Goal: Contribute content: Contribute content

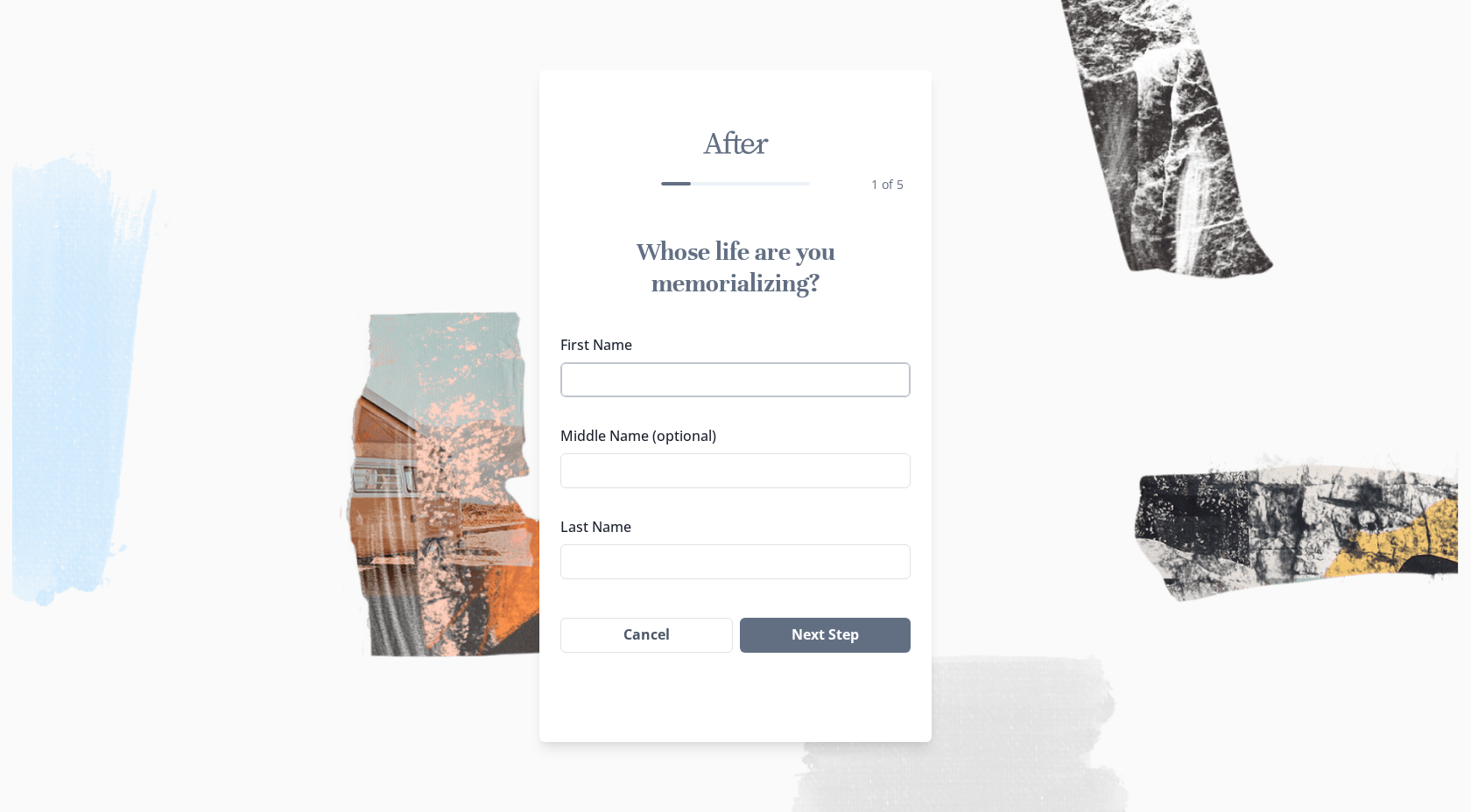
click at [703, 381] on input "First Name" at bounding box center [736, 379] width 351 height 35
type input "[PERSON_NAME]"
type input "Ferro"
click at [677, 473] on input "Middle Name (optional)" at bounding box center [736, 471] width 351 height 35
type input "[PERSON_NAME]"
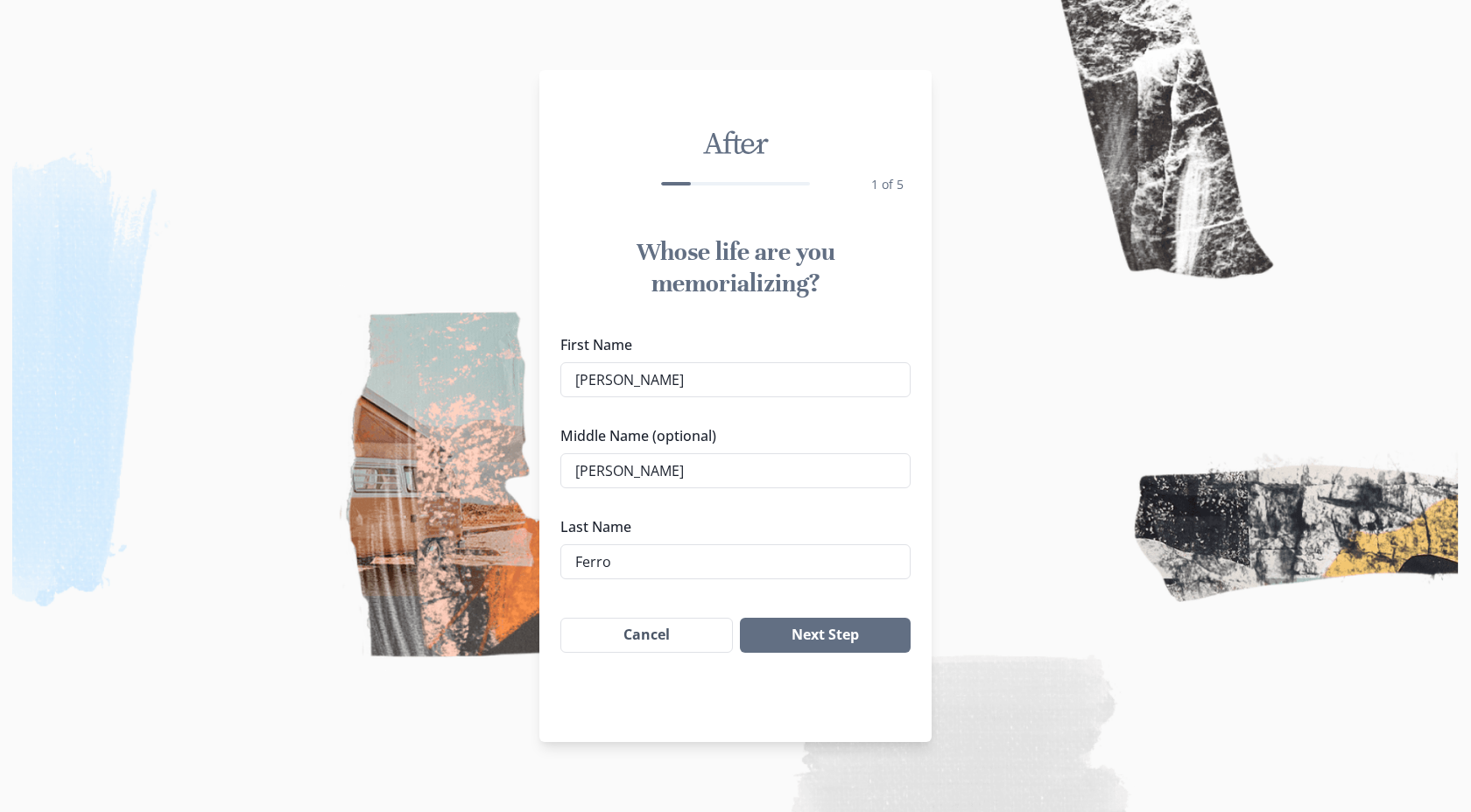
click at [1020, 582] on img at bounding box center [736, 406] width 1471 height 812
click at [876, 634] on button "Next Step" at bounding box center [825, 635] width 171 height 35
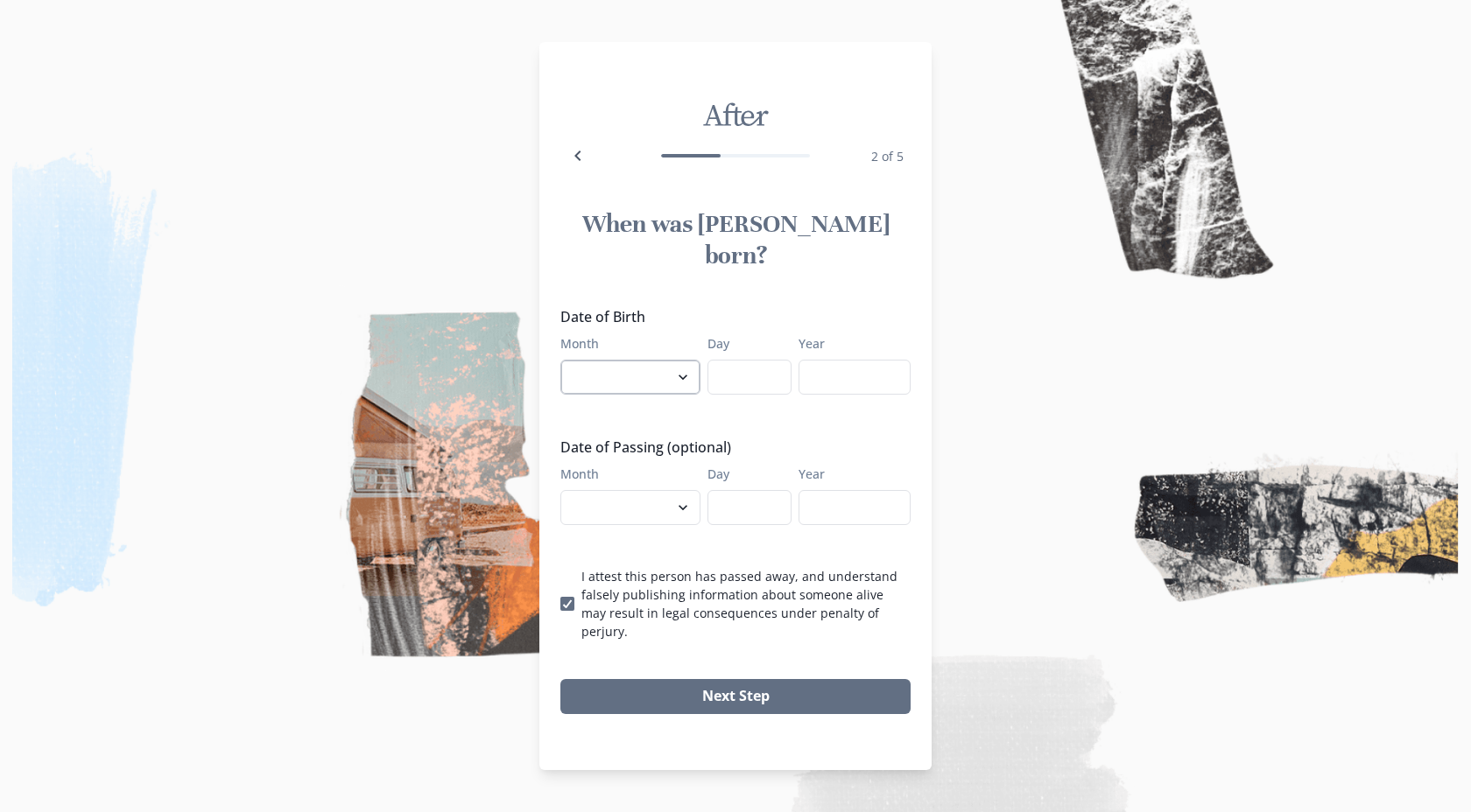
click at [666, 380] on select "January February March April May June July August September October November De…" at bounding box center [630, 377] width 140 height 35
select select "1"
click at [560, 359] on select "January February March April May June July August September October November De…" at bounding box center [630, 377] width 140 height 35
click at [728, 375] on input "Day" at bounding box center [749, 377] width 84 height 35
type input "17"
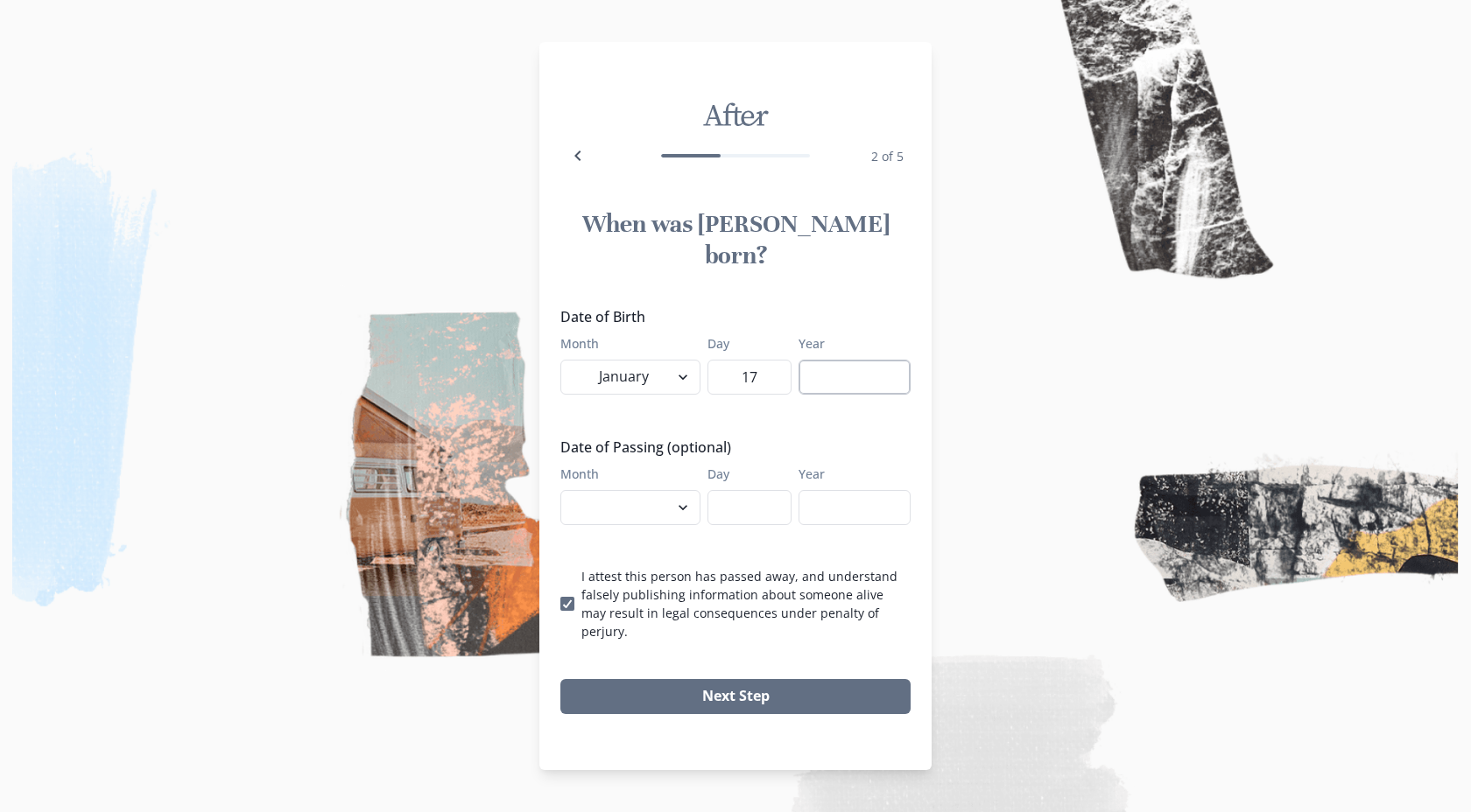
click at [833, 365] on input "Year" at bounding box center [855, 377] width 112 height 35
type input "1980"
click at [681, 490] on select "January February March April May June July August September October November De…" at bounding box center [630, 508] width 140 height 35
select select "9"
click at [560, 490] on select "January February March April May June July August September October November De…" at bounding box center [630, 508] width 140 height 35
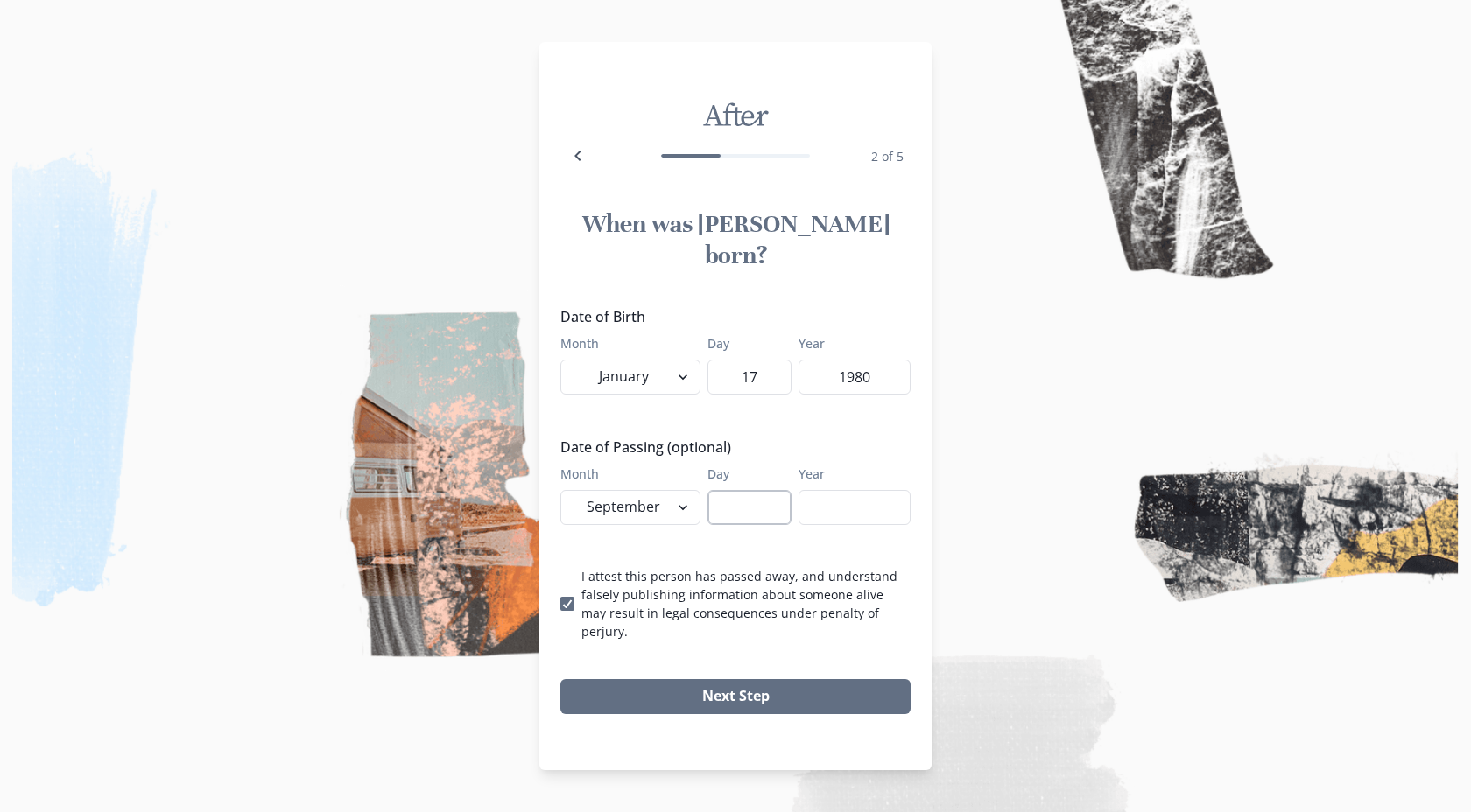
click at [756, 508] on input "Day" at bounding box center [749, 508] width 84 height 35
type input "06"
click at [883, 506] on input "Year" at bounding box center [855, 508] width 112 height 35
type input "2025"
click at [828, 679] on button "Next Step" at bounding box center [736, 696] width 351 height 35
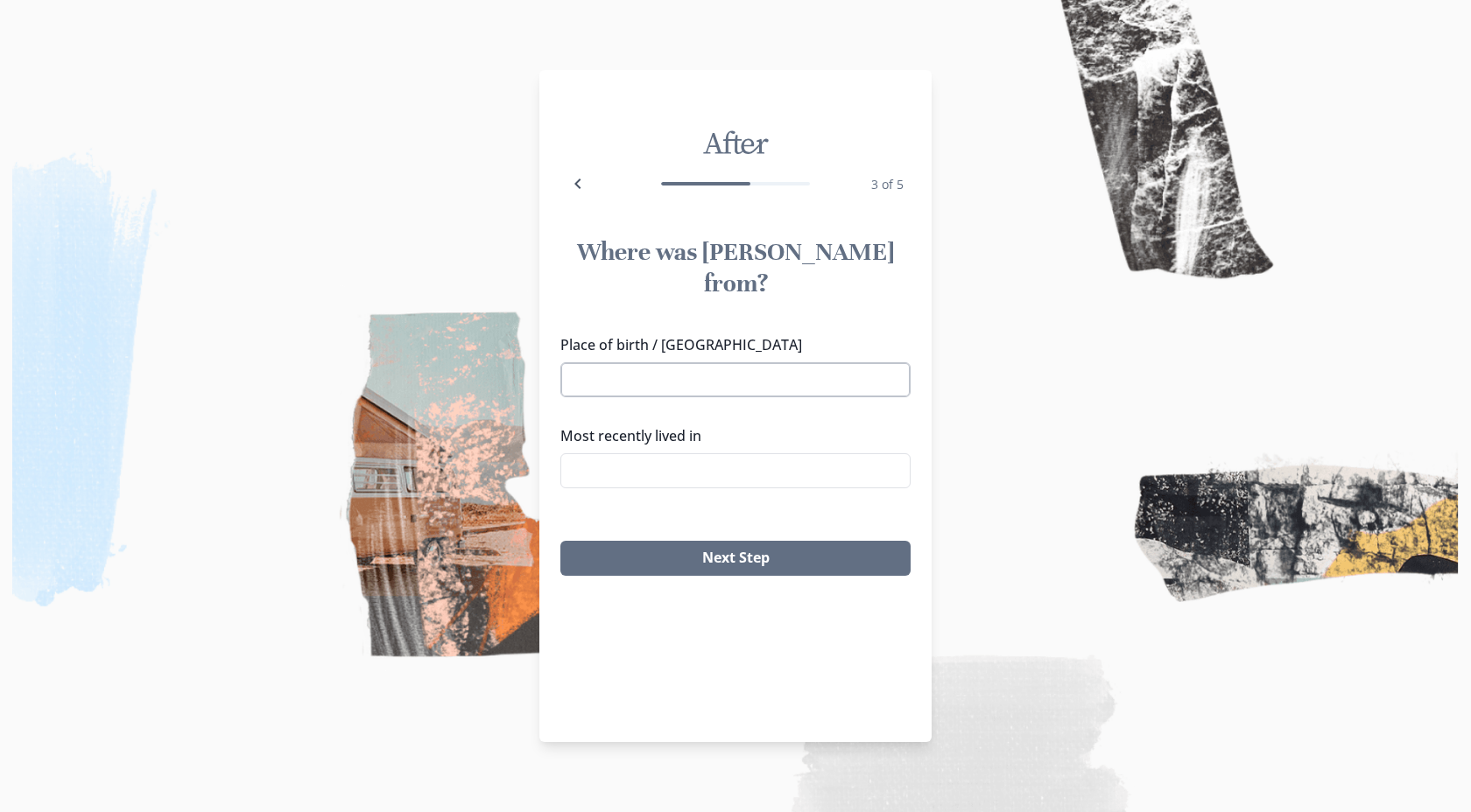
click at [806, 362] on input "Place of birth / [GEOGRAPHIC_DATA]" at bounding box center [736, 379] width 351 height 35
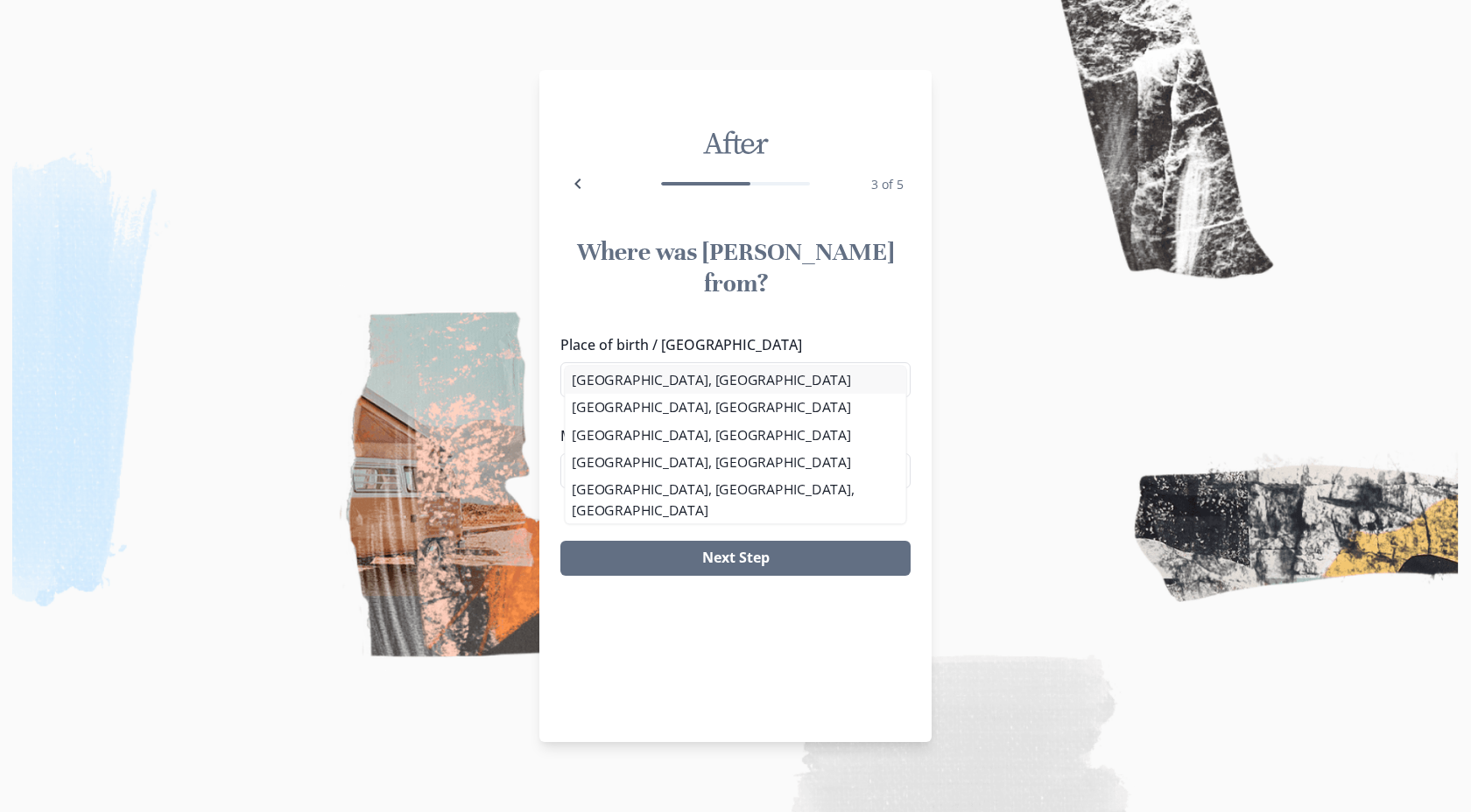
click at [800, 387] on li "[GEOGRAPHIC_DATA], [GEOGRAPHIC_DATA]" at bounding box center [735, 379] width 341 height 27
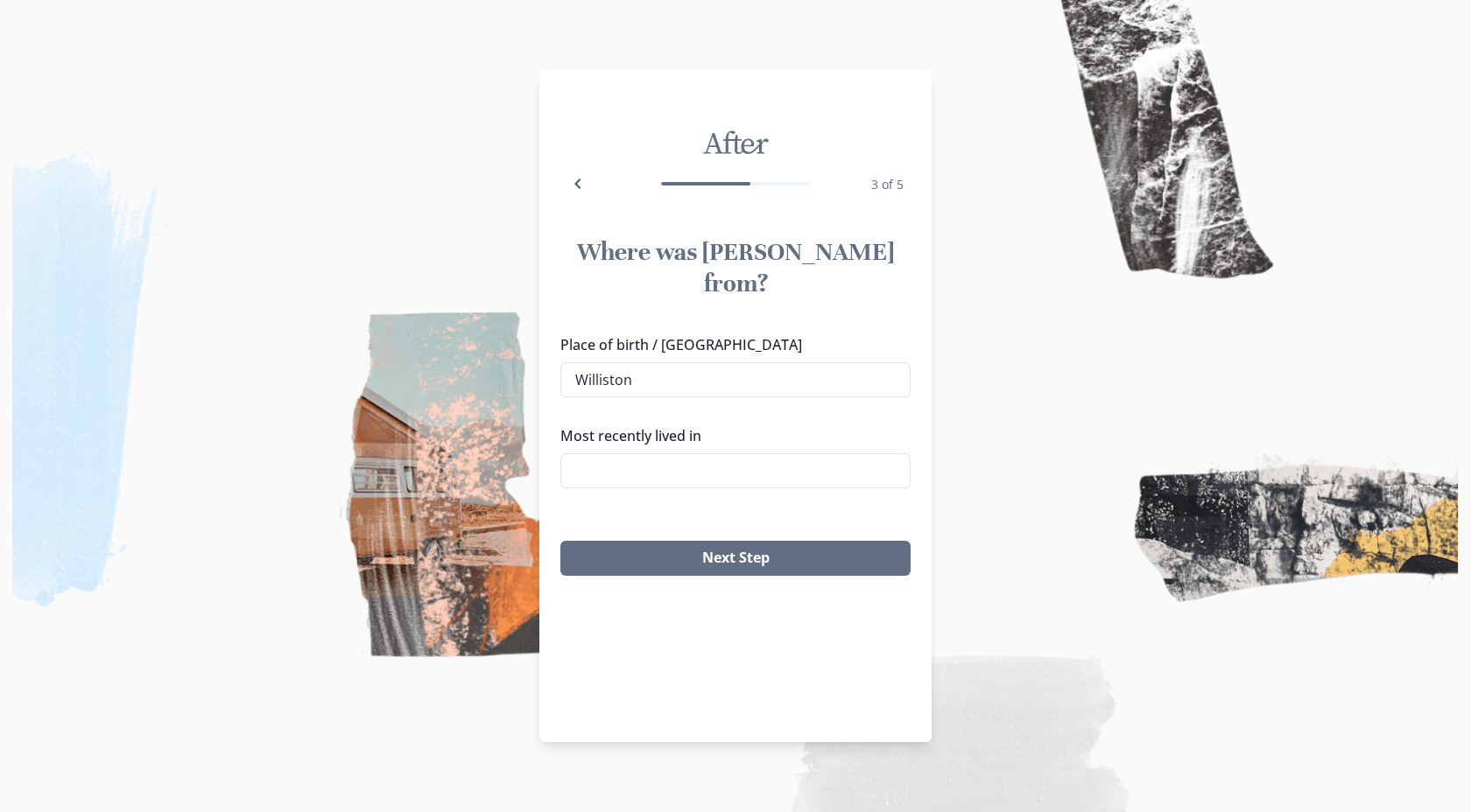
type input "[GEOGRAPHIC_DATA], [GEOGRAPHIC_DATA]"
click at [769, 453] on input "Most recently lived in" at bounding box center [736, 471] width 351 height 35
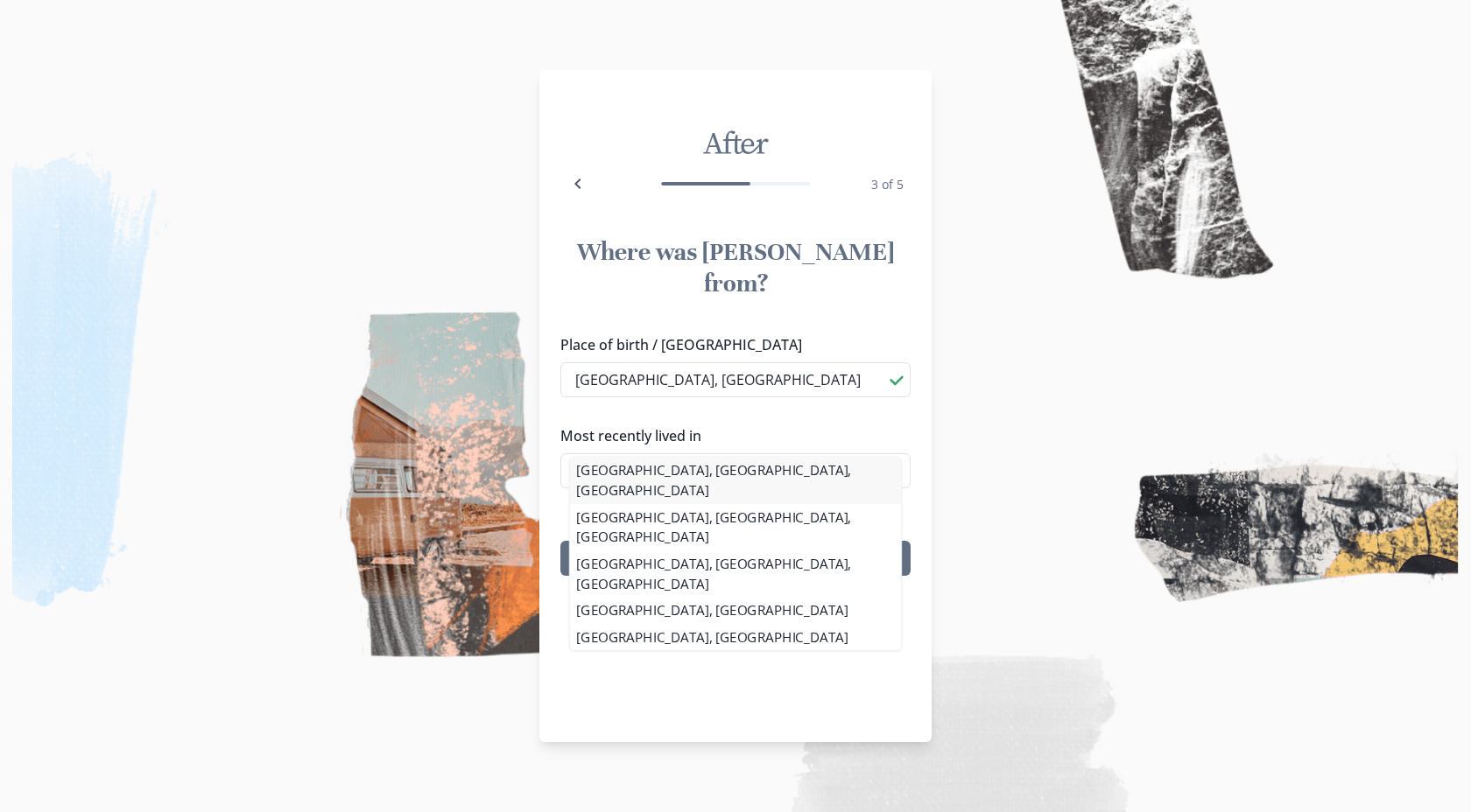
click at [777, 462] on li "[GEOGRAPHIC_DATA], [GEOGRAPHIC_DATA], [GEOGRAPHIC_DATA]" at bounding box center [736, 480] width 331 height 46
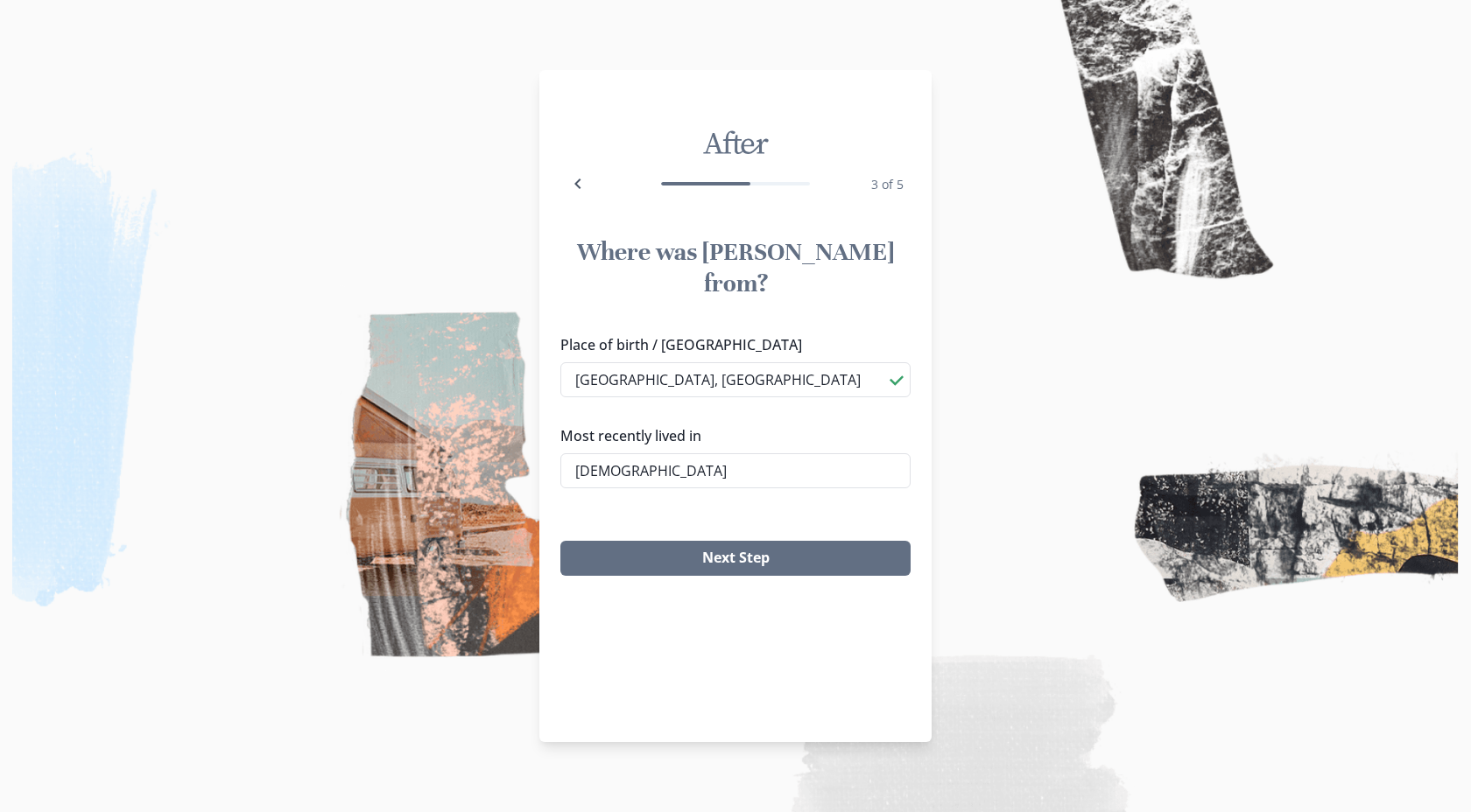
type input "[GEOGRAPHIC_DATA], [GEOGRAPHIC_DATA], [GEOGRAPHIC_DATA]"
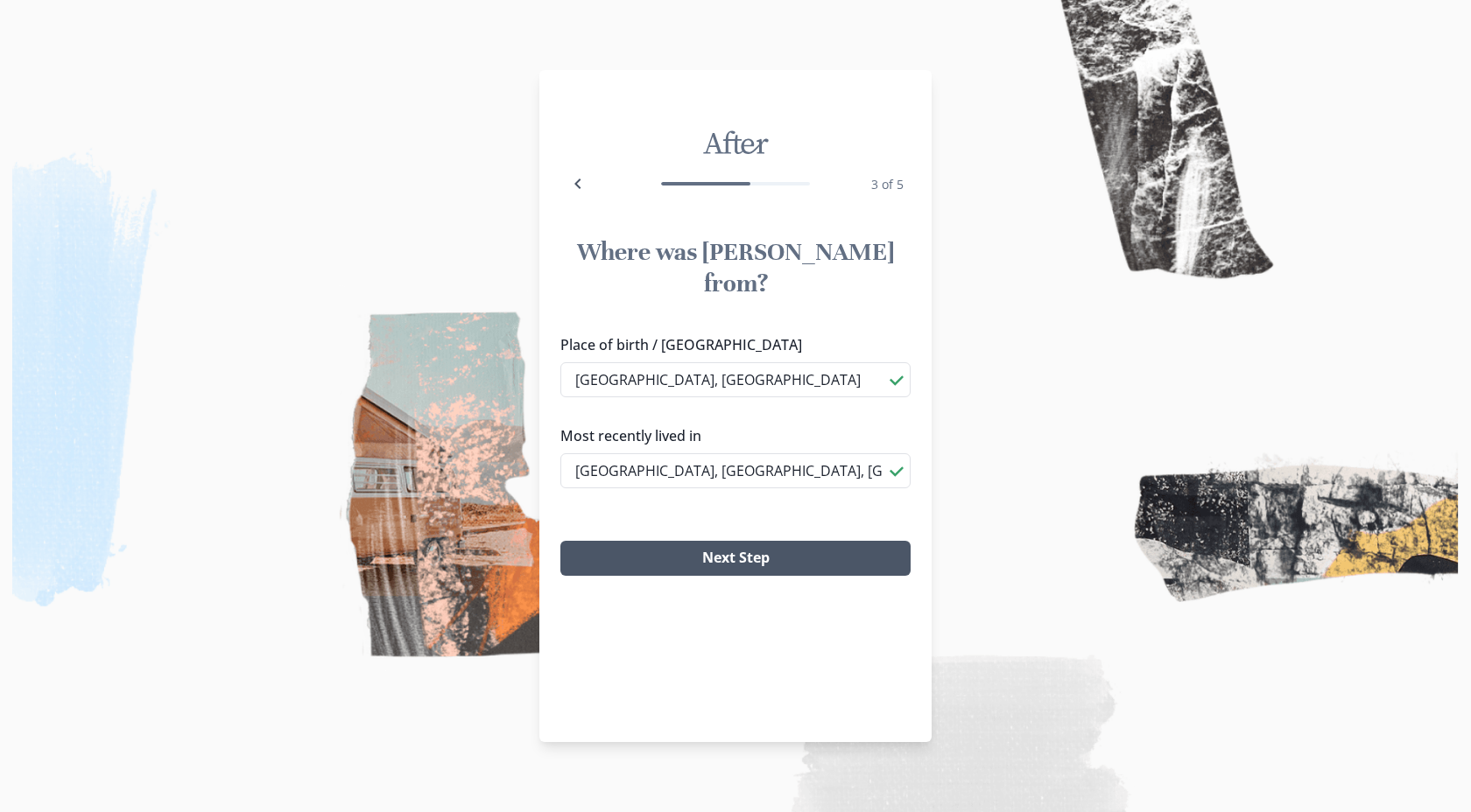
click at [763, 541] on button "Next Step" at bounding box center [736, 558] width 351 height 35
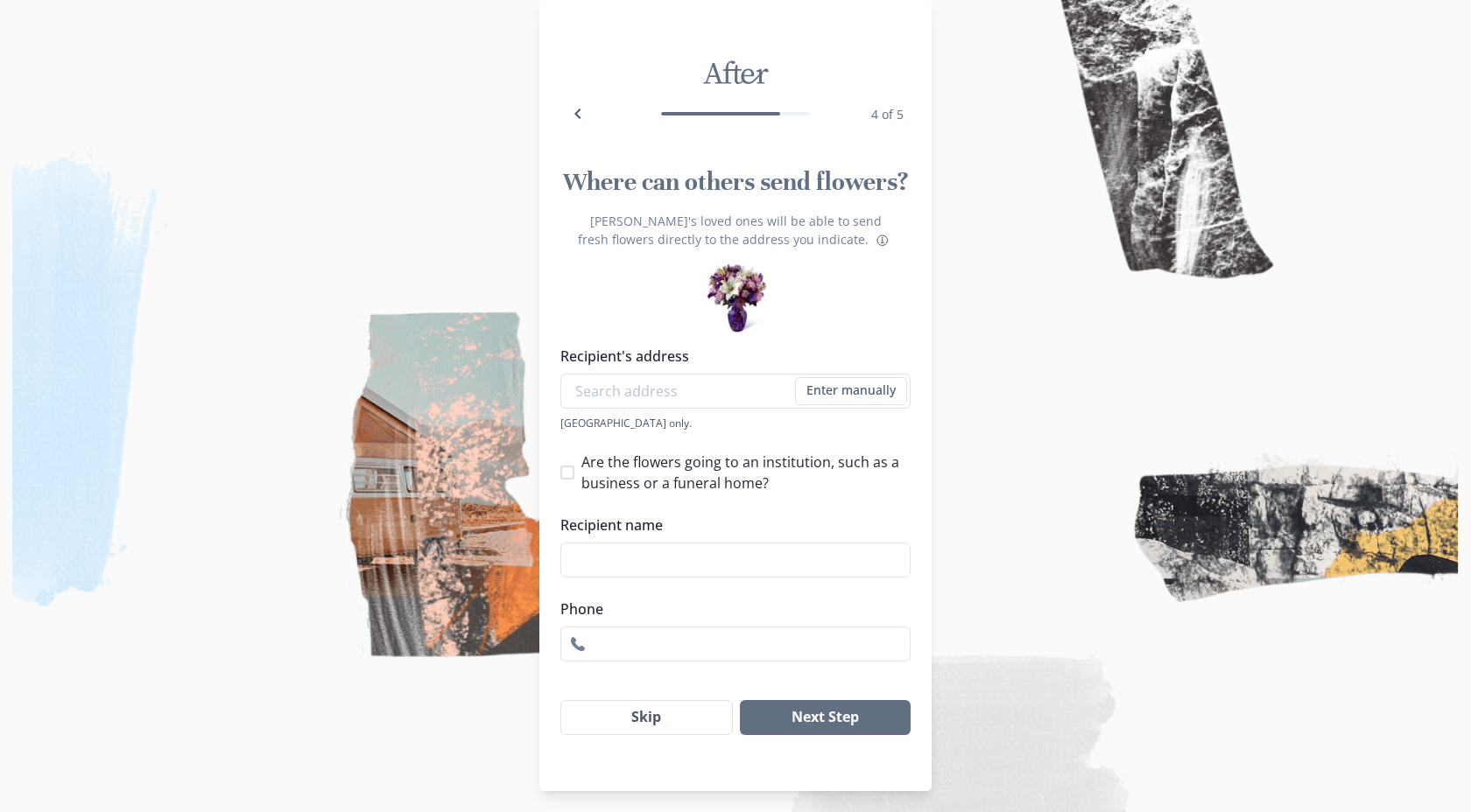
scroll to position [34, 0]
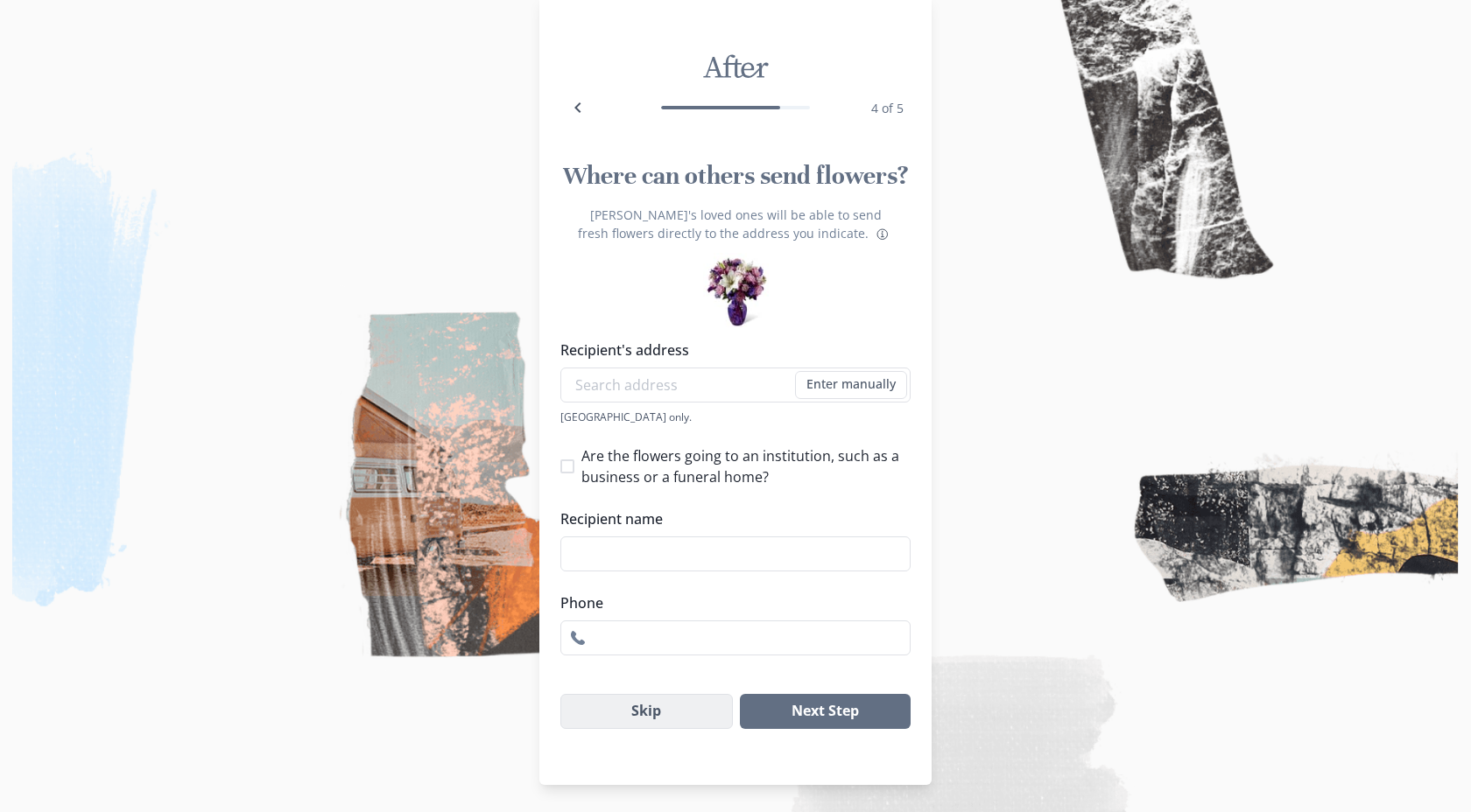
click at [683, 716] on button "Skip" at bounding box center [646, 712] width 173 height 35
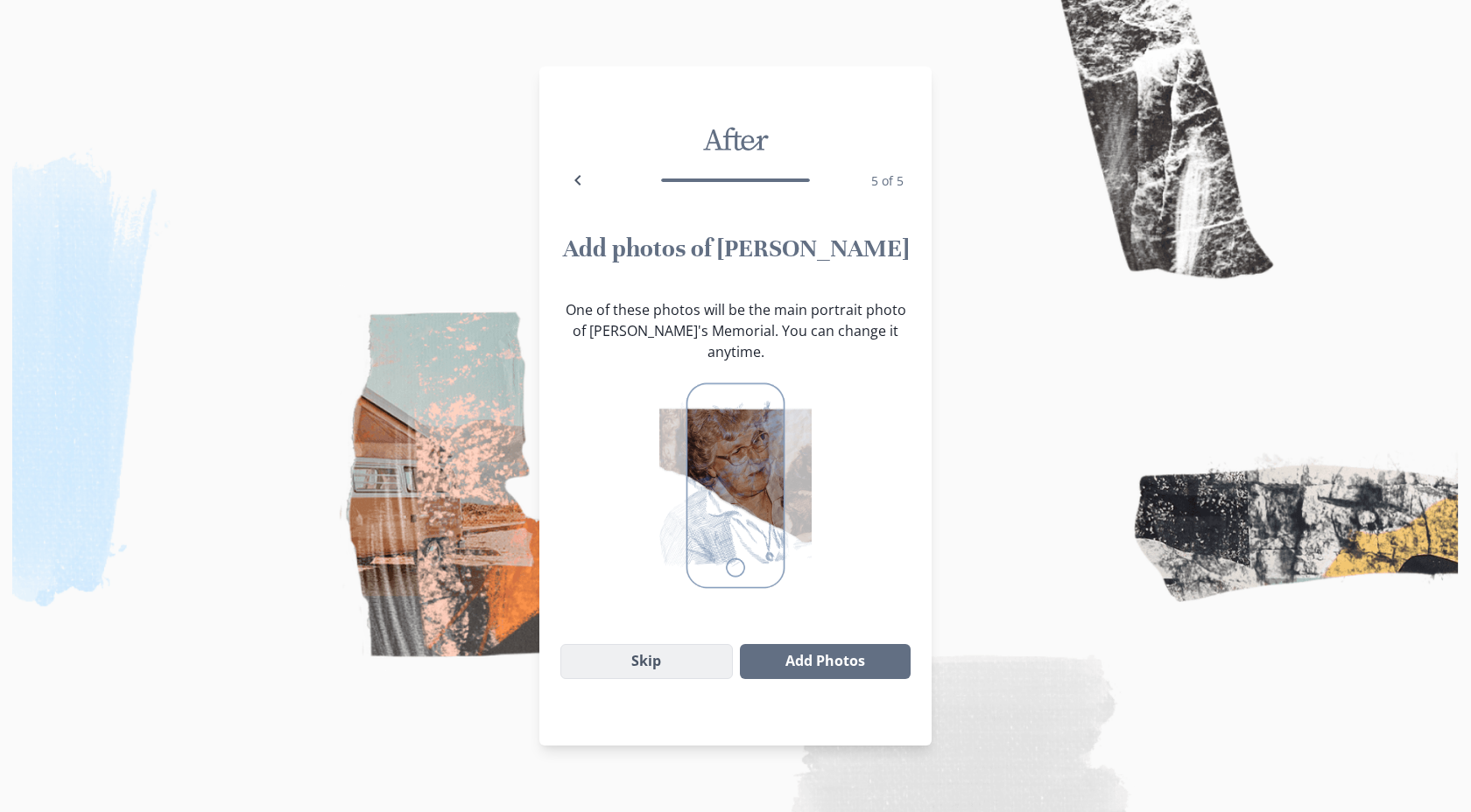
click at [679, 645] on button "Skip" at bounding box center [646, 661] width 173 height 35
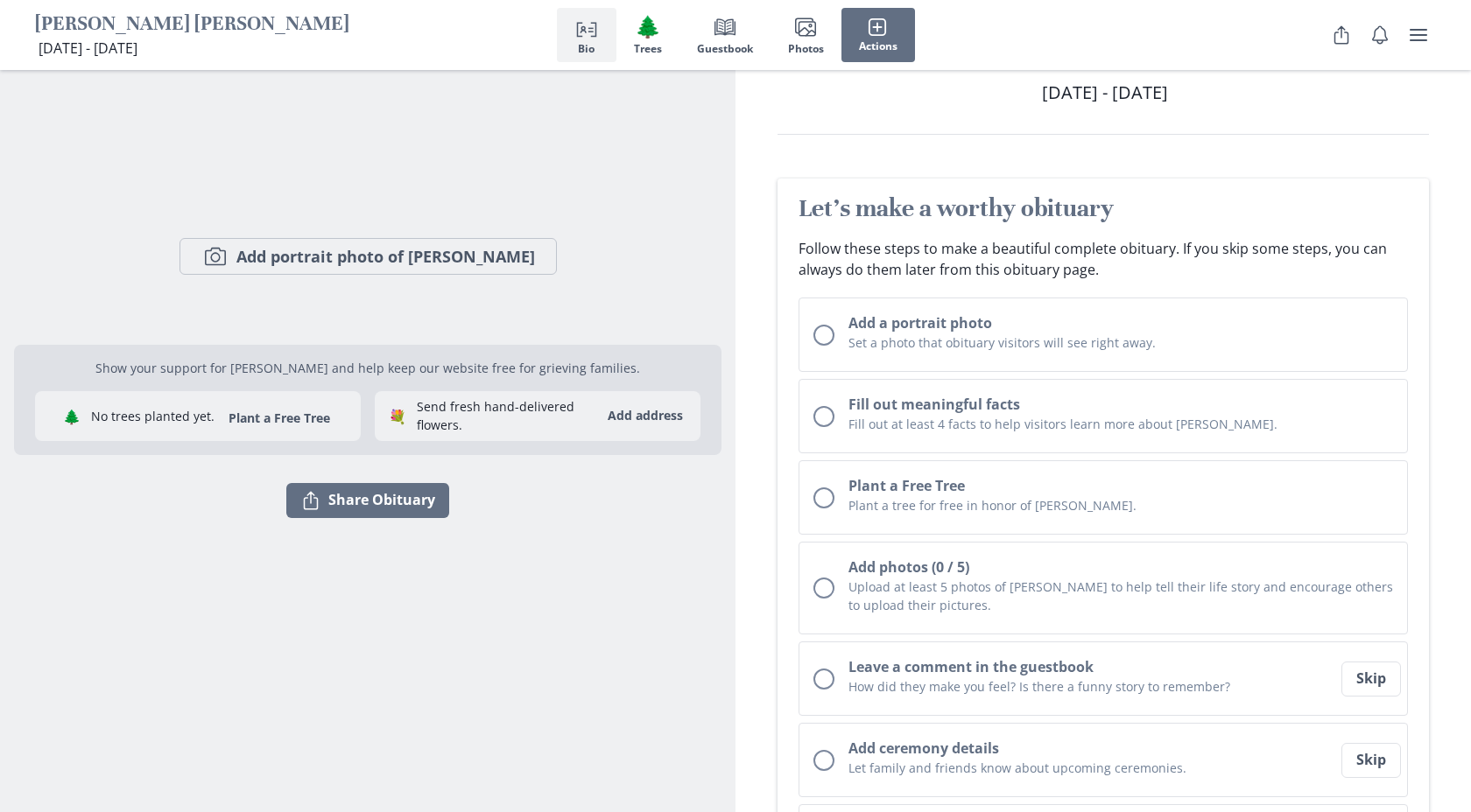
scroll to position [79, 0]
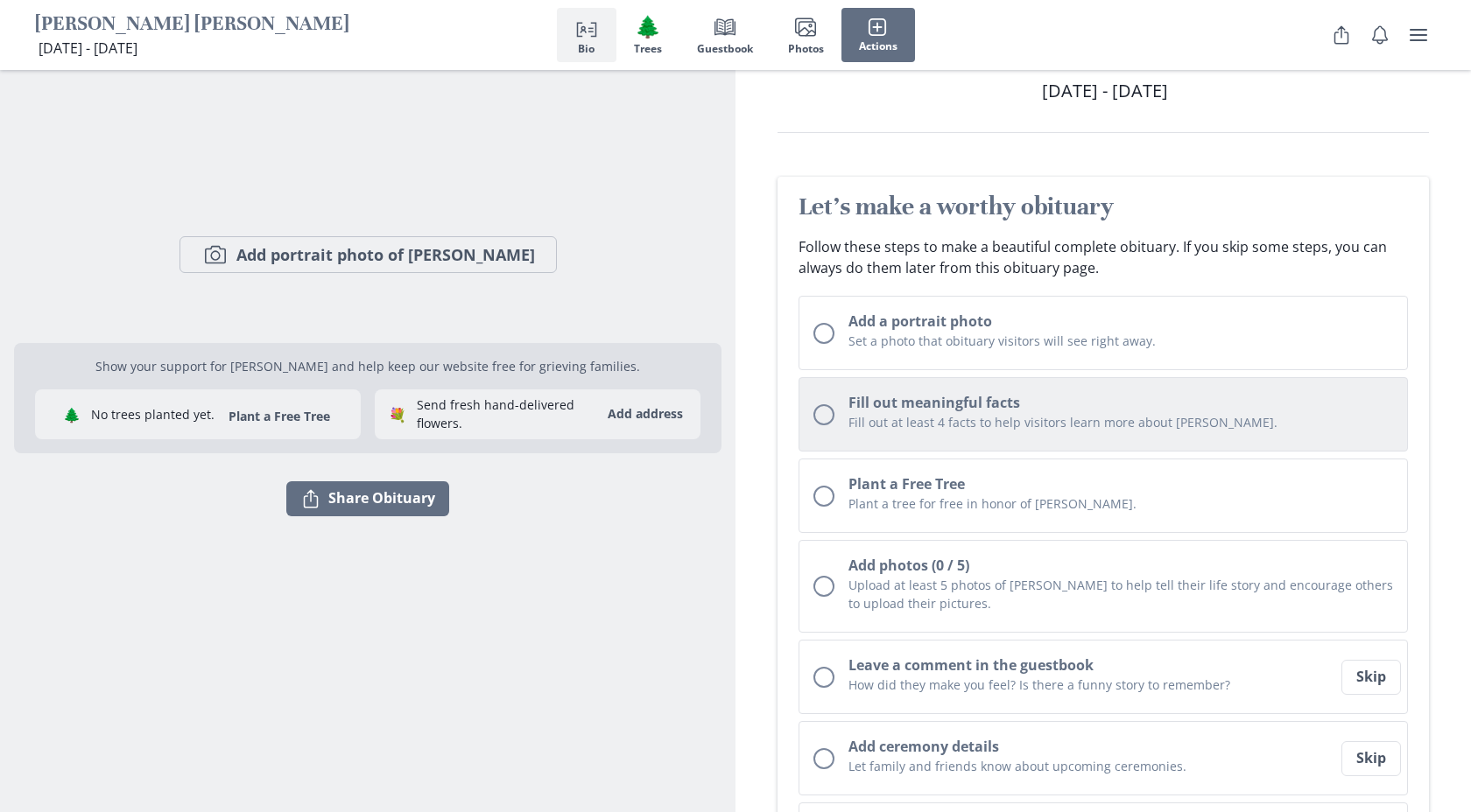
click at [815, 421] on div "Onboarding checklist" at bounding box center [823, 415] width 21 height 21
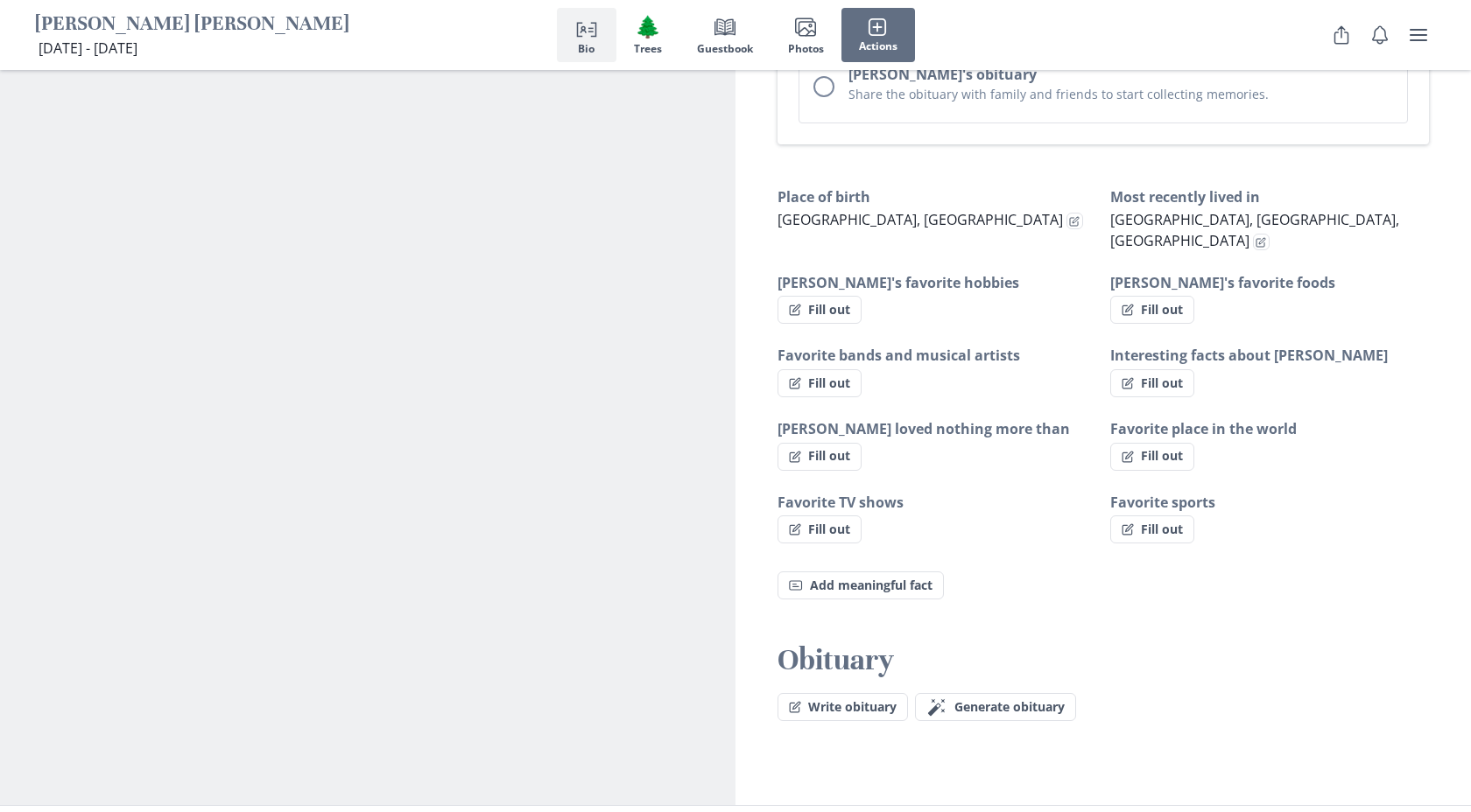
scroll to position [1022, 0]
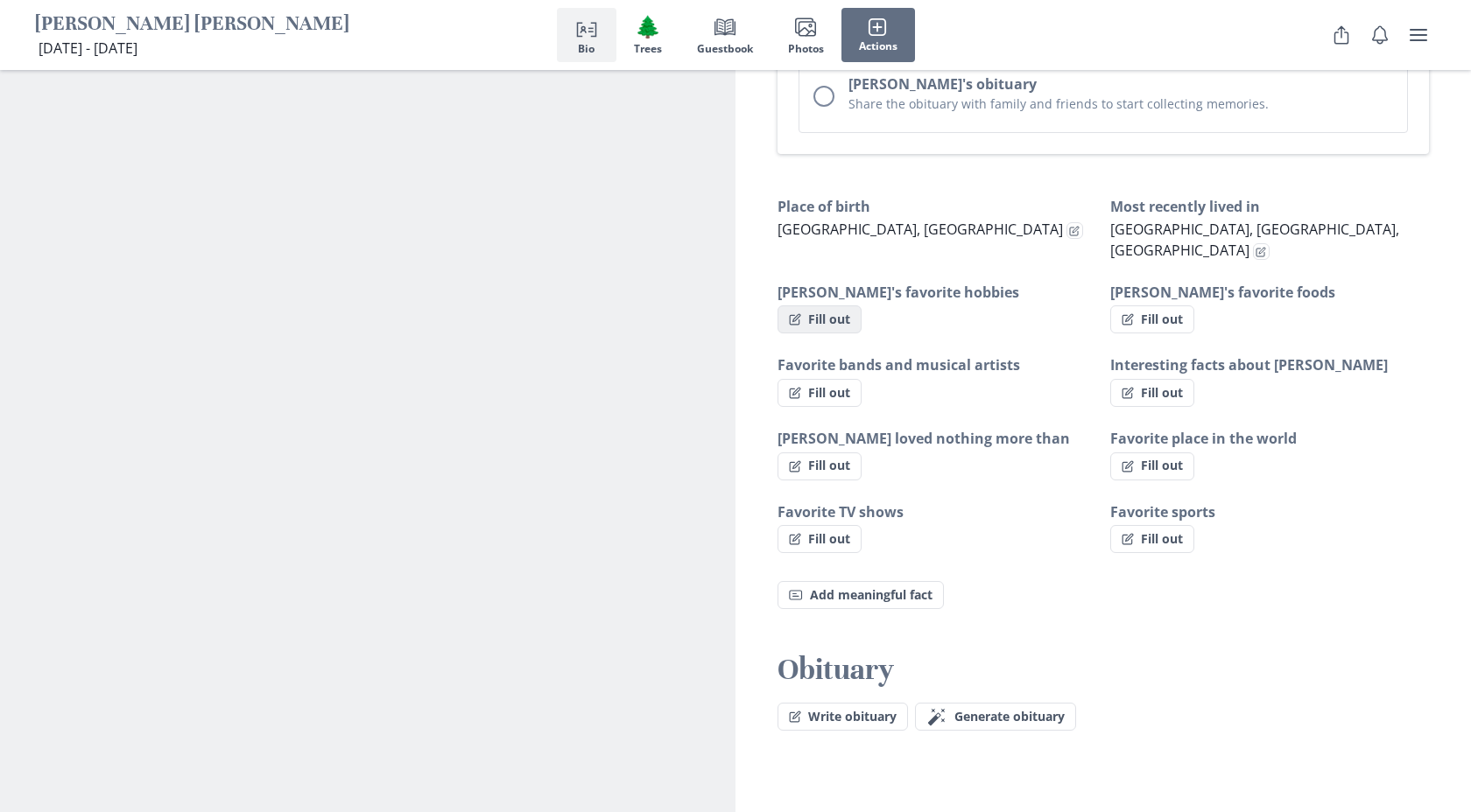
click at [843, 305] on button "Fill out" at bounding box center [820, 319] width 84 height 28
select select "[PERSON_NAME]'s favorite hobbies"
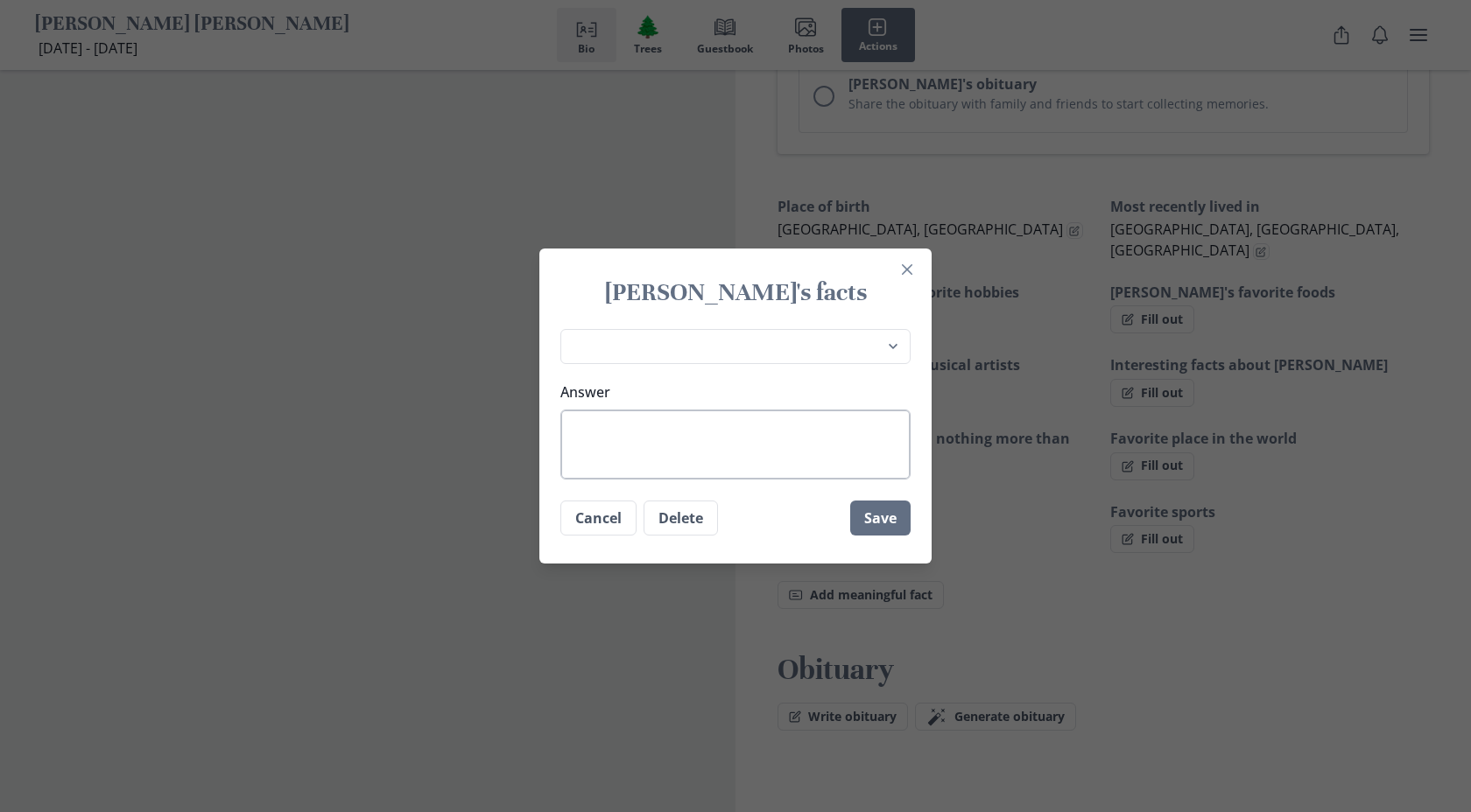
click at [769, 451] on textarea "Answer" at bounding box center [736, 445] width 351 height 70
type textarea "S"
type textarea "x"
type textarea "Sp"
type textarea "x"
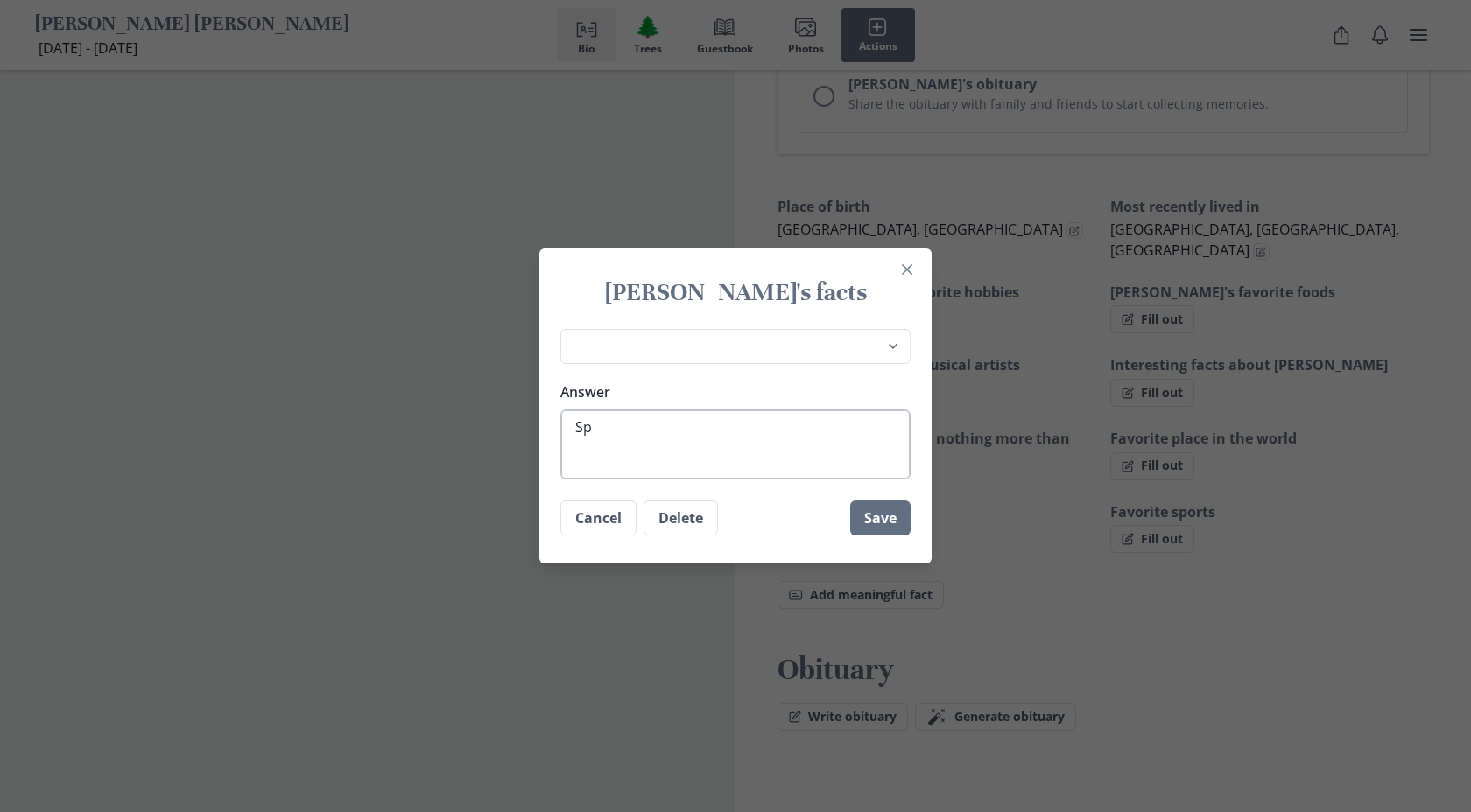
type textarea "Spe"
type textarea "x"
type textarea "Spen"
type textarea "x"
type textarea "Spend"
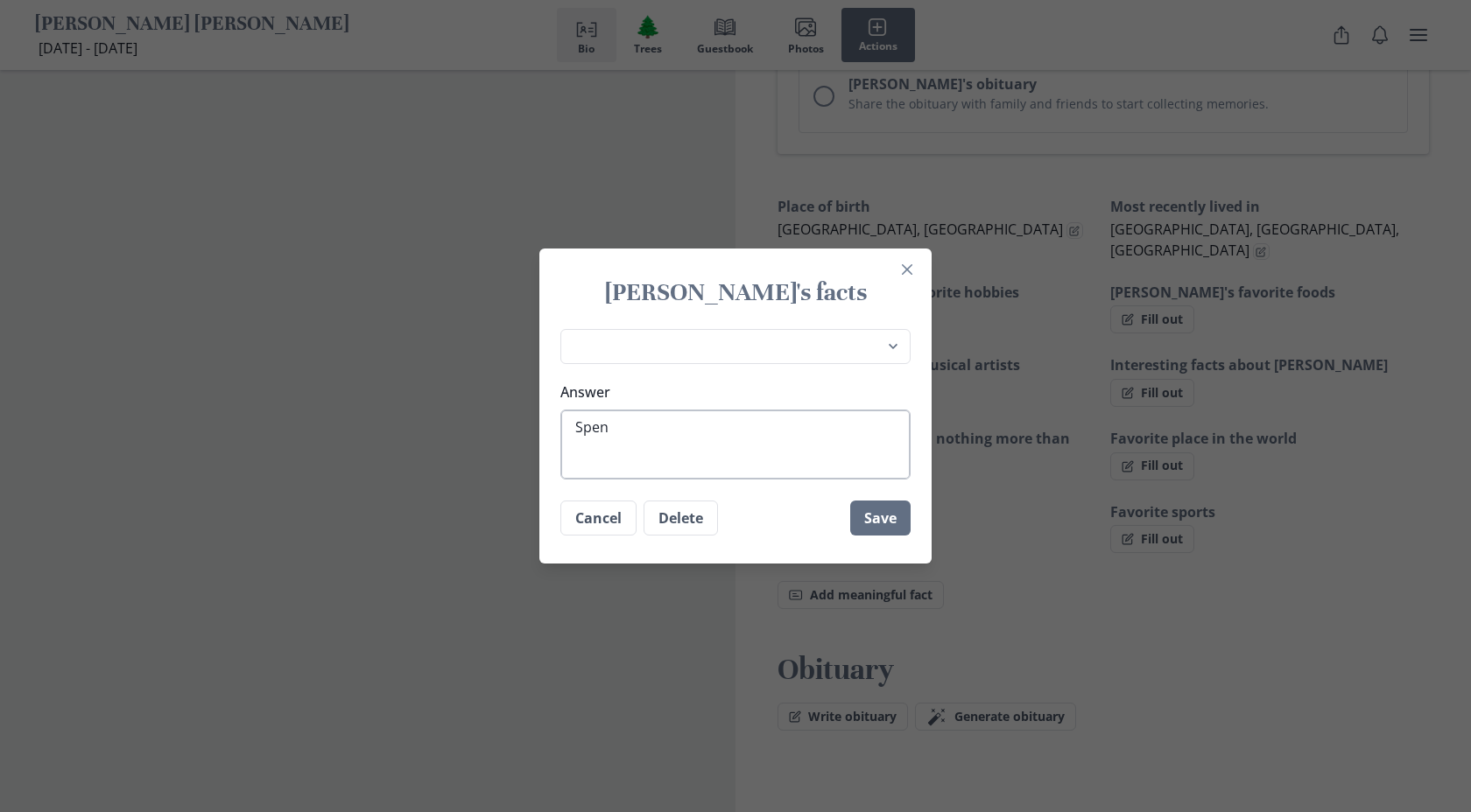
type textarea "x"
type textarea "Spendi"
type textarea "x"
type textarea "Spendin"
type textarea "x"
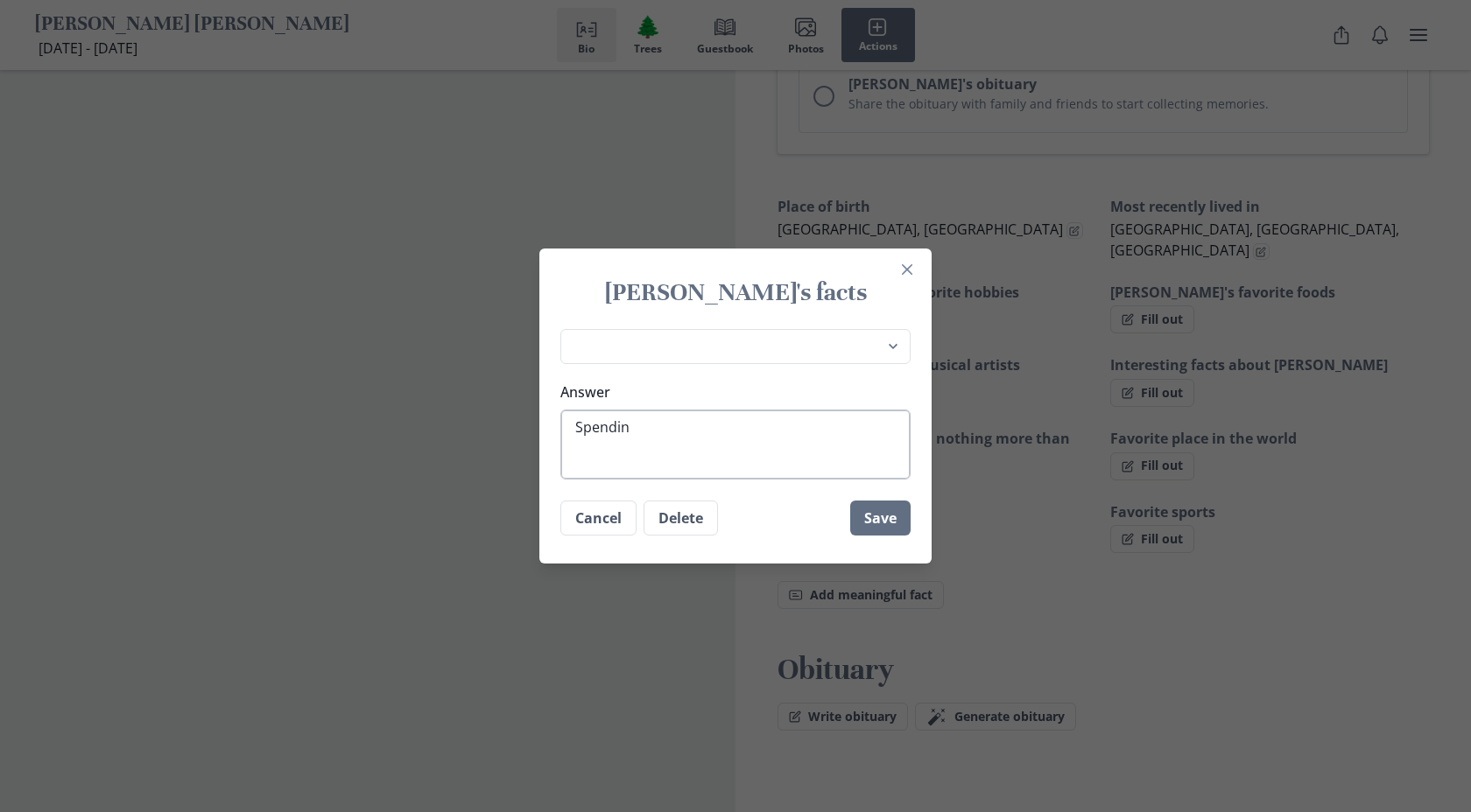
type textarea "Spending"
type textarea "x"
type textarea "Spending"
type textarea "x"
type textarea "Spending t"
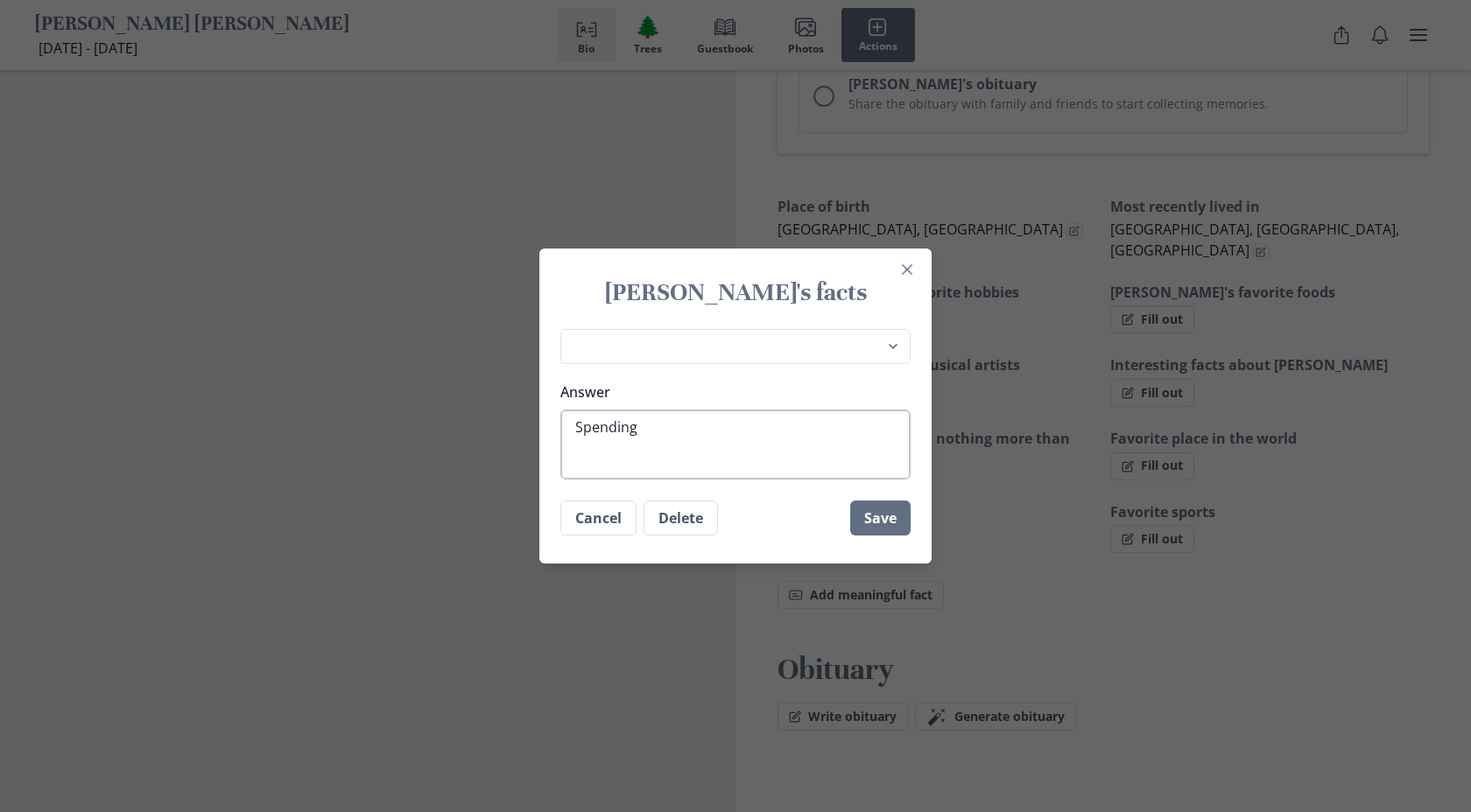
type textarea "x"
type textarea "Spending ti"
type textarea "x"
type textarea "Spending [PERSON_NAME]"
type textarea "x"
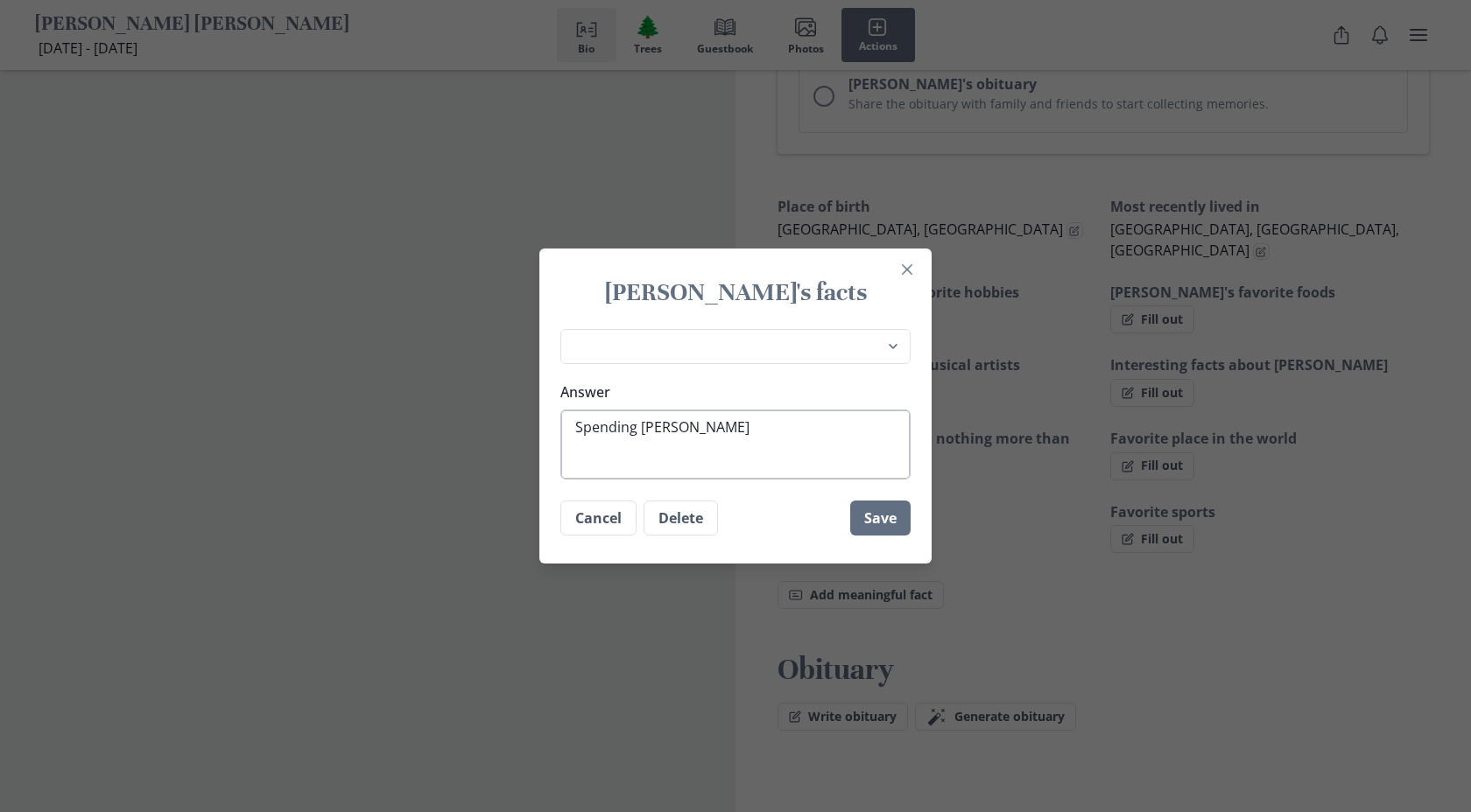
type textarea "Spending time"
type textarea "x"
type textarea "Spending time"
type textarea "x"
type textarea "Spending time w"
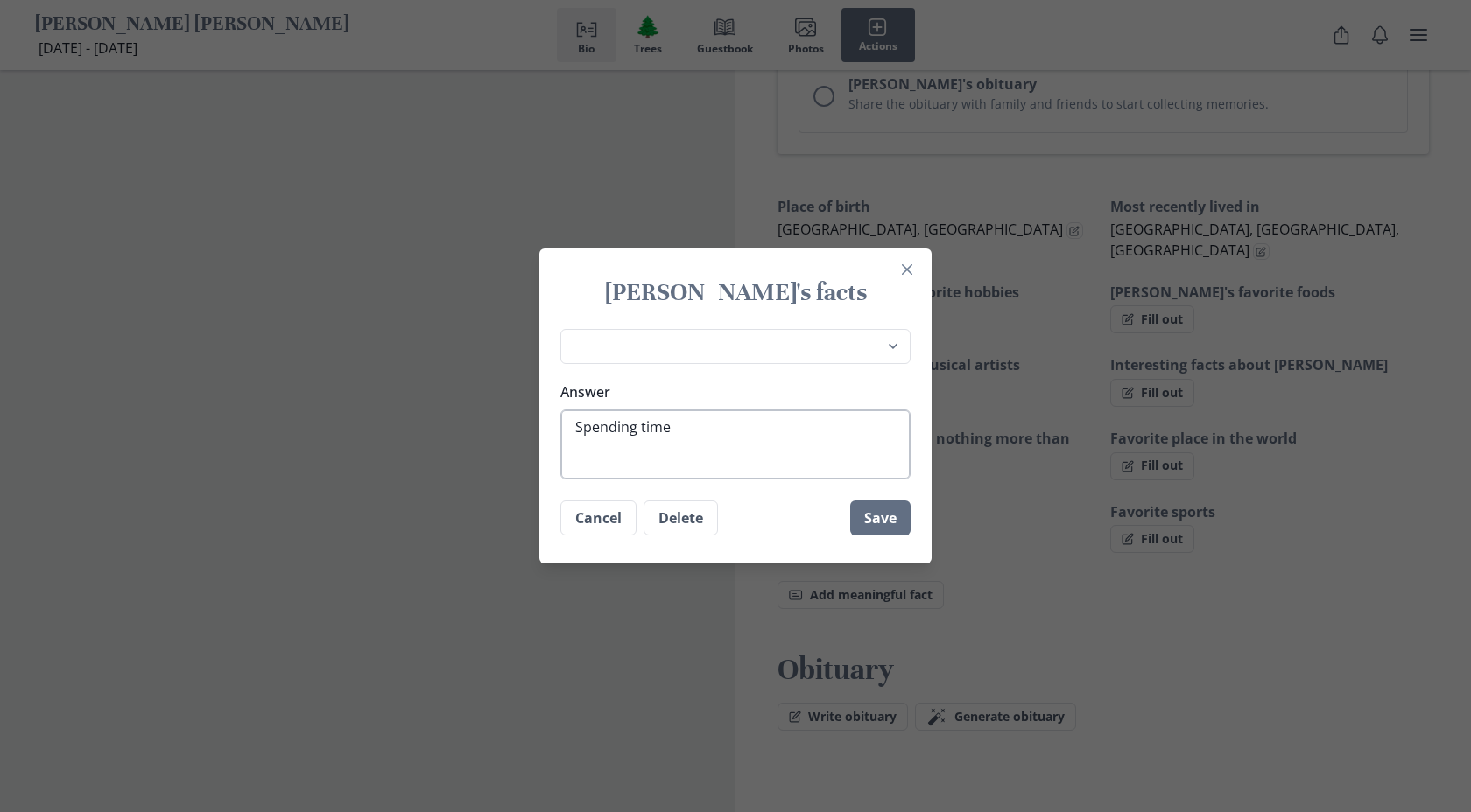
type textarea "x"
type textarea "Spending time wi"
type textarea "x"
type textarea "Spending time wit"
type textarea "x"
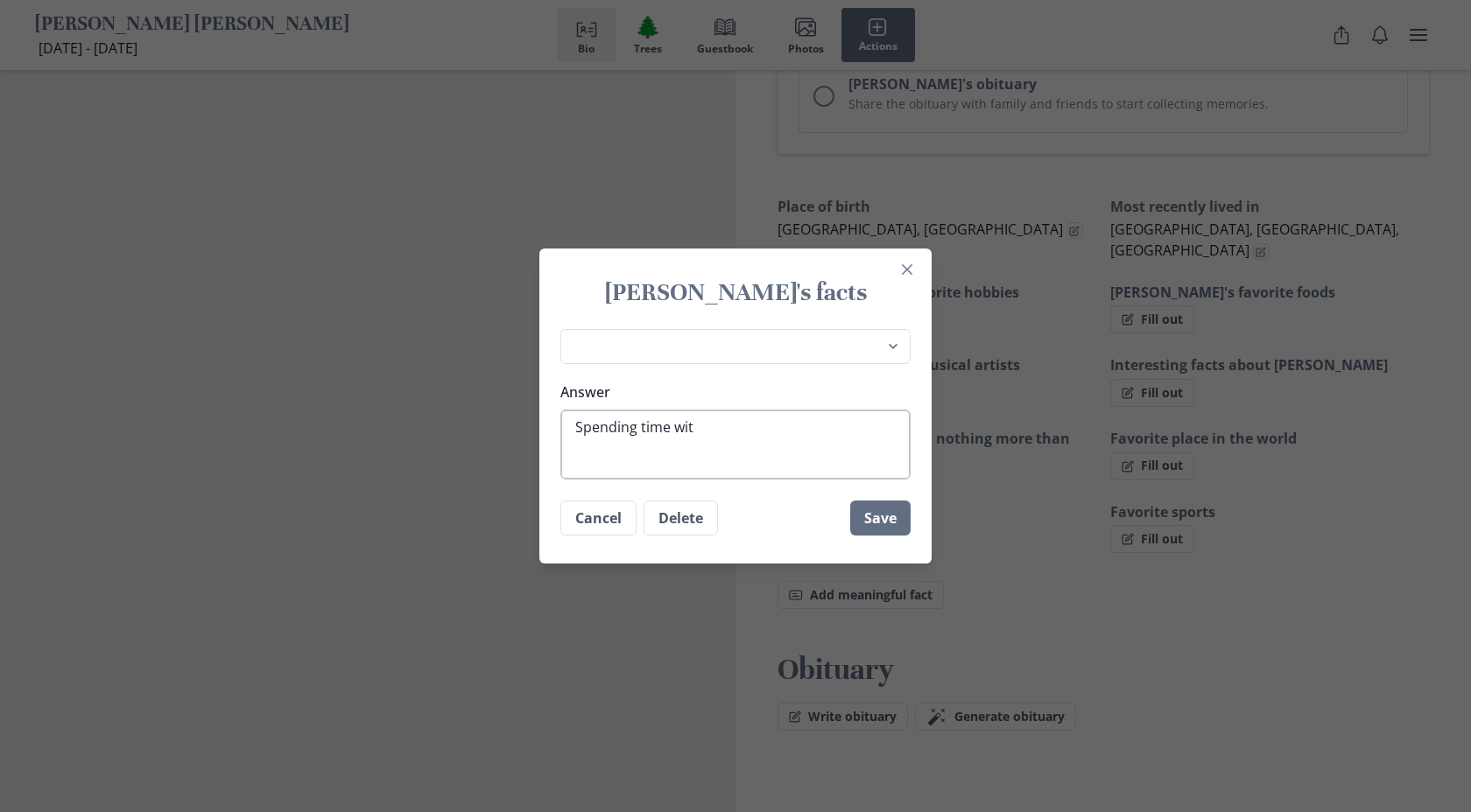
type textarea "Spending time with"
type textarea "x"
type textarea "Spending time with"
type textarea "x"
type textarea "Spending time with f"
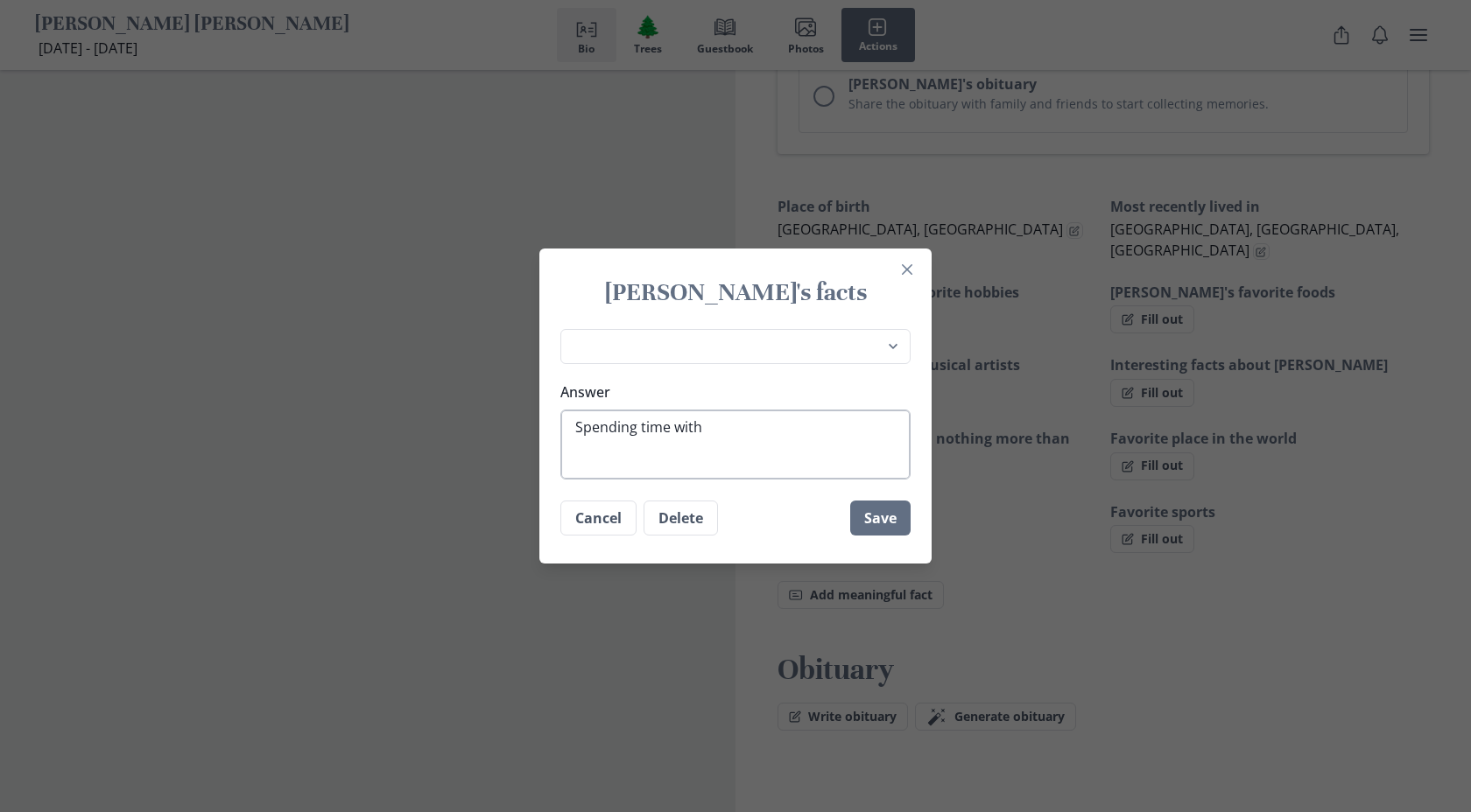
type textarea "x"
type textarea "Spending time with fa"
type textarea "x"
type textarea "Spending time with fam"
type textarea "x"
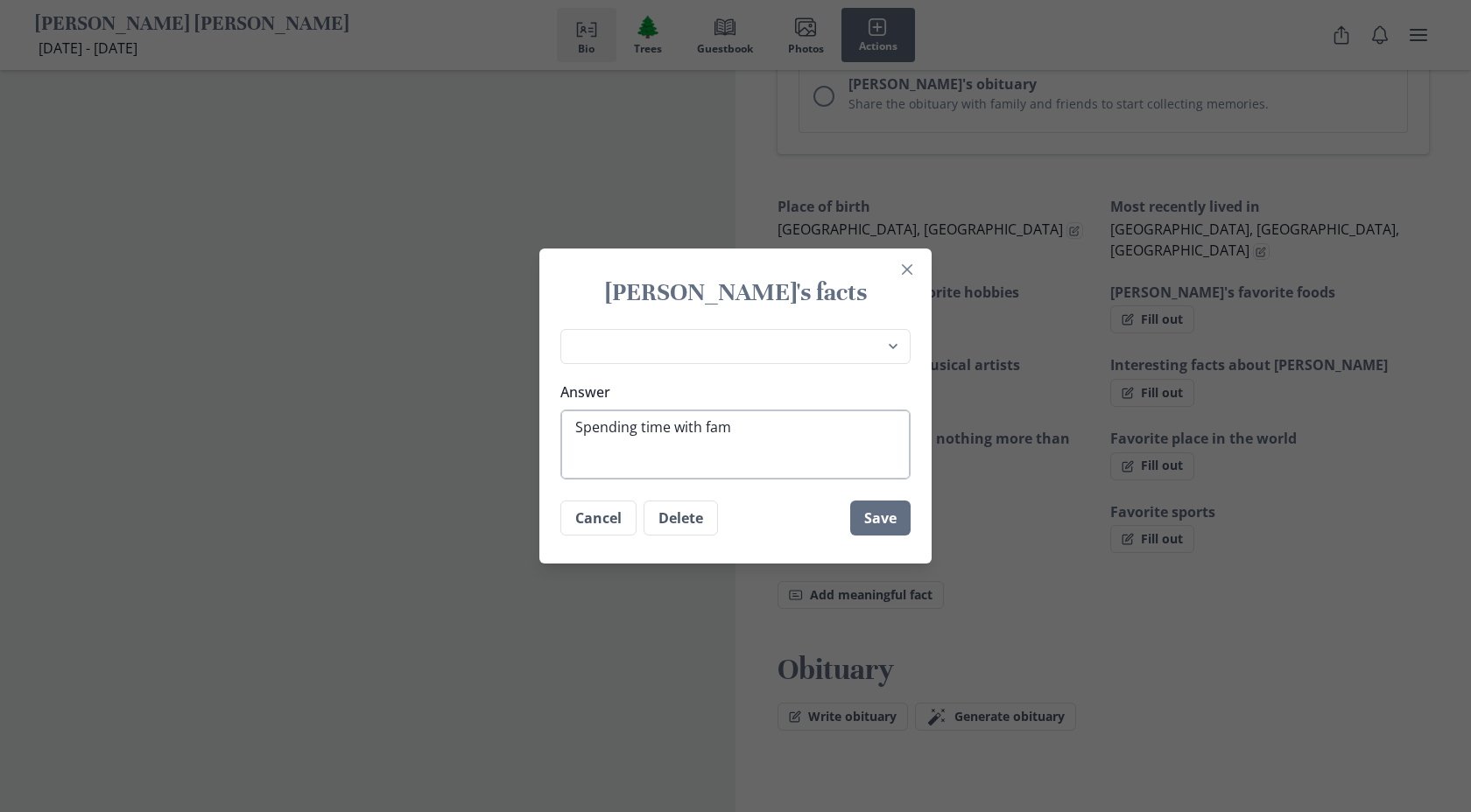
type textarea "Spending time with fami"
type textarea "x"
type textarea "Spending time with famil"
type textarea "x"
type textarea "Spending time with family"
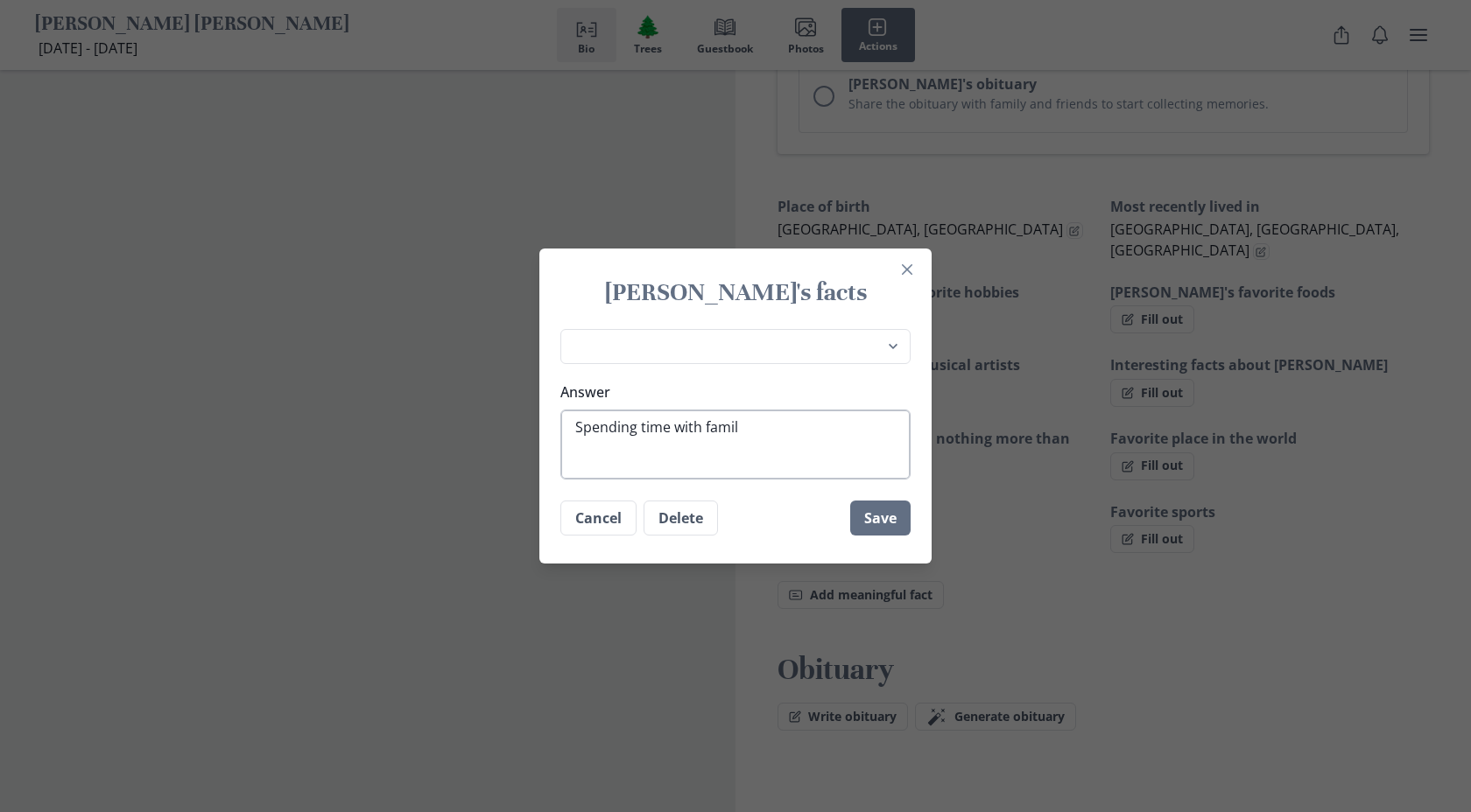
type textarea "x"
type textarea "Spending time with family"
type textarea "x"
type textarea "Spending time with family &"
type textarea "x"
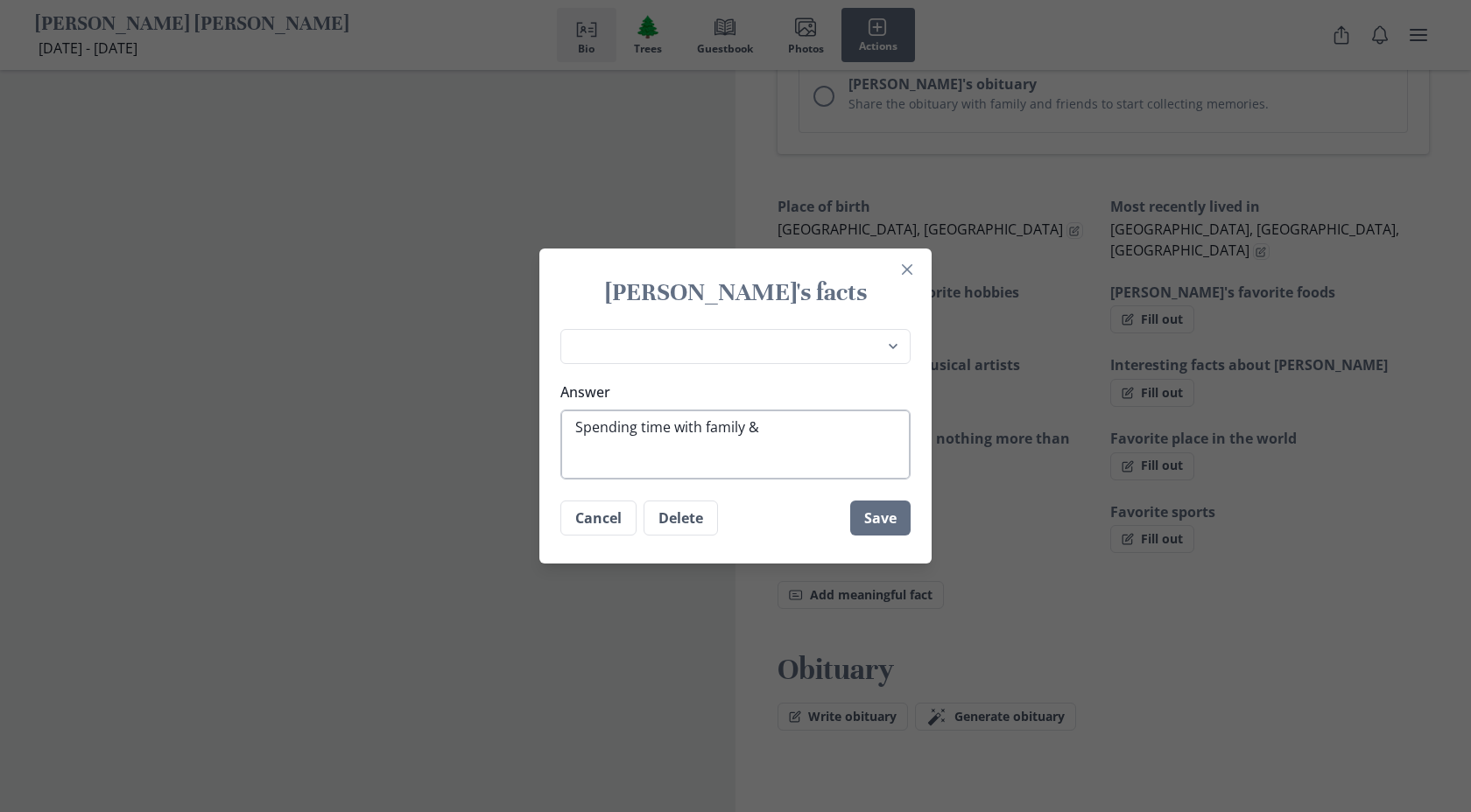
type textarea "Spending time with family &"
type textarea "x"
type textarea "Spending time with family & f"
type textarea "x"
type textarea "Spending time with family & fr"
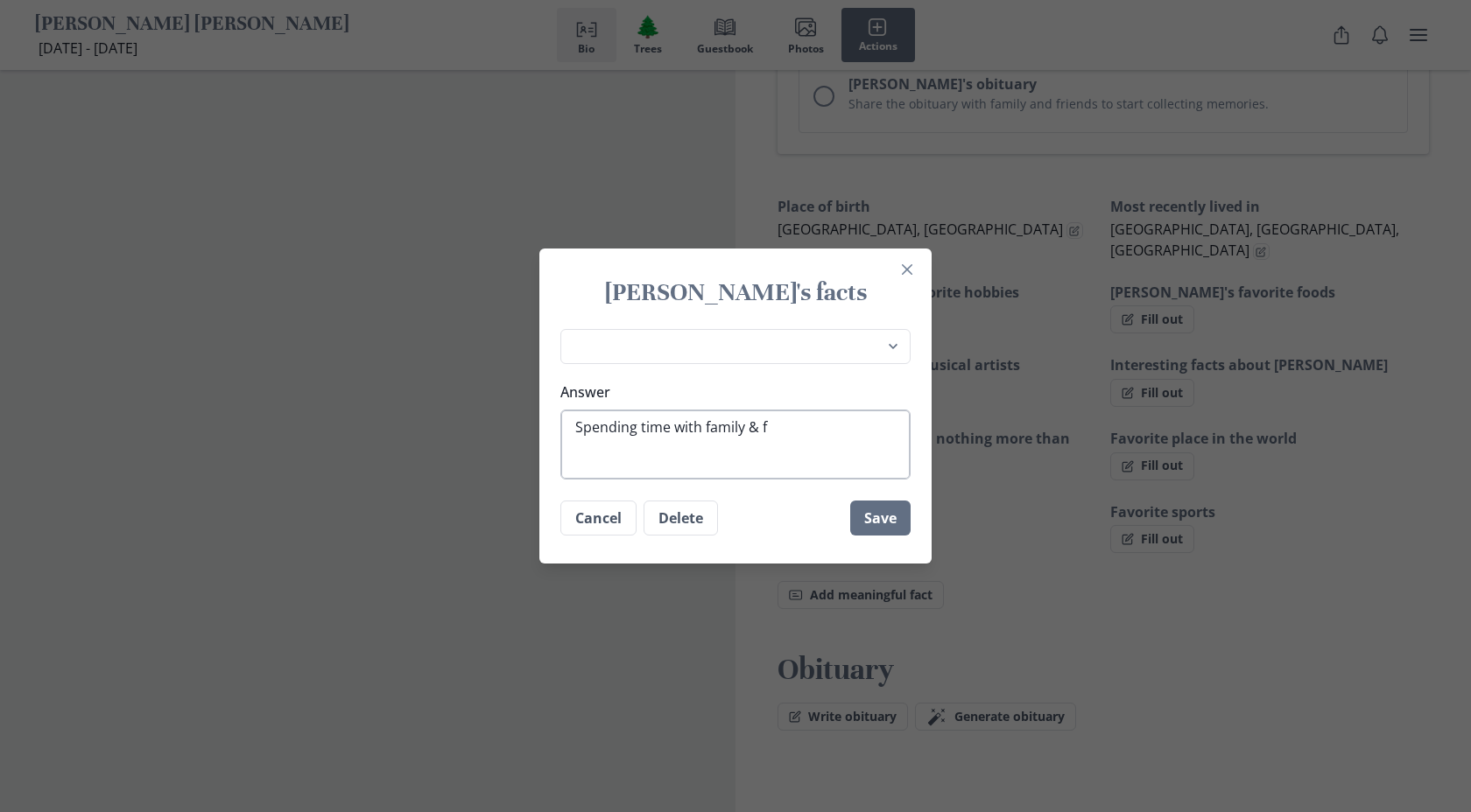
type textarea "x"
type textarea "Spending time with family & fri"
type textarea "x"
type textarea "Spending time with family & frie"
type textarea "x"
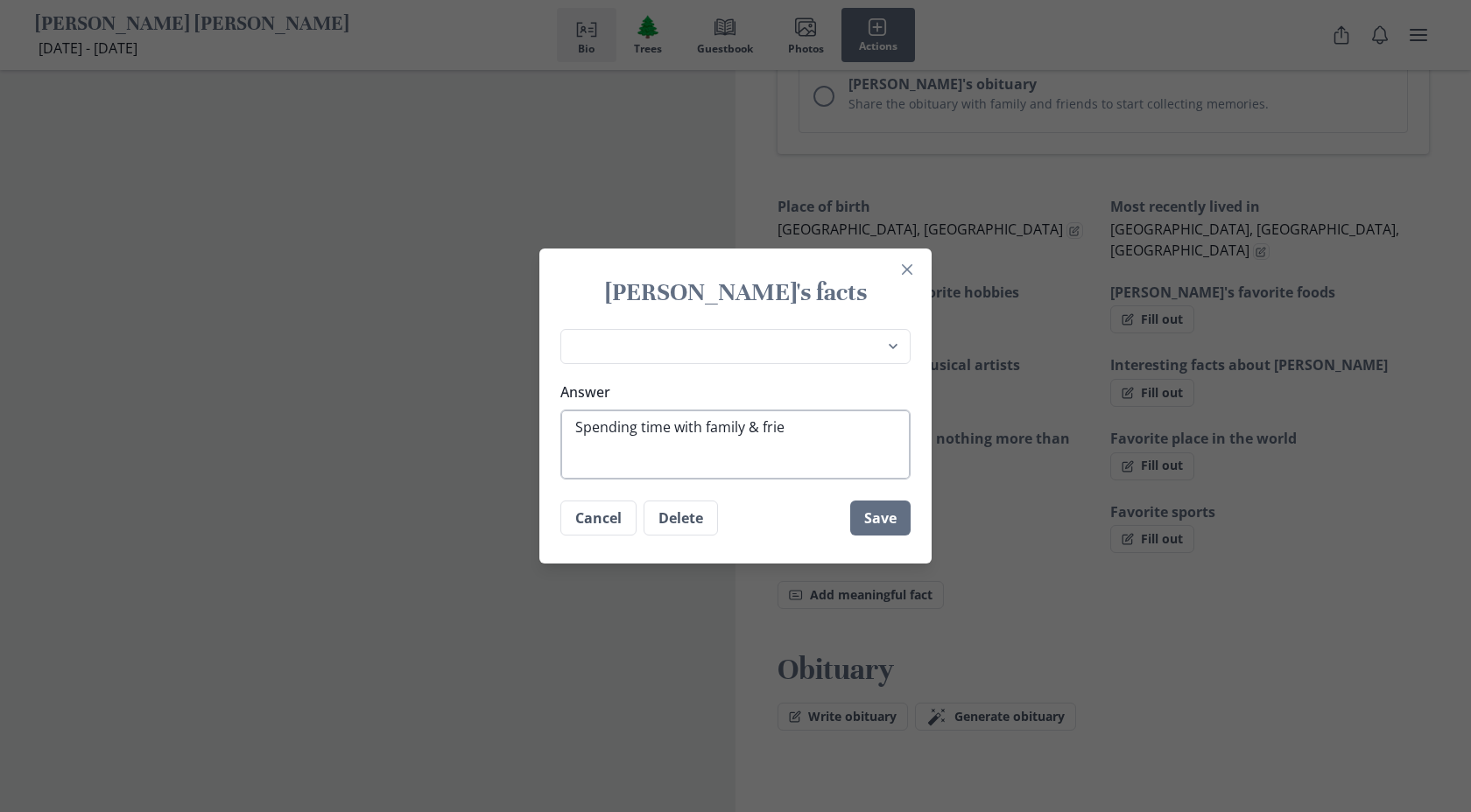
type textarea "Spending time with family & [PERSON_NAME]"
type textarea "x"
type textarea "Spending time with family & friend"
type textarea "x"
type textarea "Spending time with family & friends"
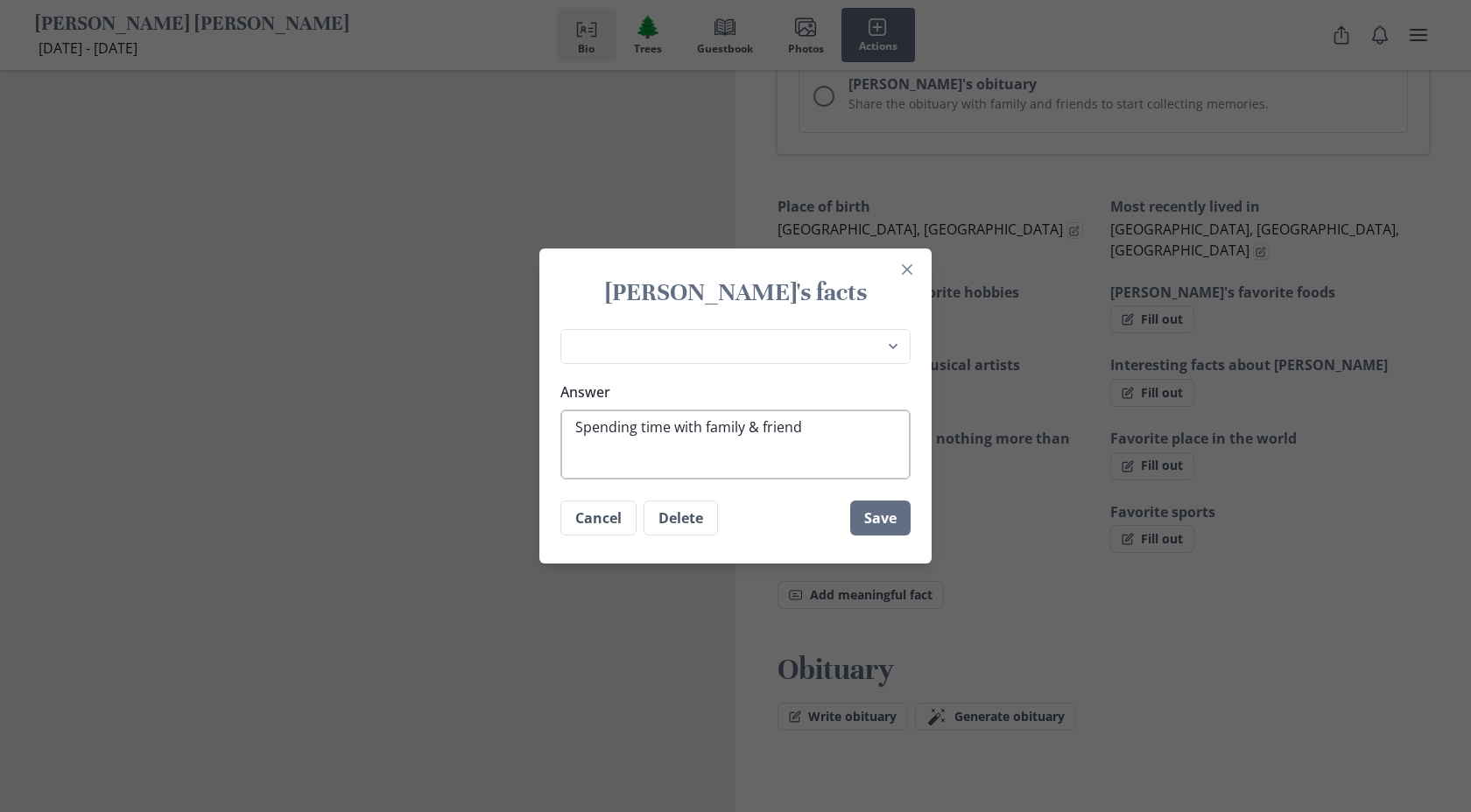
type textarea "x"
type textarea "Spending time with family & friends,"
type textarea "x"
type textarea "Spending time with family & friends,"
type textarea "x"
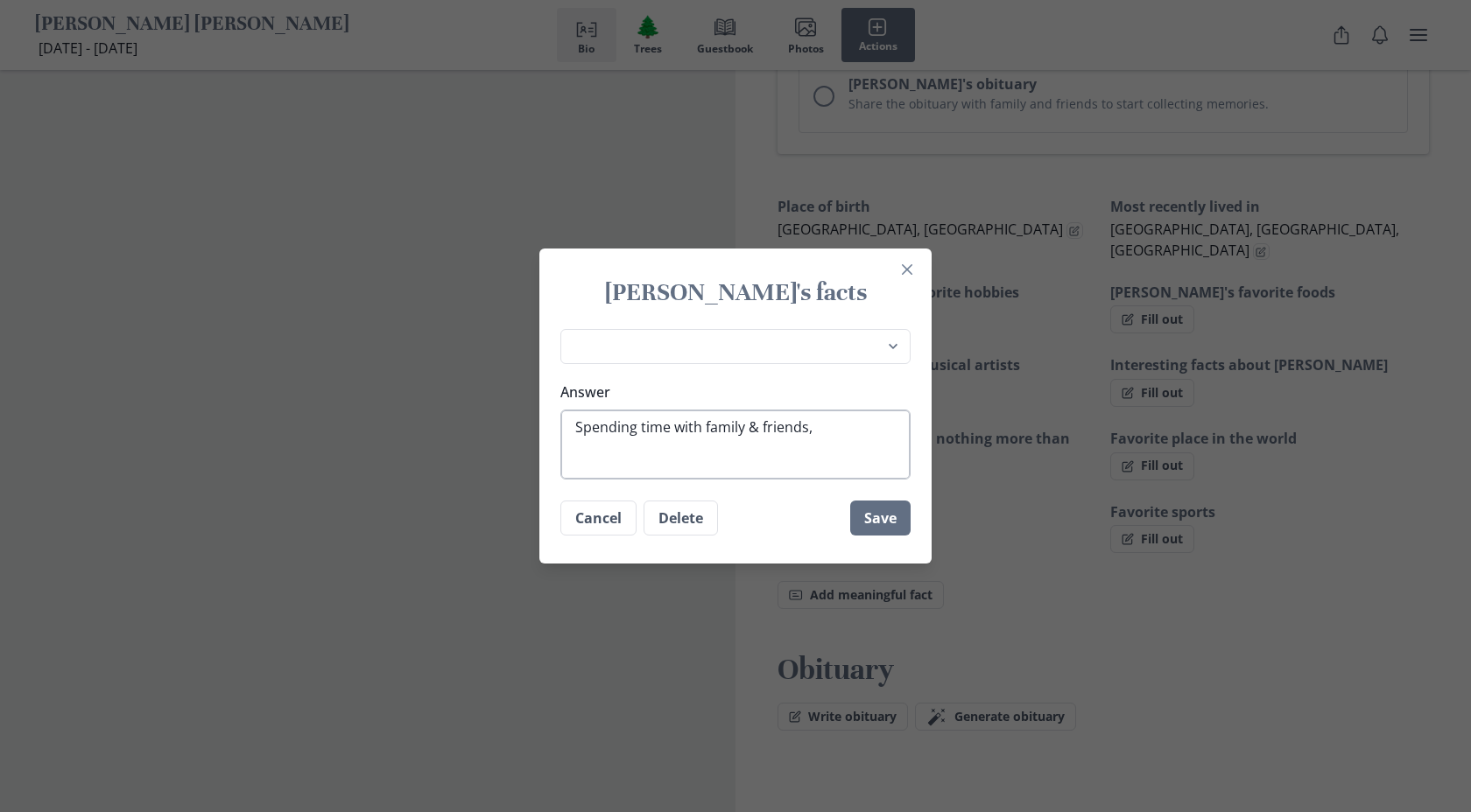
type textarea "Spending time with family & friends, t"
type textarea "x"
type textarea "Spending time with family & friends, tr"
type textarea "x"
type textarea "Spending time with family & friends, tra"
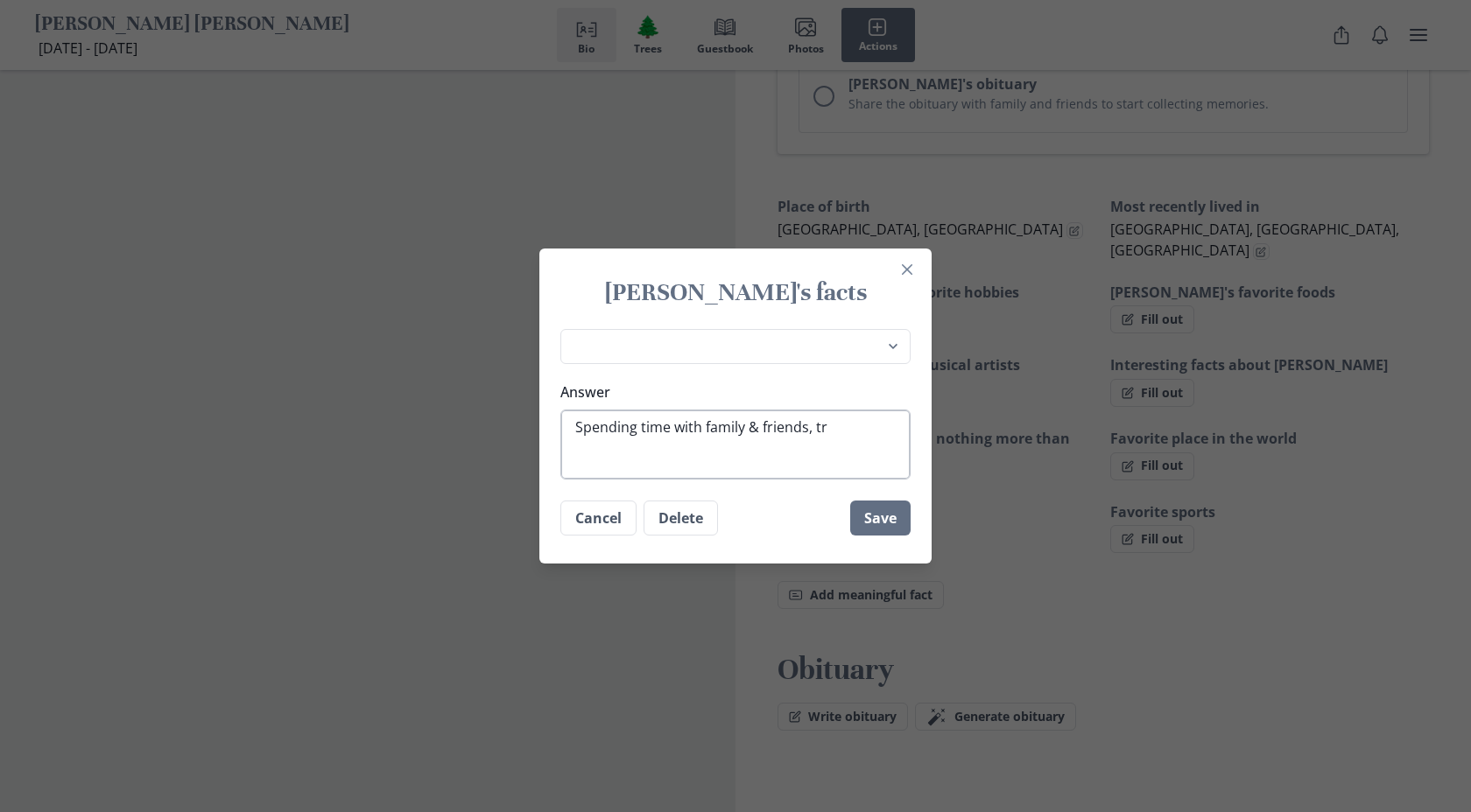
type textarea "x"
type textarea "Spending time with family & friends, trav"
type textarea "x"
type textarea "Spending time with family & friends, trave"
type textarea "x"
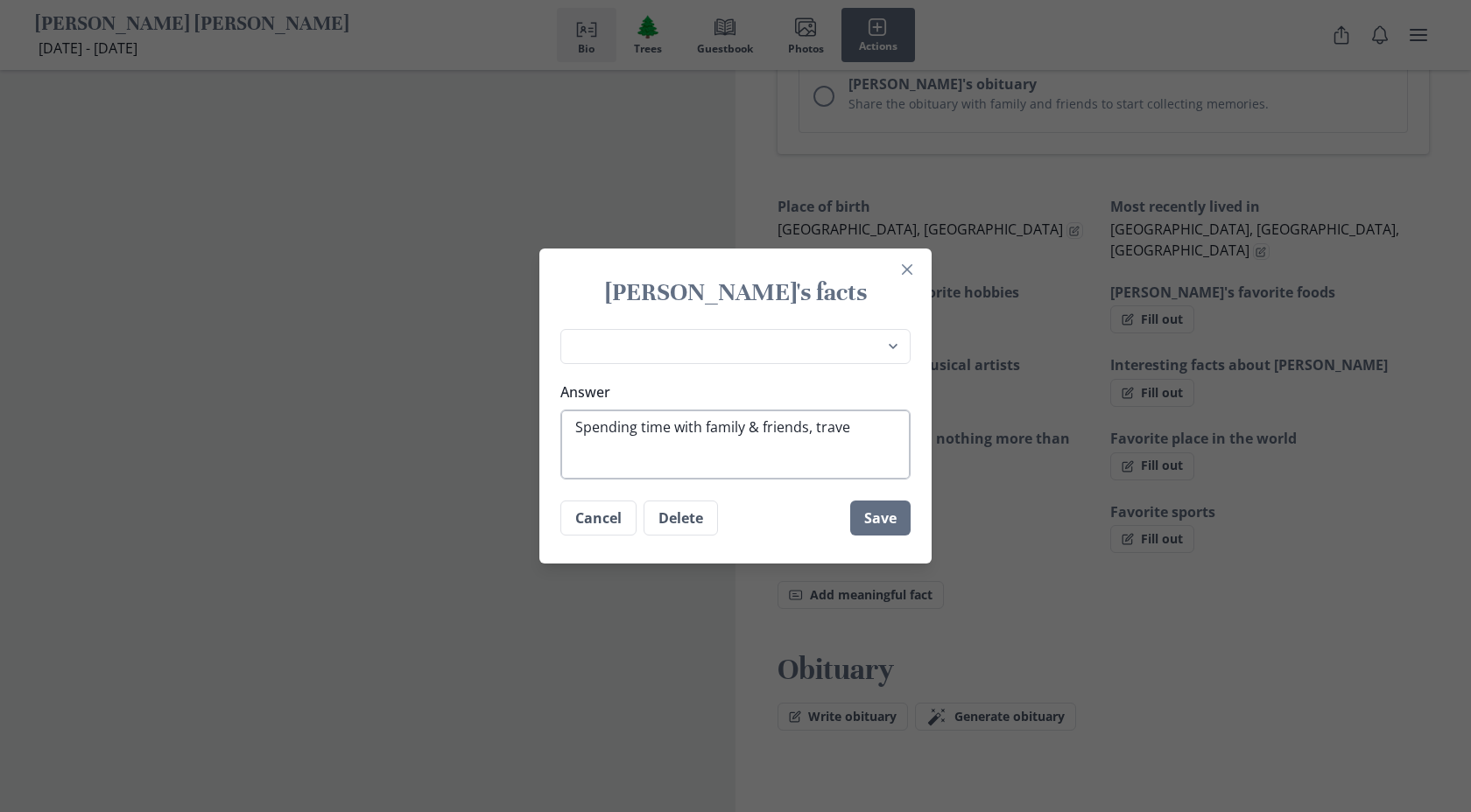
type textarea "Spending time with family & friends, travel"
type textarea "x"
type textarea "Spending time with family & friends, traveli"
type textarea "x"
type textarea "Spending time with family & friends, travelin"
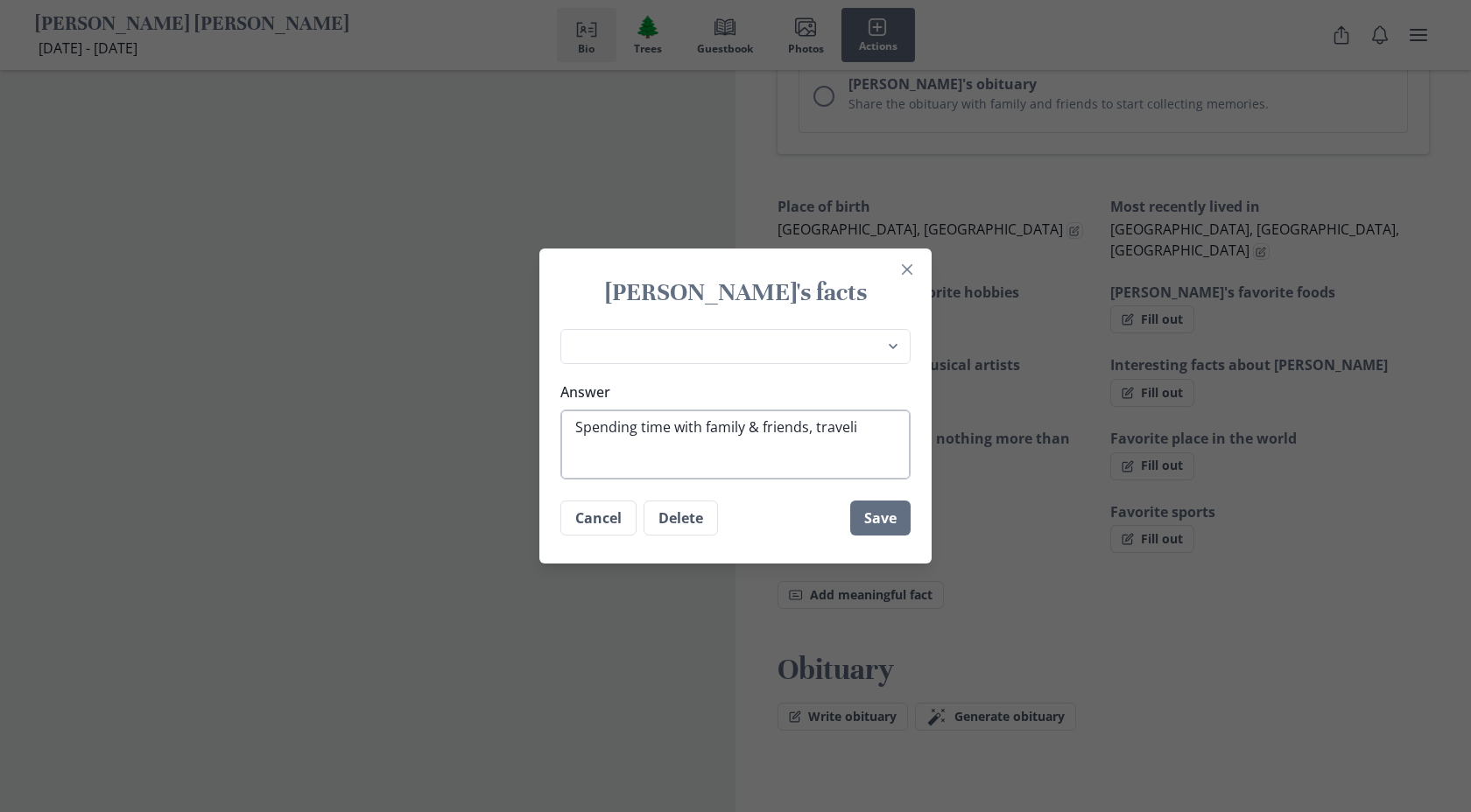
type textarea "x"
type textarea "Spending time with family & friends, traveling"
type textarea "x"
type textarea "Spending time with family & friends, traveling"
type textarea "x"
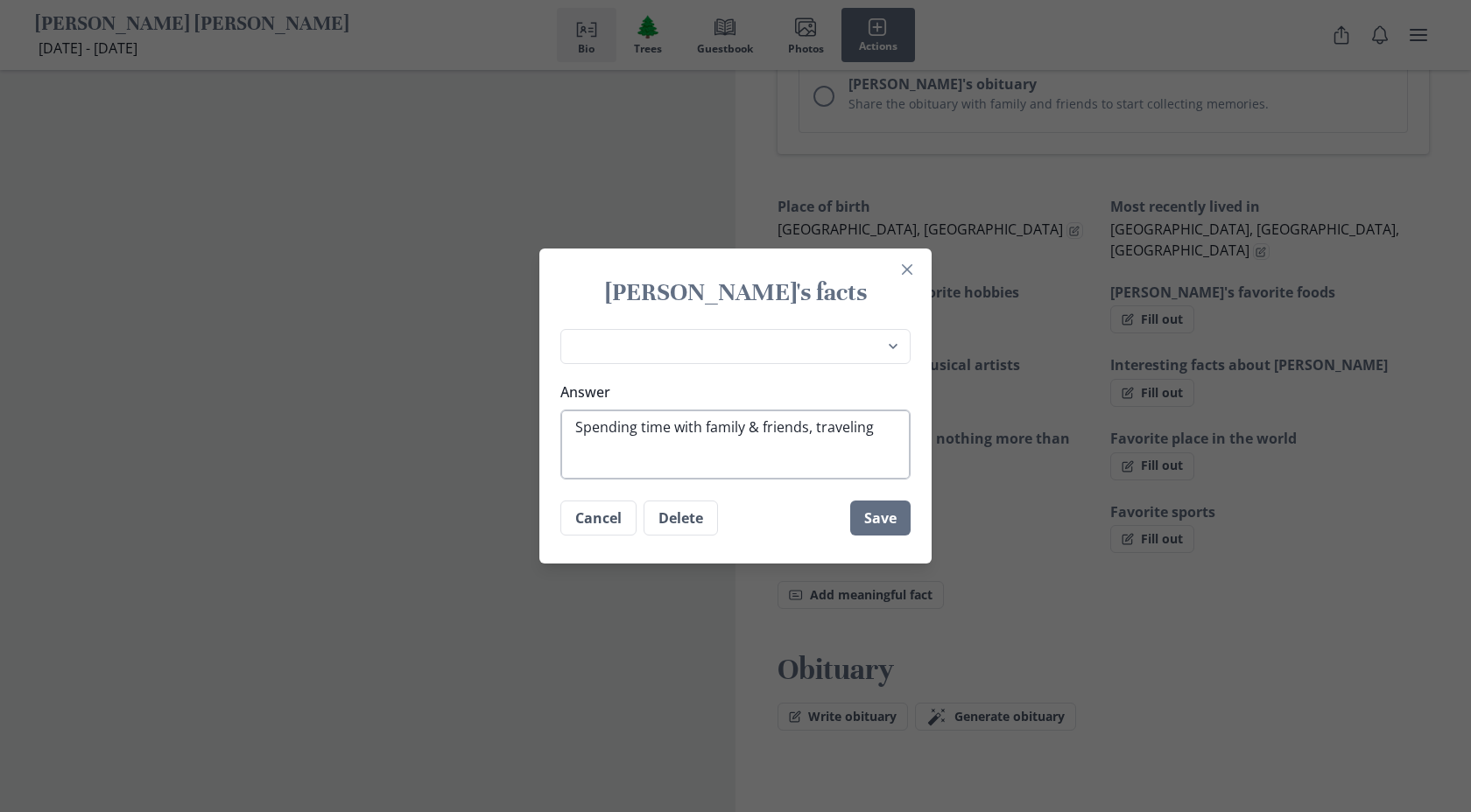
type textarea "Spending time with family & friends, traveling t"
type textarea "x"
type textarea "Spending time with family & friends, traveling to"
type textarea "x"
type textarea "Spending time with family & friends, traveling to"
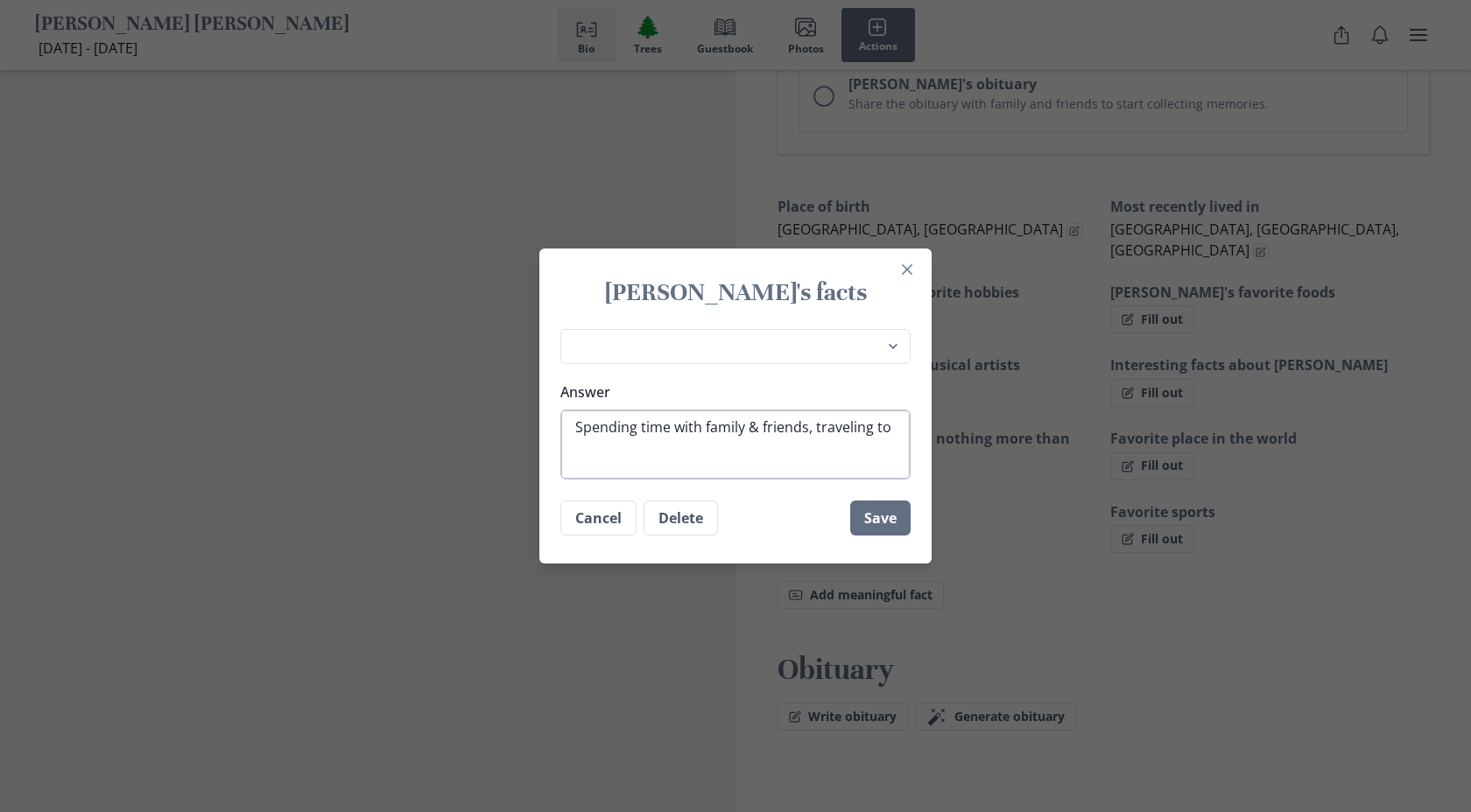
type textarea "x"
type textarea "Spending time with family & friends, traveling to n"
type textarea "x"
type textarea "Spending time with family & friends, traveling to ne"
type textarea "x"
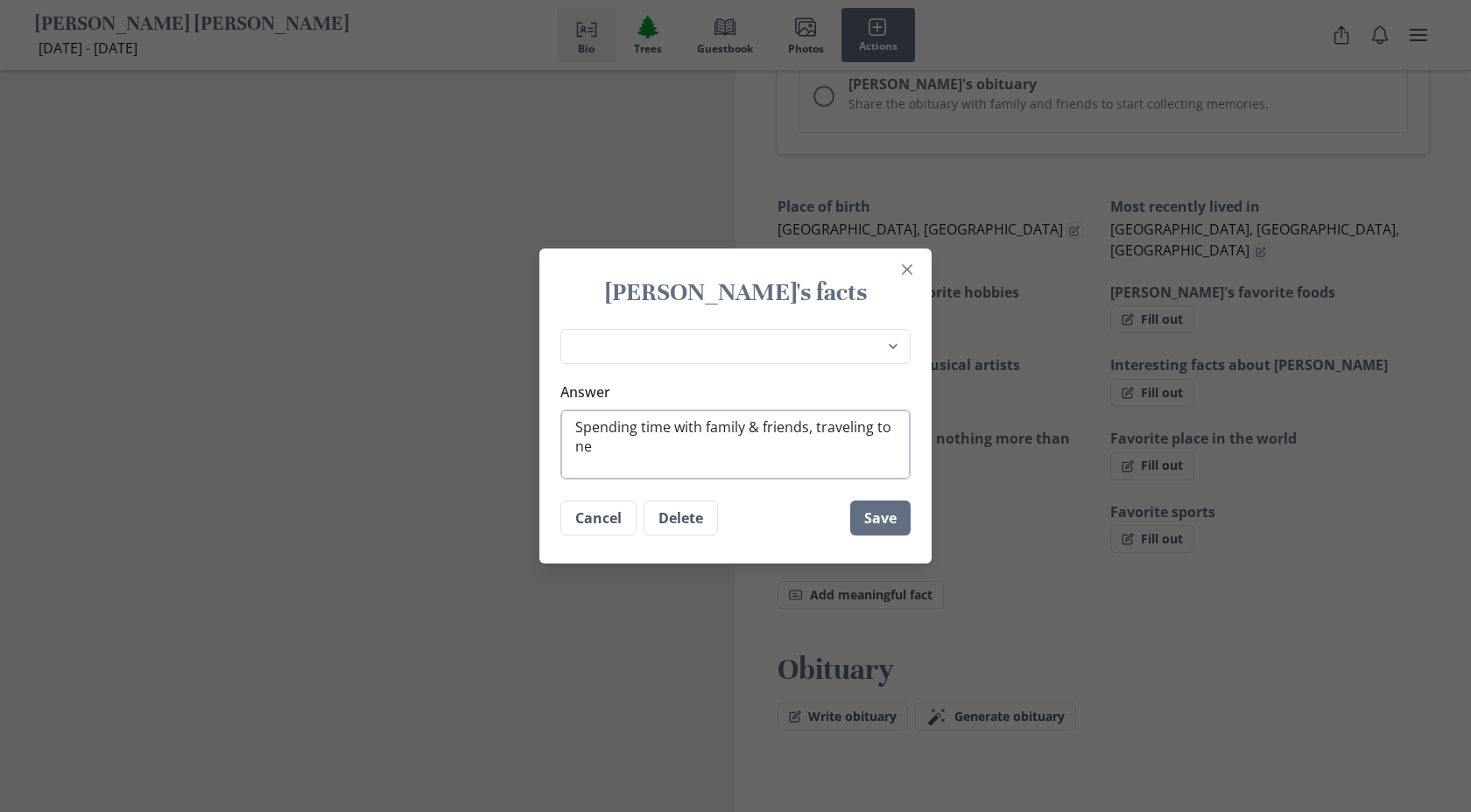
type textarea "Spending time with family & friends, traveling to new"
type textarea "x"
type textarea "Spending time with family & friends, traveling to new"
type textarea "x"
type textarea "Spending time with family & friends, traveling to new p"
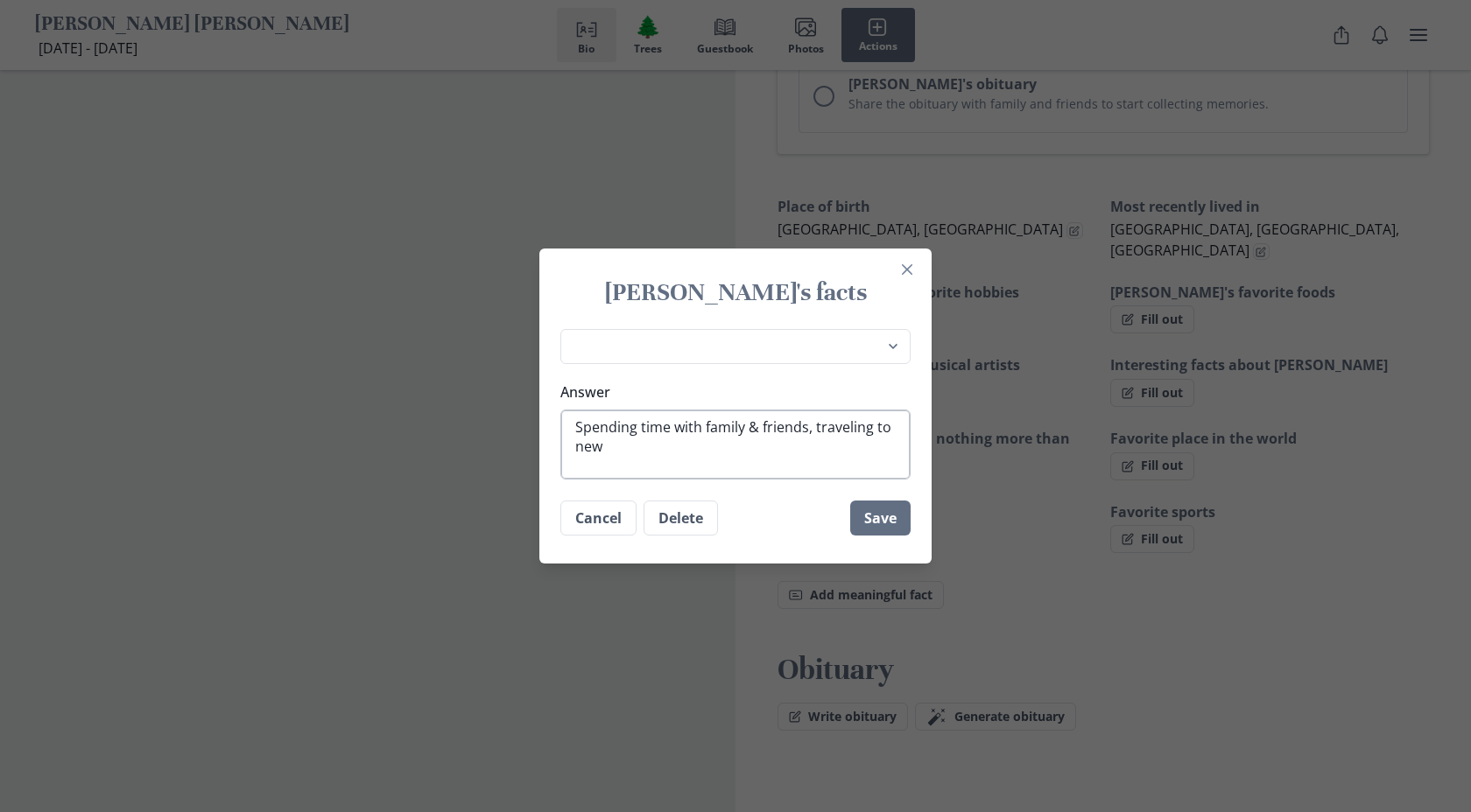
type textarea "x"
type textarea "Spending time with family & friends, traveling to new pl"
type textarea "x"
type textarea "Spending time with family & friends, traveling to [GEOGRAPHIC_DATA]"
type textarea "x"
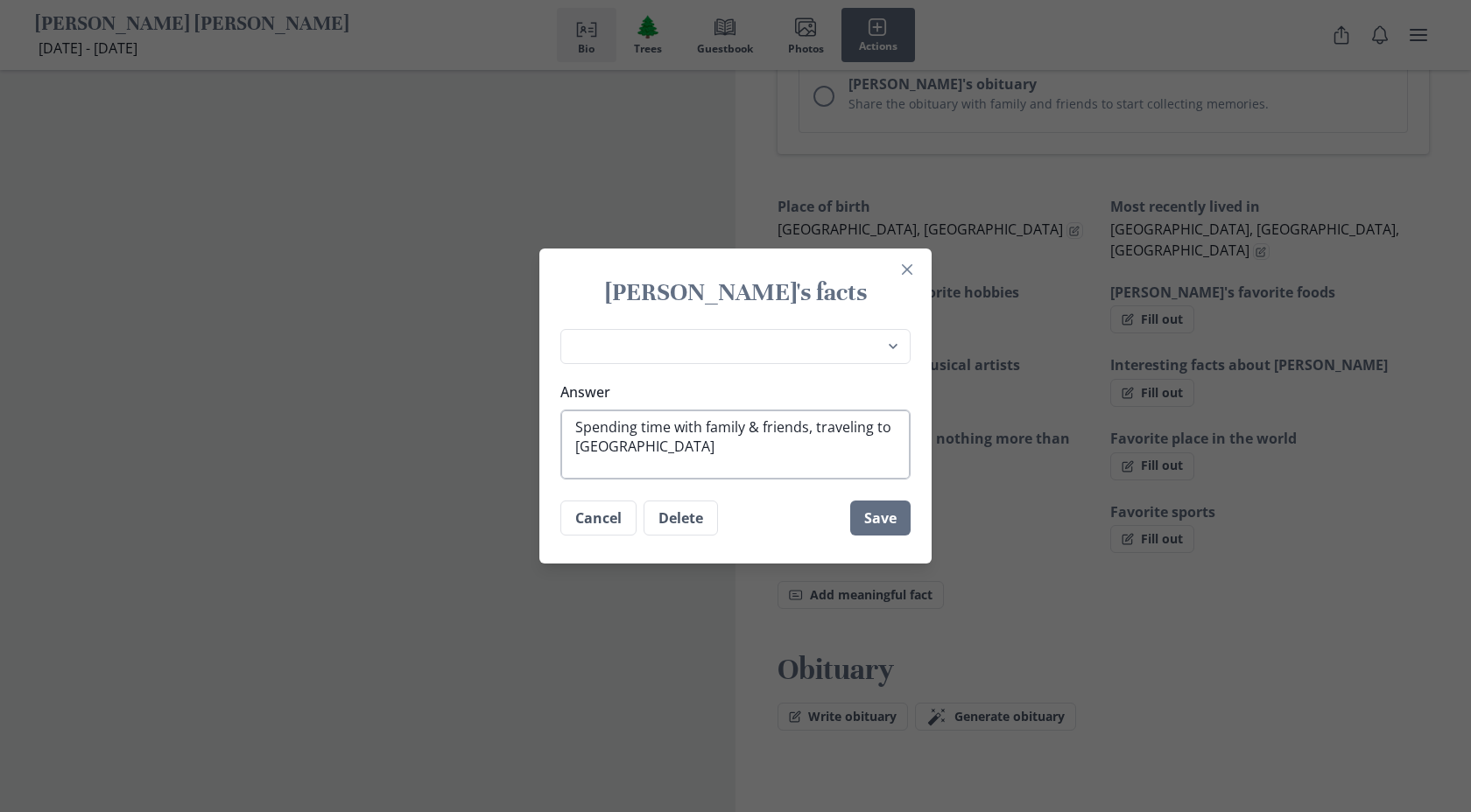
type textarea "Spending time with family & friends, traveling to [GEOGRAPHIC_DATA]"
type textarea "x"
type textarea "Spending time with family & friends, traveling to new place"
type textarea "x"
type textarea "Spending time with family & friends, traveling to new places"
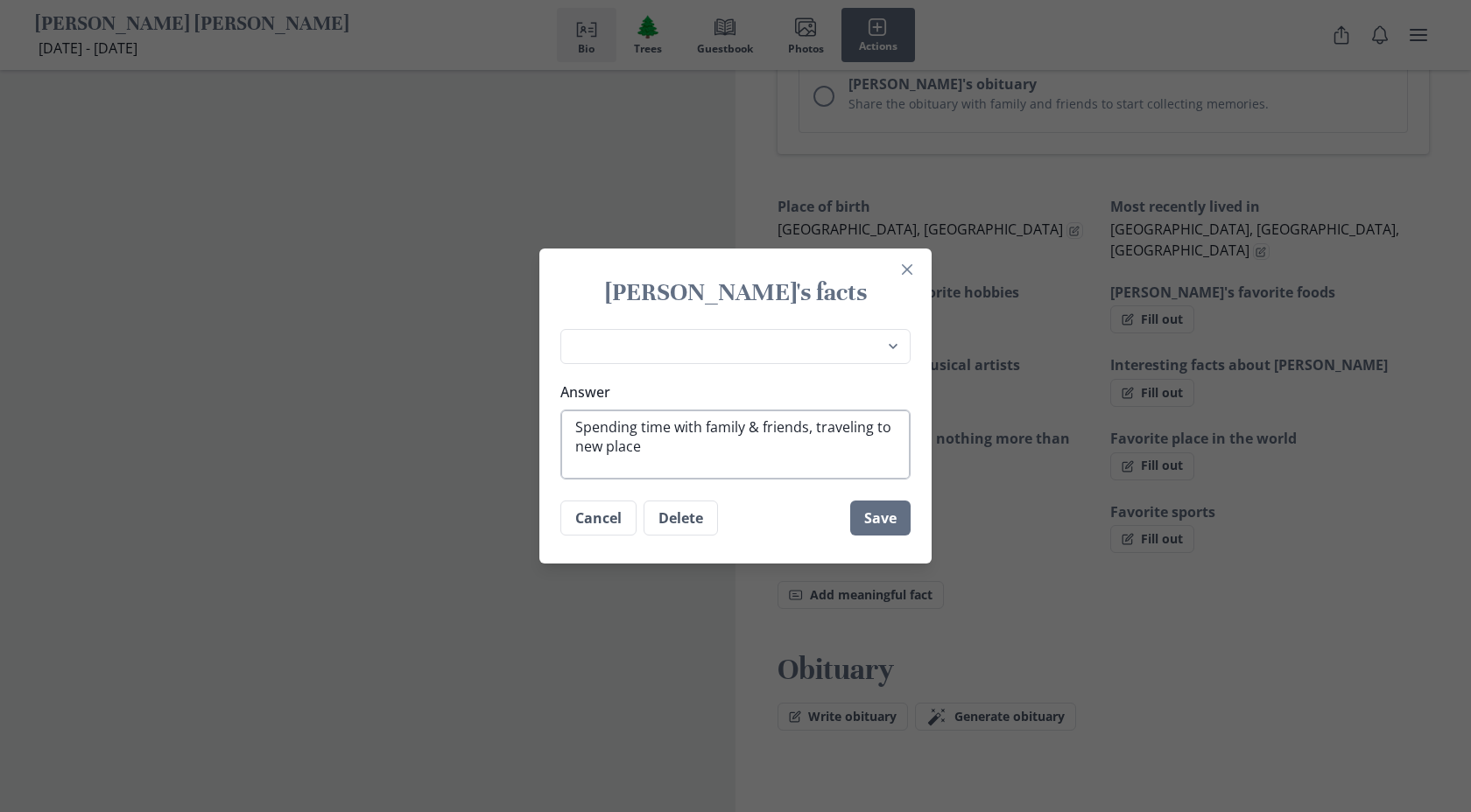
type textarea "x"
type textarea "Spending time with family & friends, traveling to new places,"
type textarea "x"
type textarea "Spending time with family & friends, traveling to new places,"
type textarea "x"
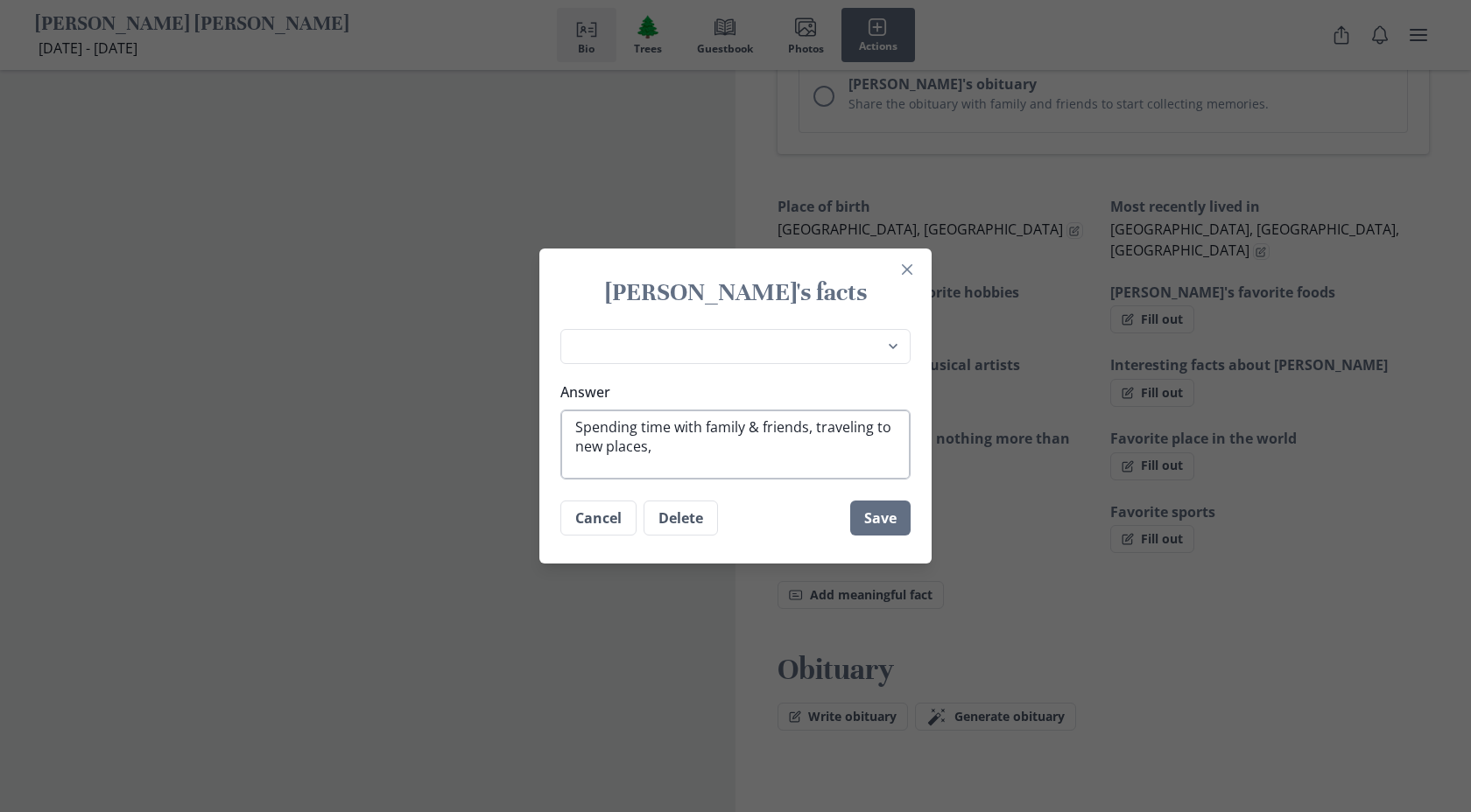
type textarea "Spending time with family & friends, traveling to new places, c"
type textarea "x"
type textarea "Spending time with family & friends, traveling to new places, co"
type textarea "x"
type textarea "Spending time with family & friends, traveling to new places, coo"
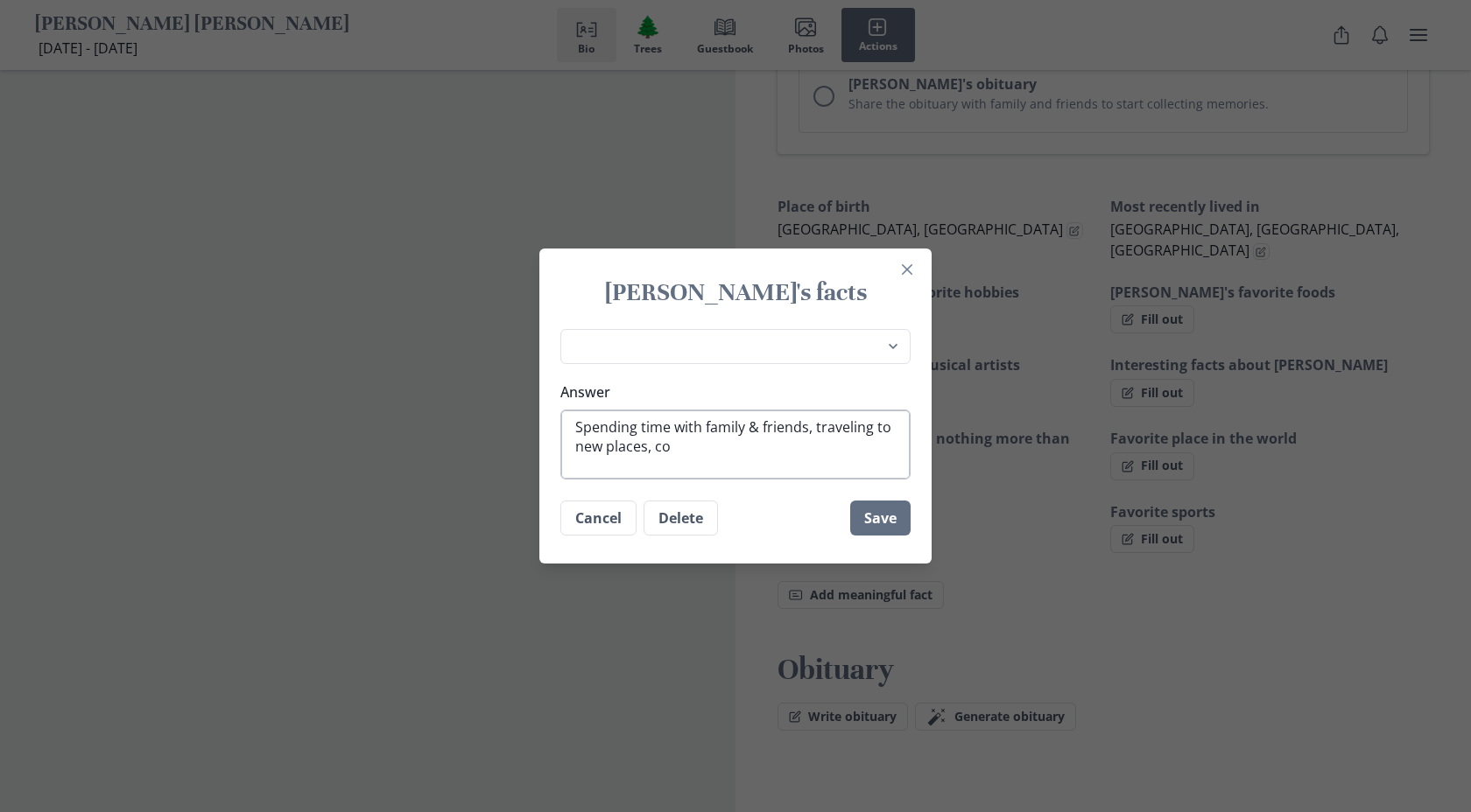
type textarea "x"
type textarea "Spending time with family & friends, traveling to new places, cook"
type textarea "x"
type textarea "Spending time with family & friends, traveling to new places, [GEOGRAPHIC_DATA]"
type textarea "x"
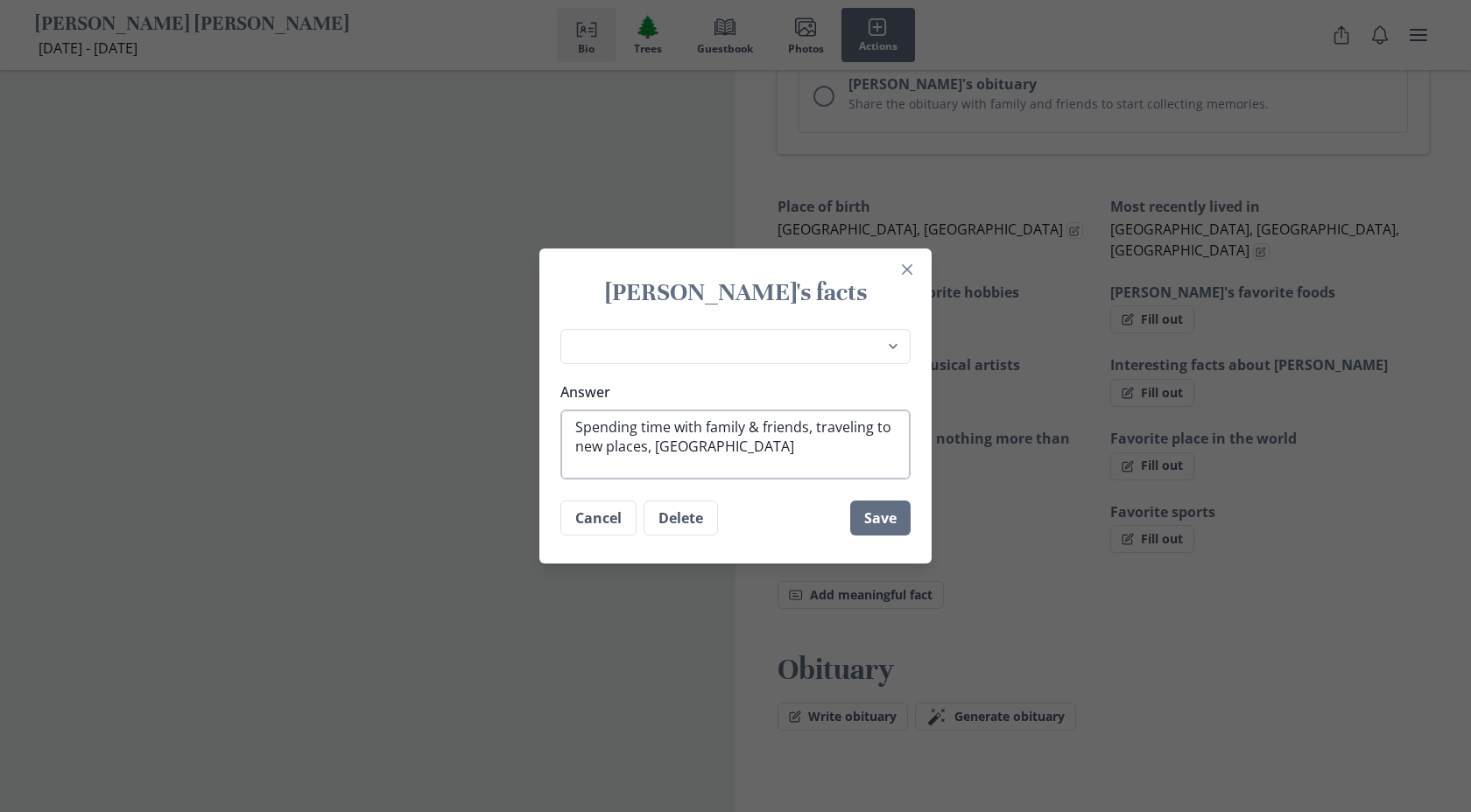
type textarea "Spending time with family & friends, traveling to new places, [GEOGRAPHIC_DATA]"
type textarea "x"
type textarea "Spending time with family & friends, traveling to new places, cooking"
type textarea "x"
type textarea "Spending time with family & friends, traveling to new places, cooking,"
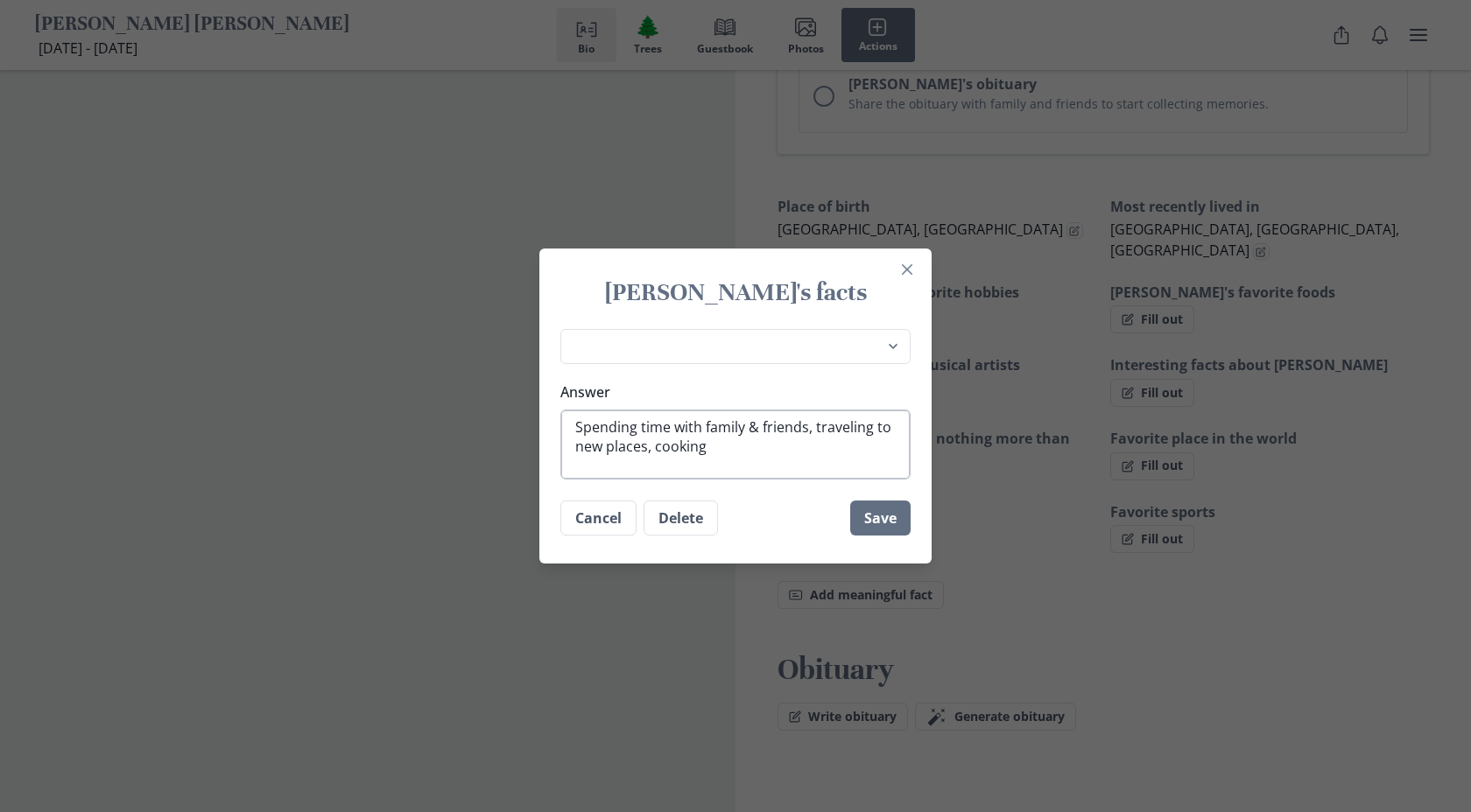
type textarea "x"
type textarea "Spending time with family & friends, traveling to new places, cooking,"
type textarea "x"
type textarea "Spending time with family & friends, traveling to new places, cooking,"
type textarea "x"
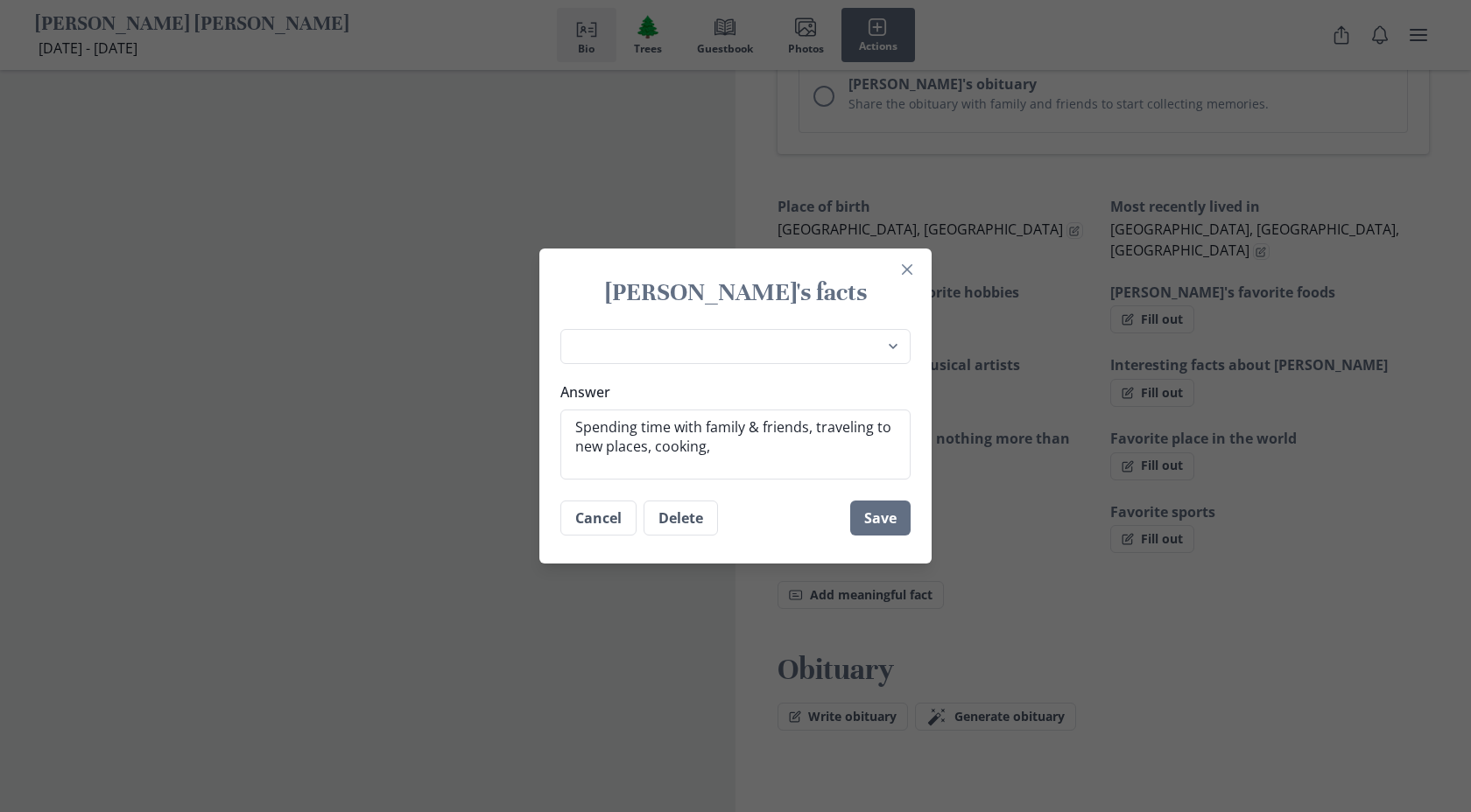
type textarea "Spending time with family & friends, traveling to new places, cooking, l"
type textarea "x"
type textarea "Spending time with family & friends, traveling to new places, cooking, li"
type textarea "x"
type textarea "Spending time with family & friends, traveling to new places, cooking, lis"
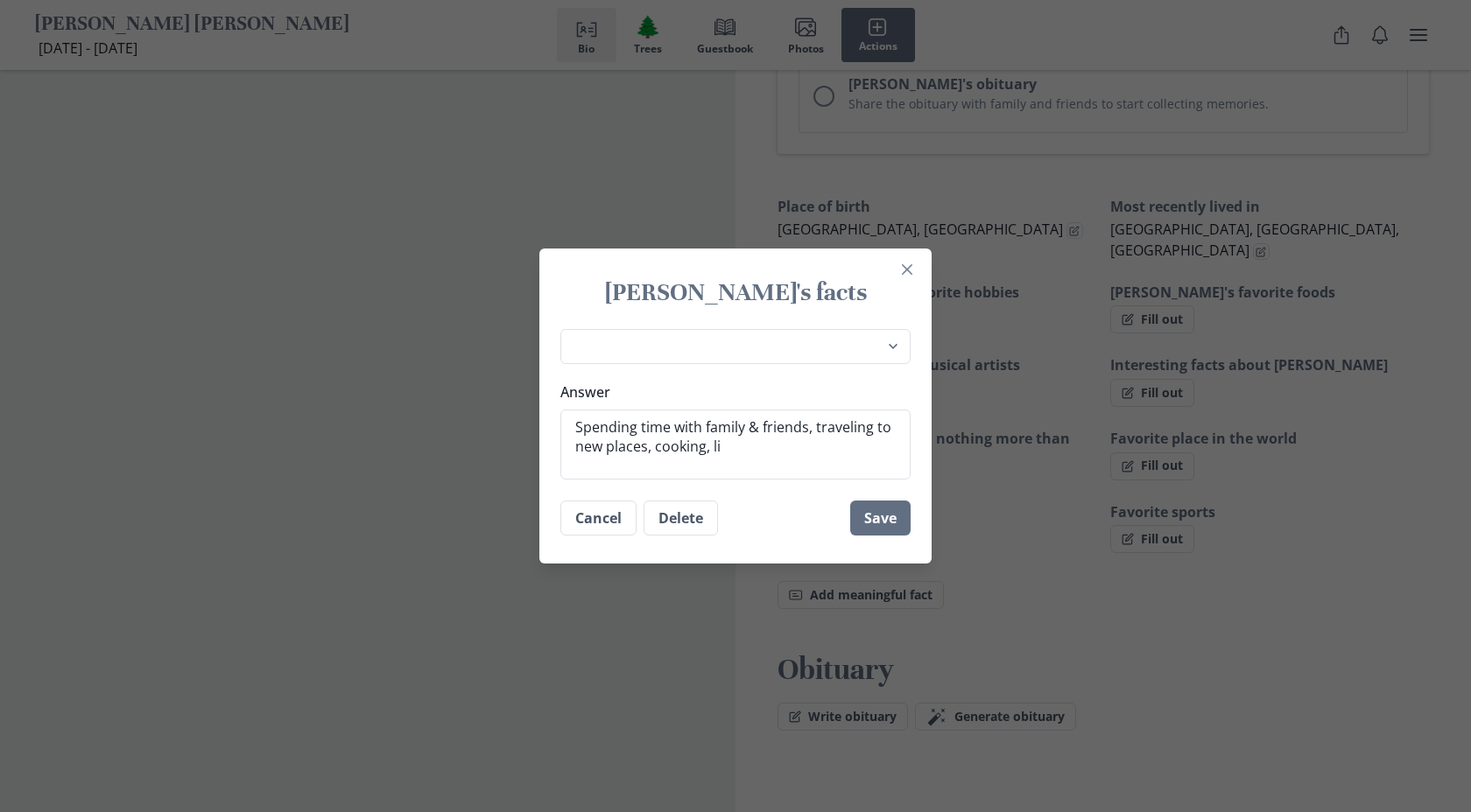
type textarea "x"
type textarea "Spending time with family & friends, traveling to new places, cooking, list"
type textarea "x"
type textarea "Spending time with family & friends, traveling to new places, cooking, liste"
type textarea "x"
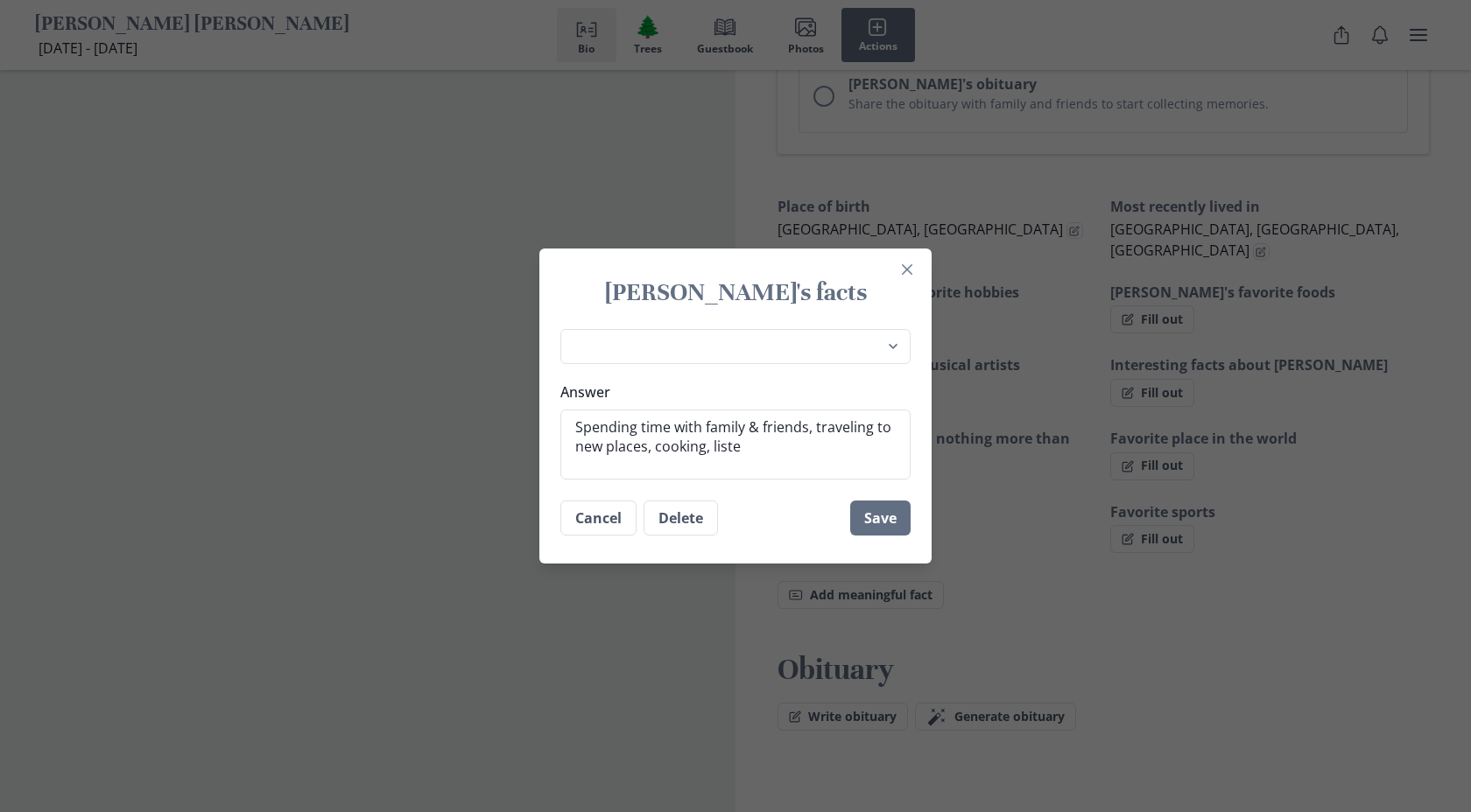
type textarea "Spending time with family & friends, traveling to new places, cooking, listen"
type textarea "x"
type textarea "Spending time with family & friends, traveling to new places, cooking, listeni"
type textarea "x"
type textarea "Spending time with family & friends, traveling to new places, cooking, listenin"
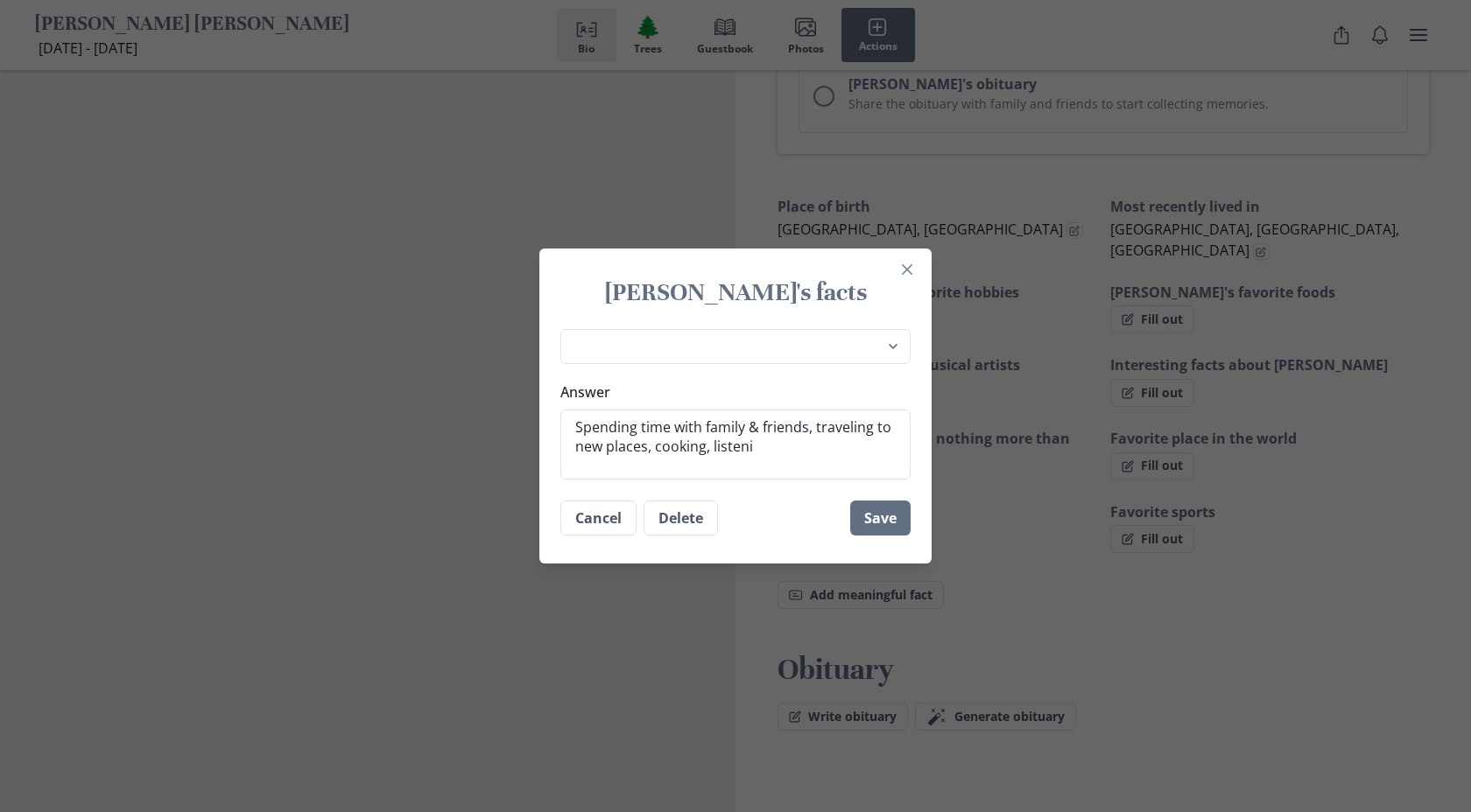
type textarea "x"
type textarea "Spending time with family & friends, traveling to new places, cooking, listening"
type textarea "x"
type textarea "Spending time with family & friends, traveling to new places, cooking, listening"
type textarea "x"
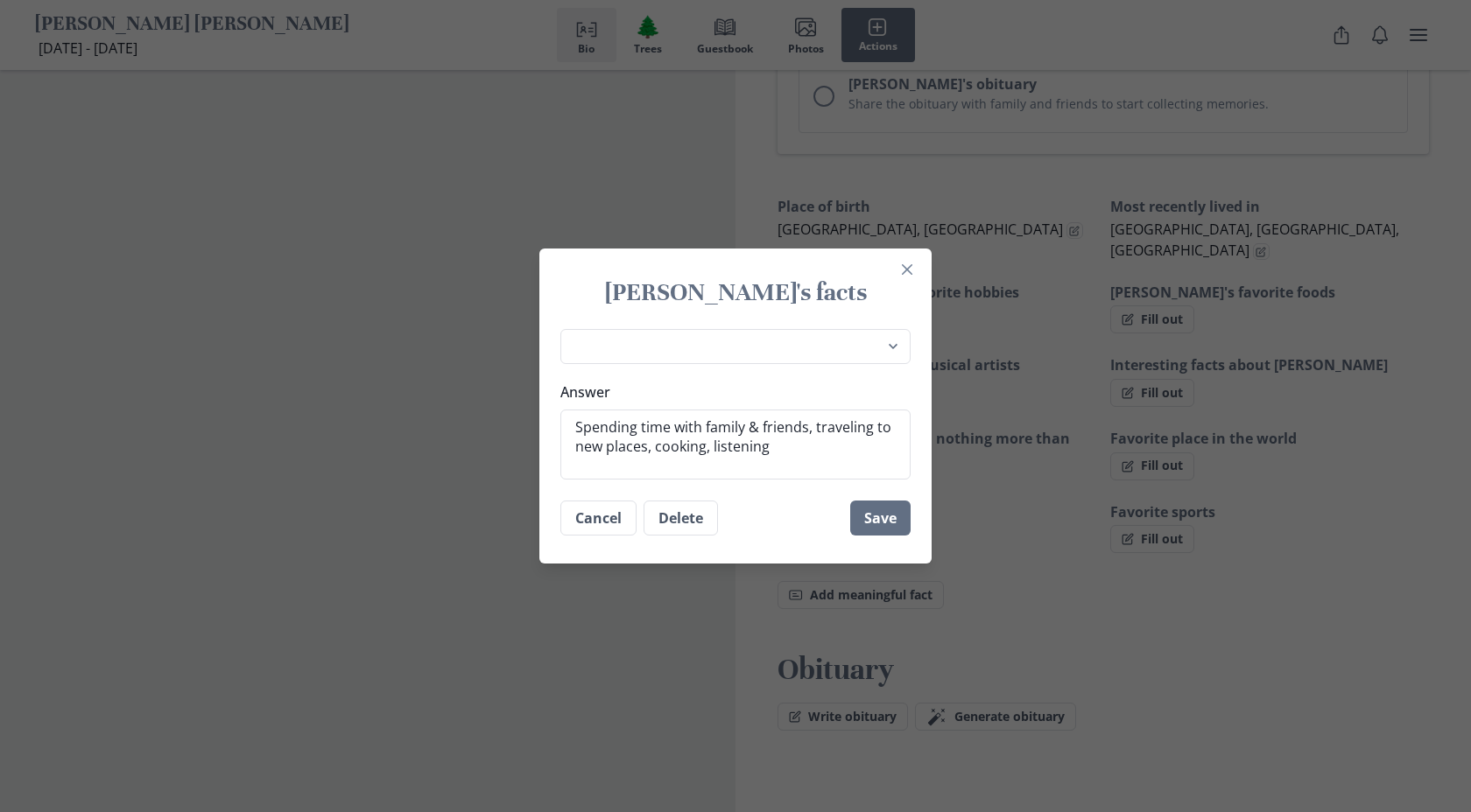
type textarea "Spending time with family & friends, traveling to new places, cooking, listenin…"
type textarea "x"
type textarea "Spending time with family & friends, traveling to new places, cooking, listenin…"
type textarea "x"
type textarea "Spending time with family & friends, traveling to new places, cooking, listenin…"
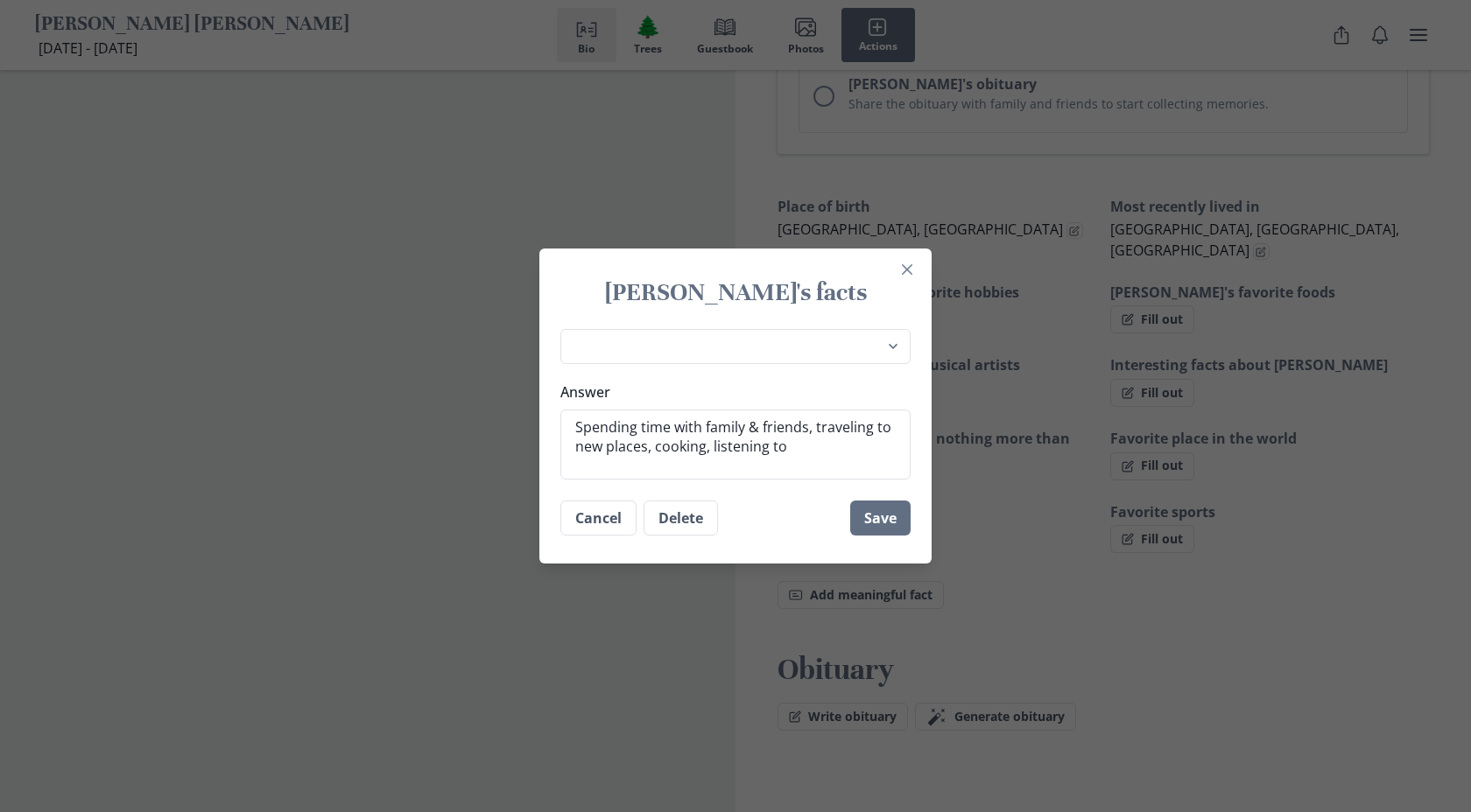
type textarea "x"
type textarea "Spending time with family & friends, traveling to new places, cooking, listenin…"
type textarea "x"
type textarea "Spending time with family & friends, traveling to new places, cooking, listenin…"
type textarea "x"
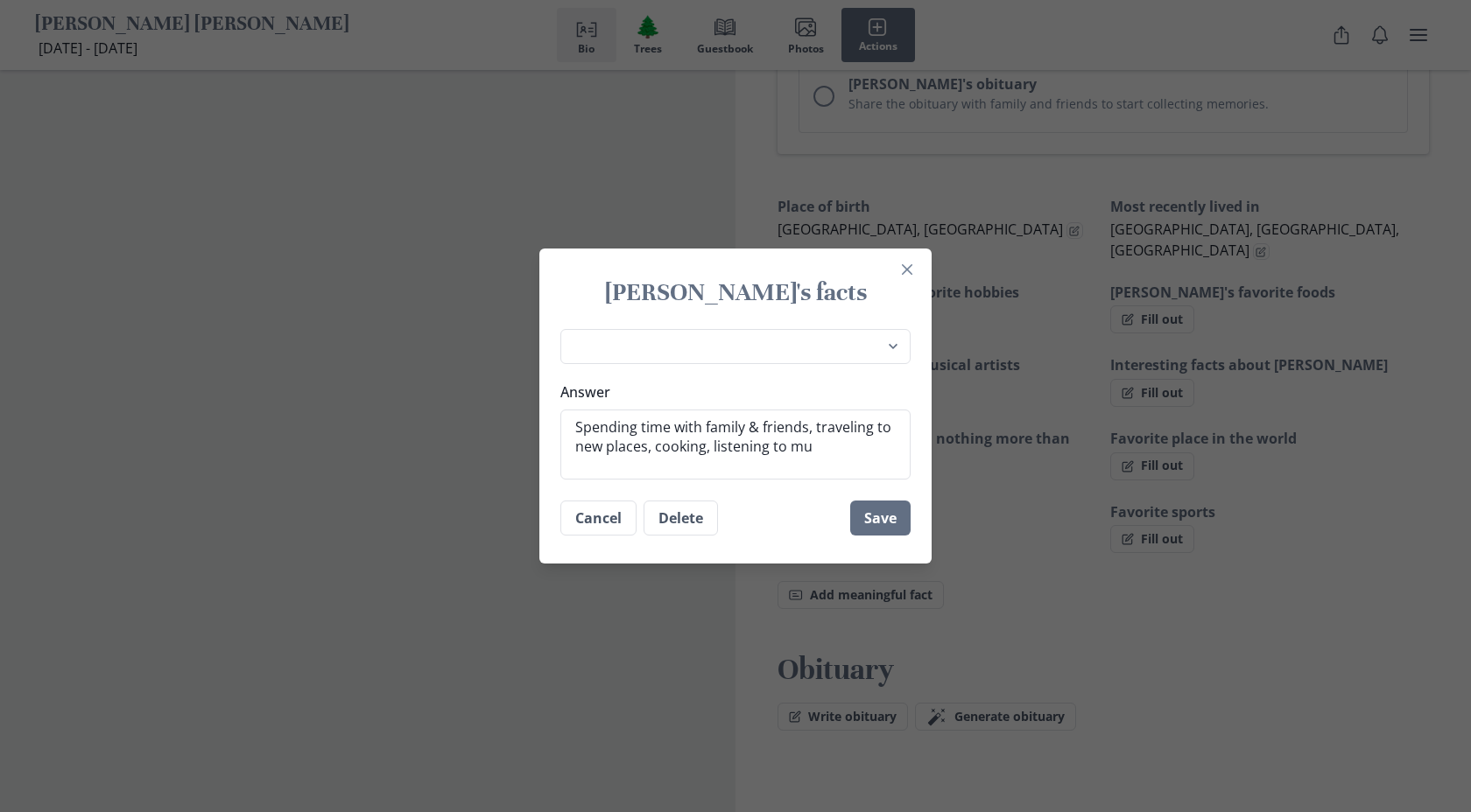
type textarea "Spending time with family & friends, traveling to new places, cooking, listenin…"
type textarea "x"
type textarea "Spending time with family & friends, traveling to new places, cooking, listenin…"
type textarea "x"
type textarea "Spending time with family & friends, traveling to new places, cooking, listenin…"
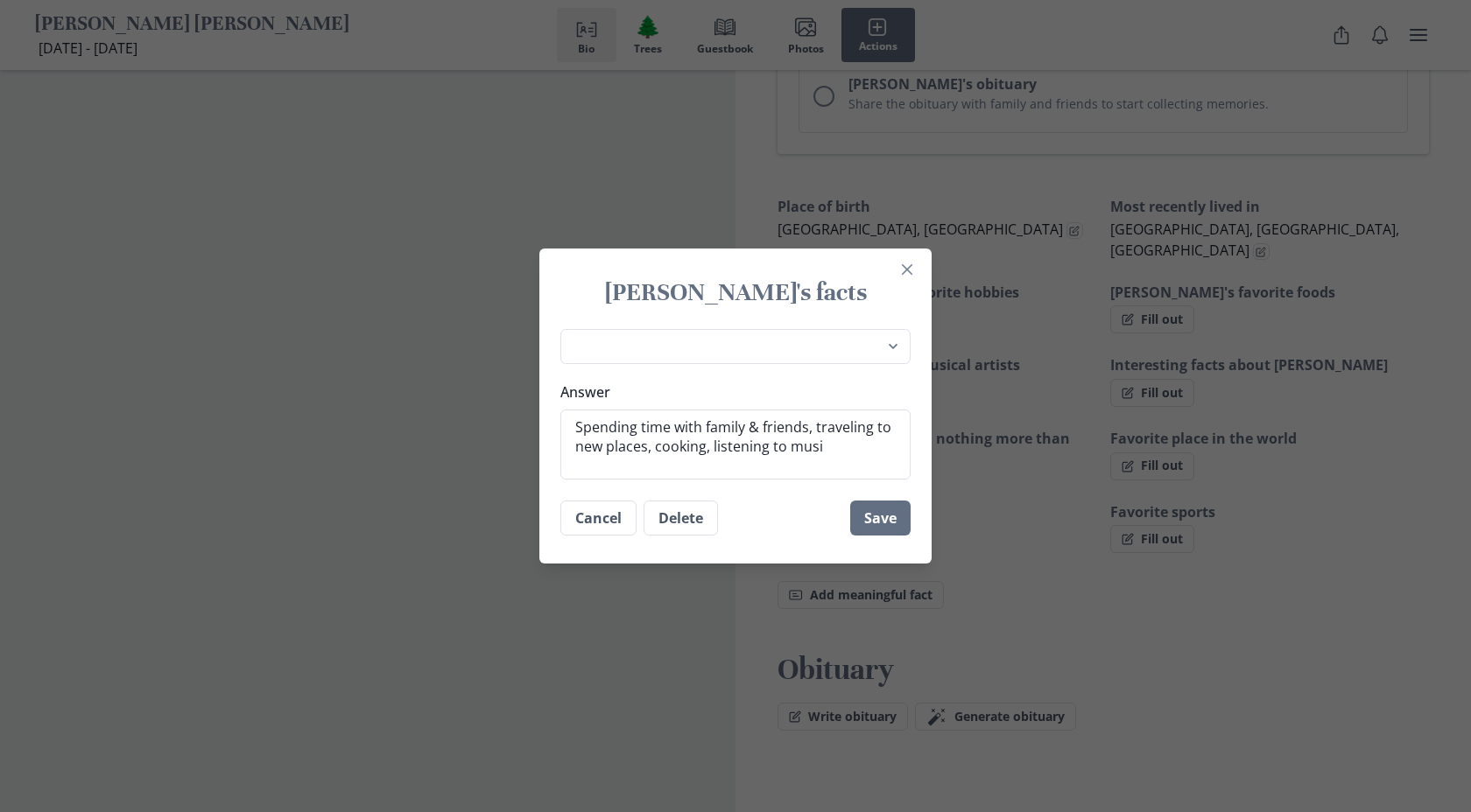
type textarea "x"
type textarea "Spending time with family & friends, traveling to new places, cooking, listenin…"
type textarea "x"
type textarea "Spending time with family & friends, traveling to new places, cooking, listenin…"
type textarea "x"
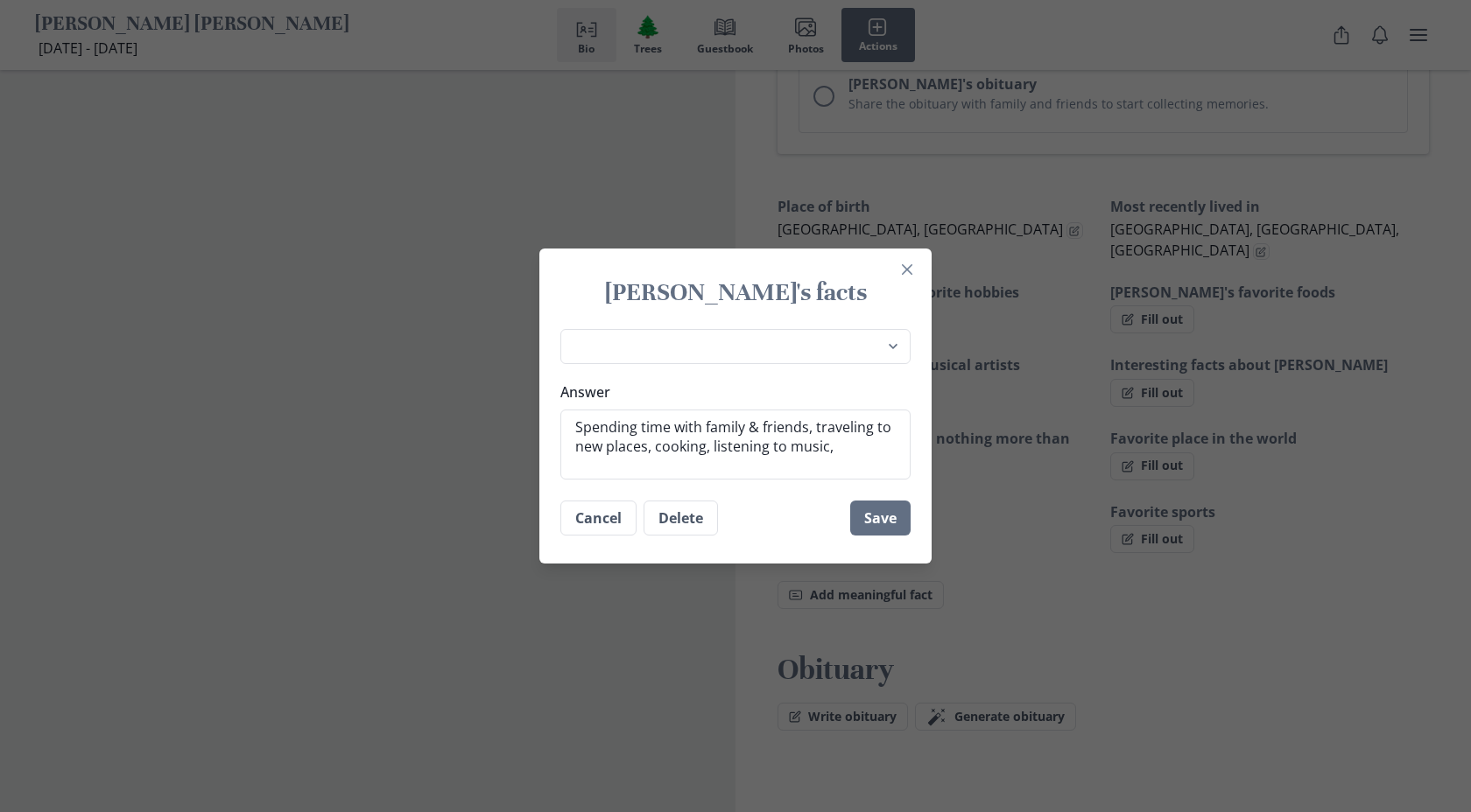
type textarea "Spending time with family & friends, traveling to new places, cooking, listenin…"
type textarea "x"
type textarea "Spending time with family & friends, traveling to new places, cooking, listenin…"
type textarea "x"
click at [894, 513] on button "Save" at bounding box center [880, 519] width 61 height 35
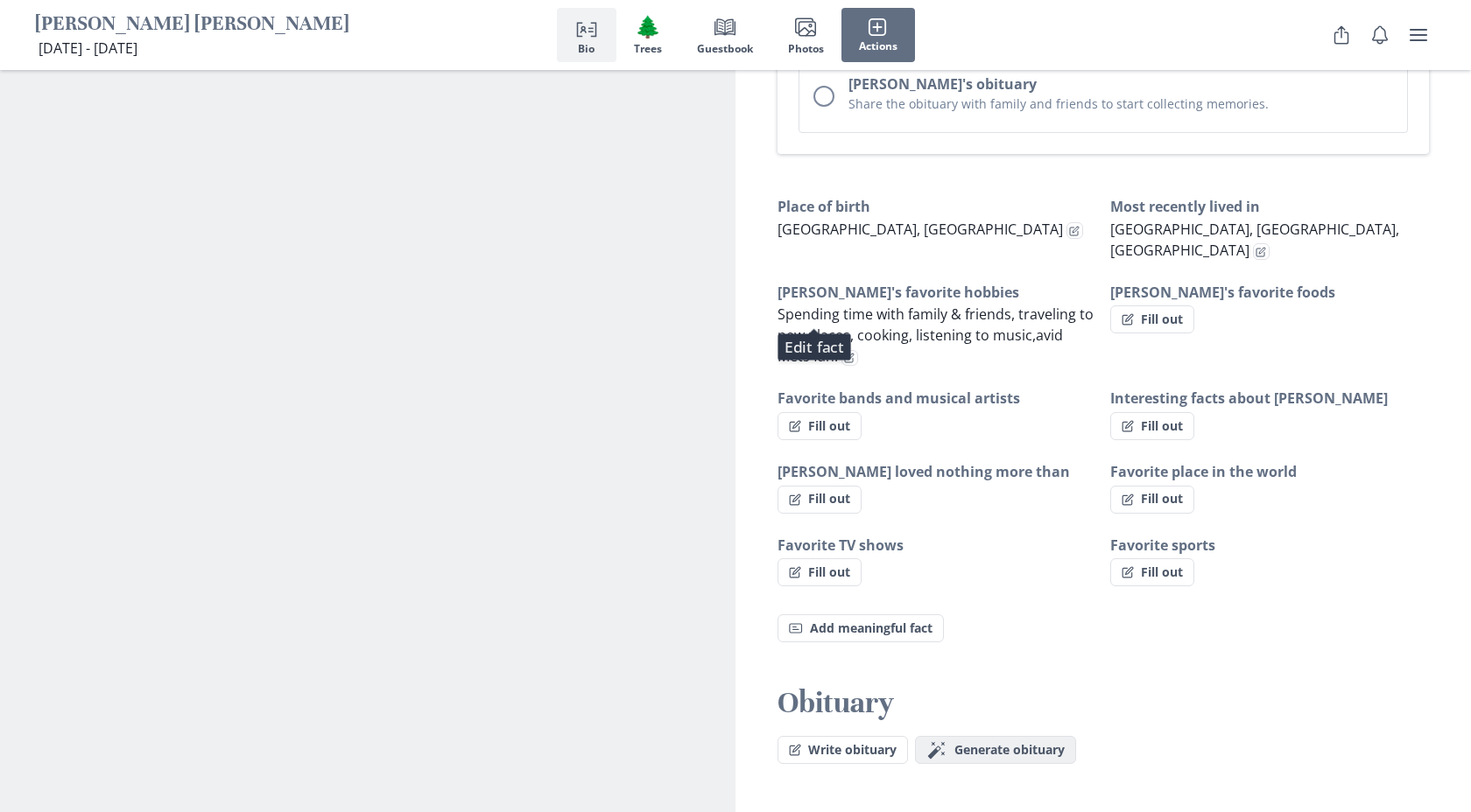
click at [1002, 743] on span "Generate obituary" at bounding box center [1009, 751] width 110 height 14
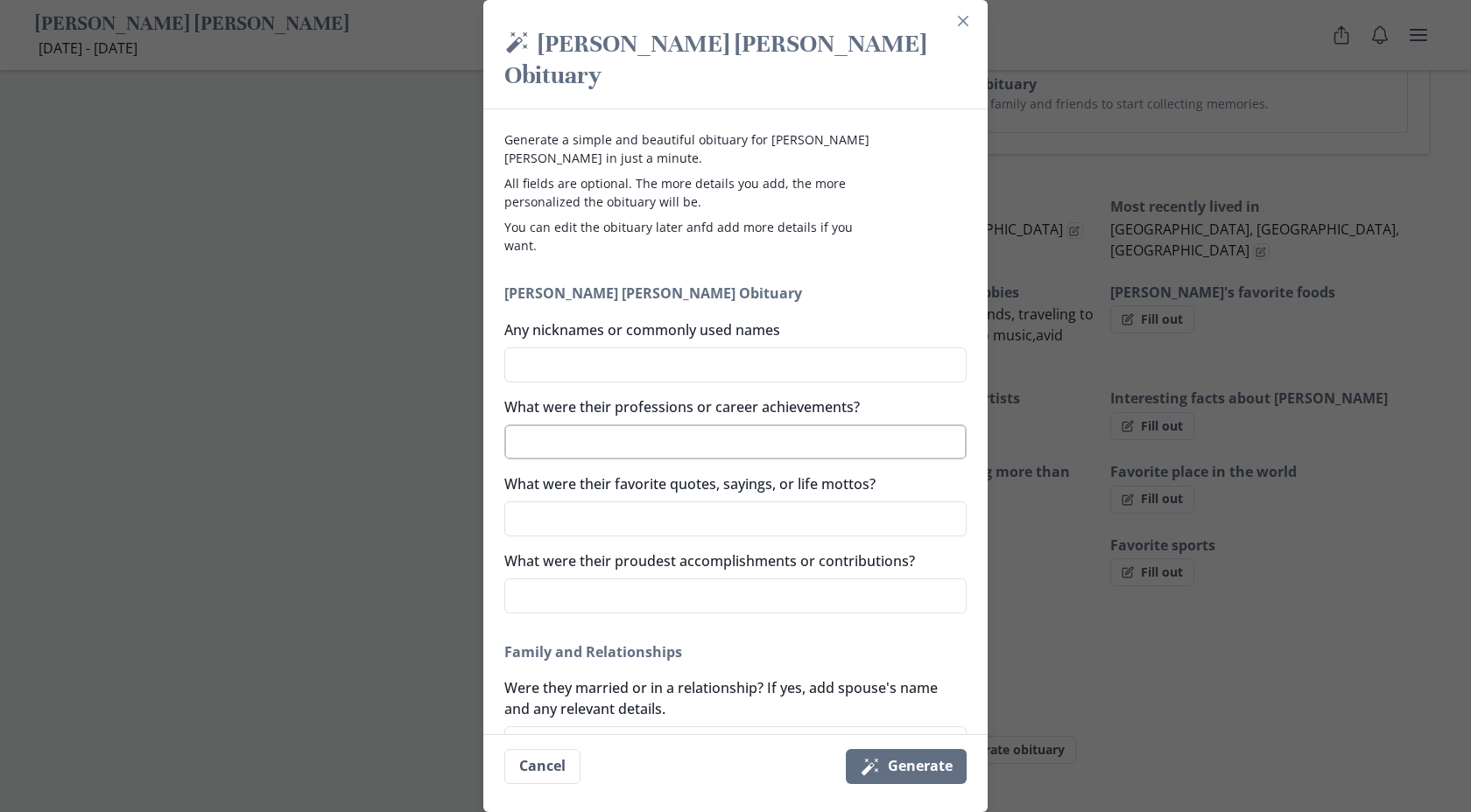
click at [681, 425] on textarea "What were their professions or career achievements?" at bounding box center [736, 442] width 463 height 35
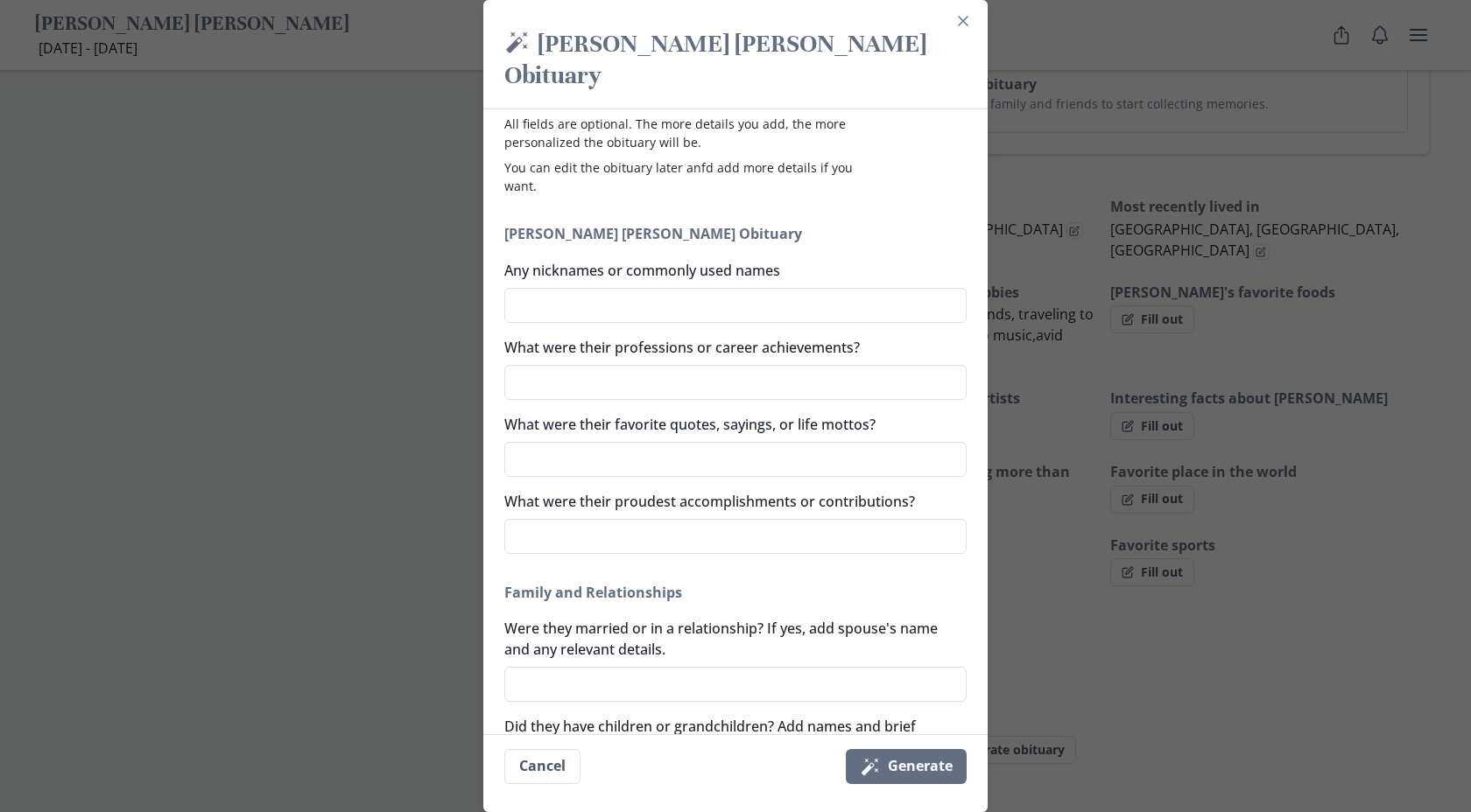
scroll to position [61, 0]
click at [748, 666] on textarea "Were they married or in a relationship? If yes, add spouse's name and any relev…" at bounding box center [736, 683] width 463 height 35
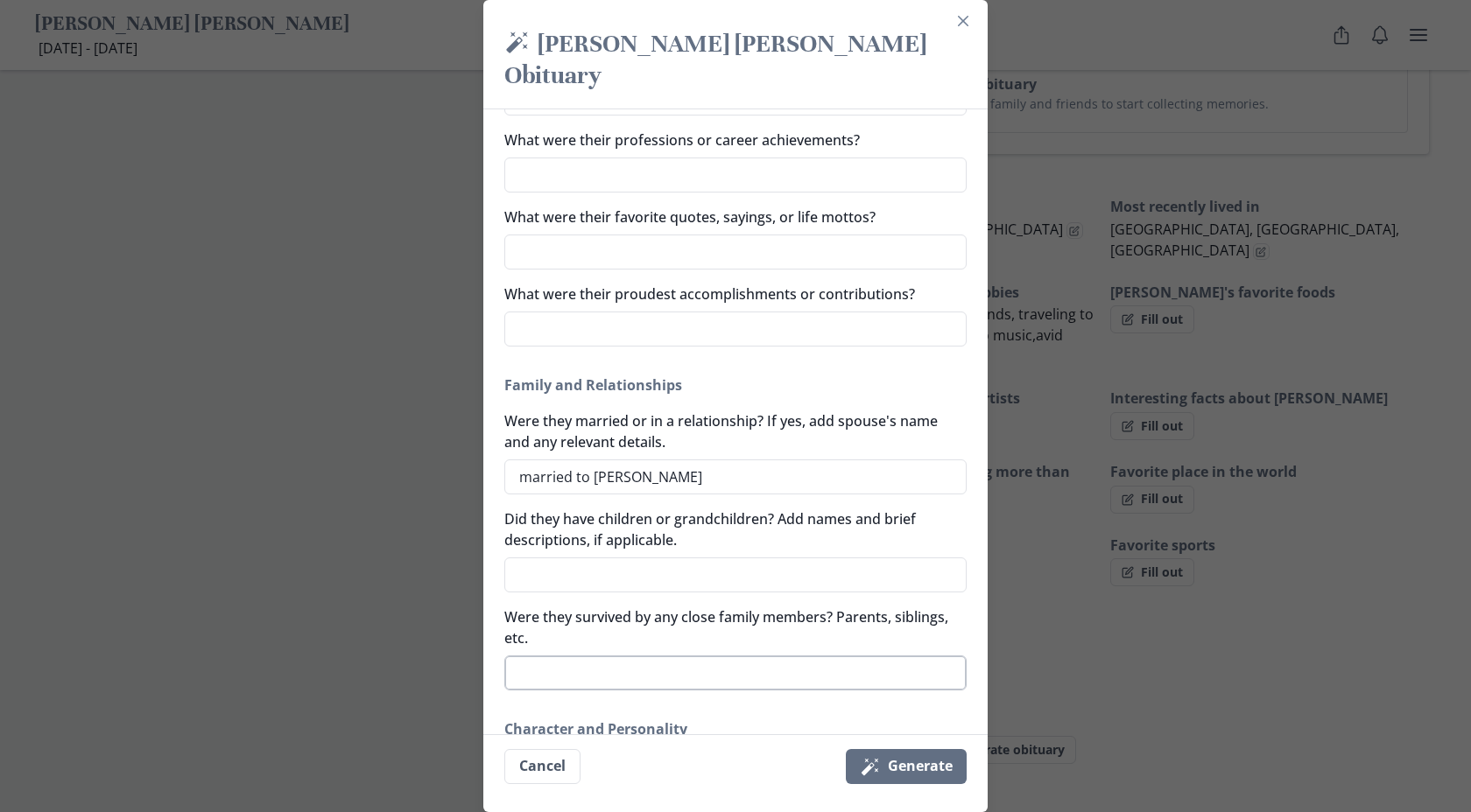
scroll to position [145, 0]
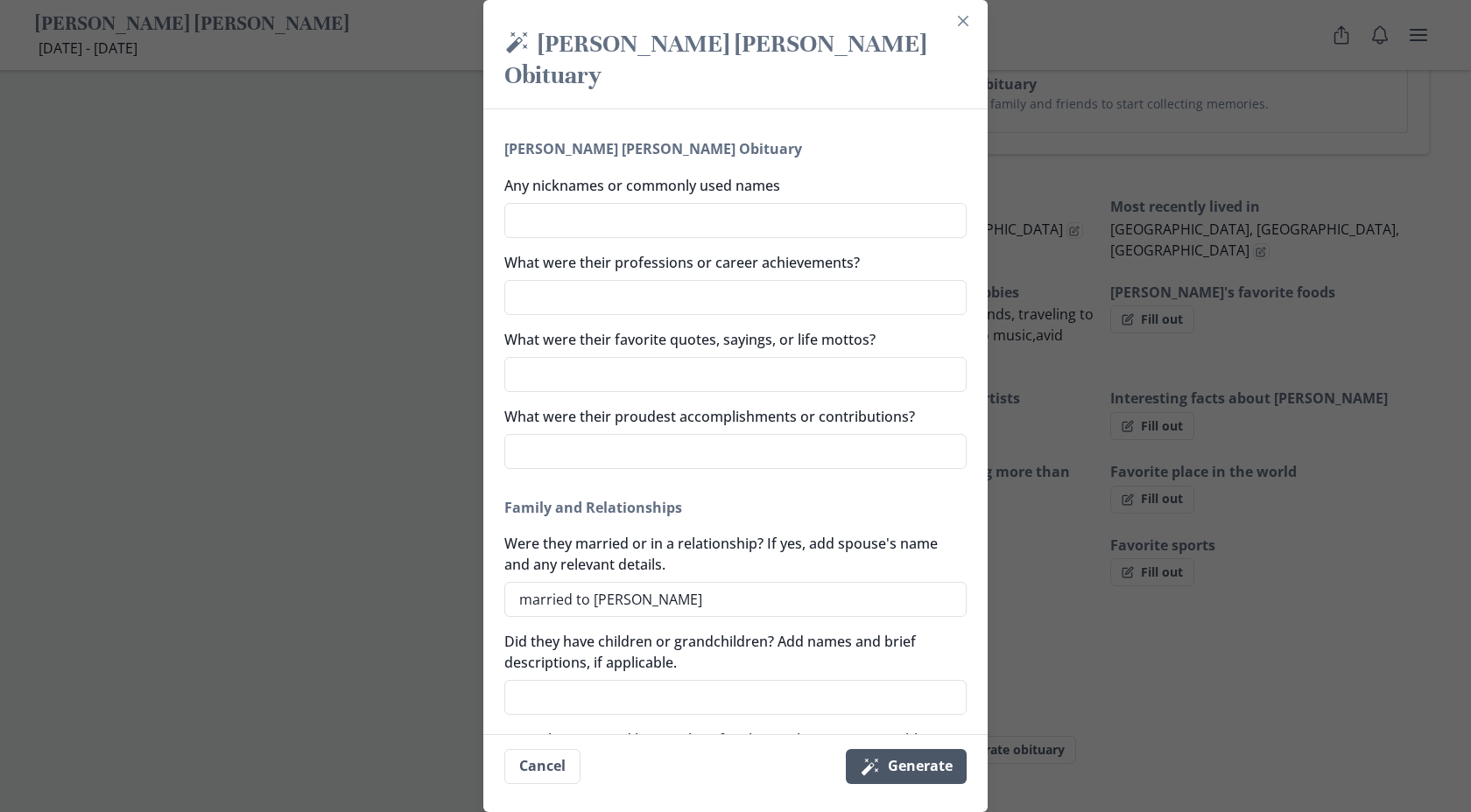
click at [873, 778] on button "Magic wand Generate" at bounding box center [906, 767] width 121 height 35
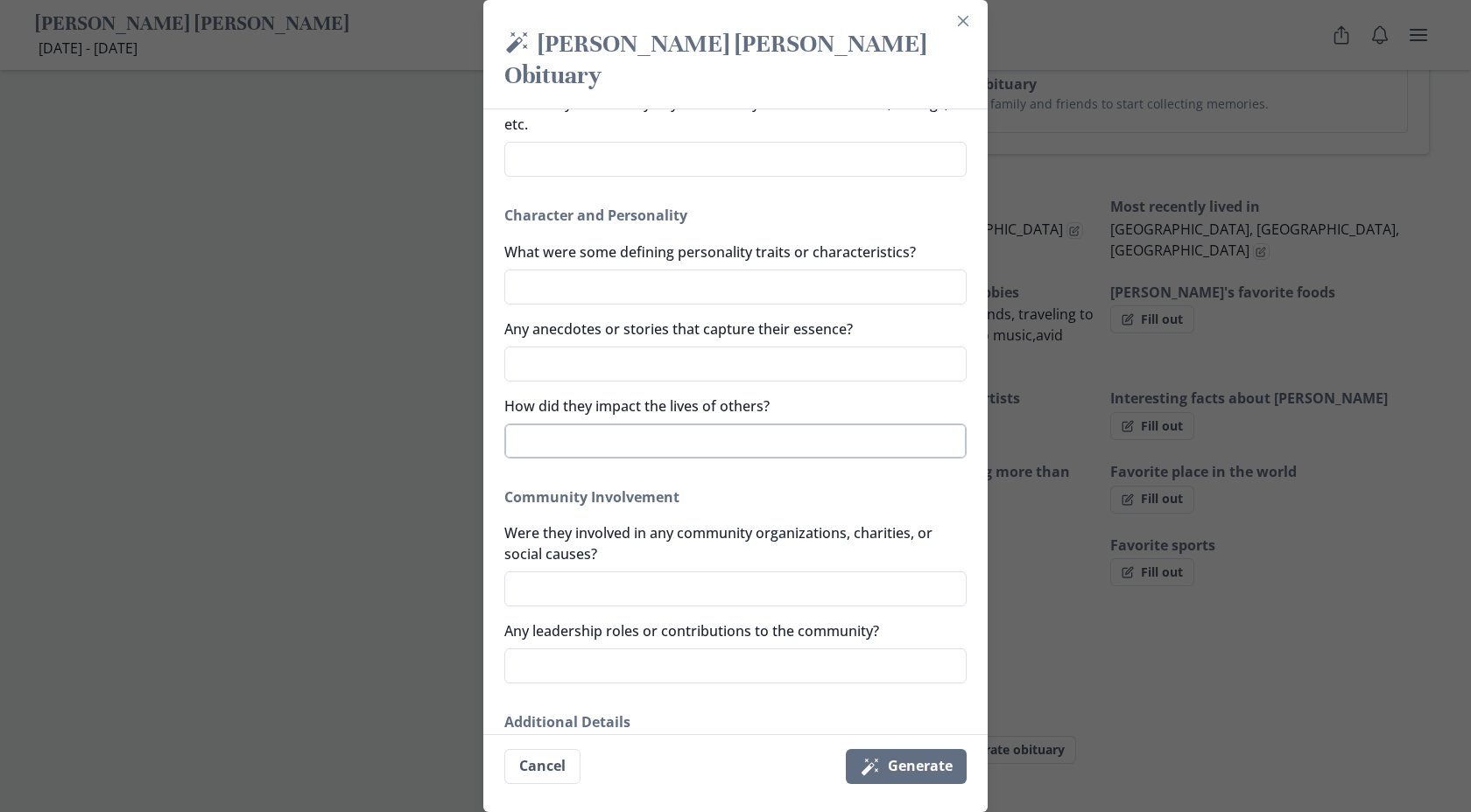
scroll to position [985, 0]
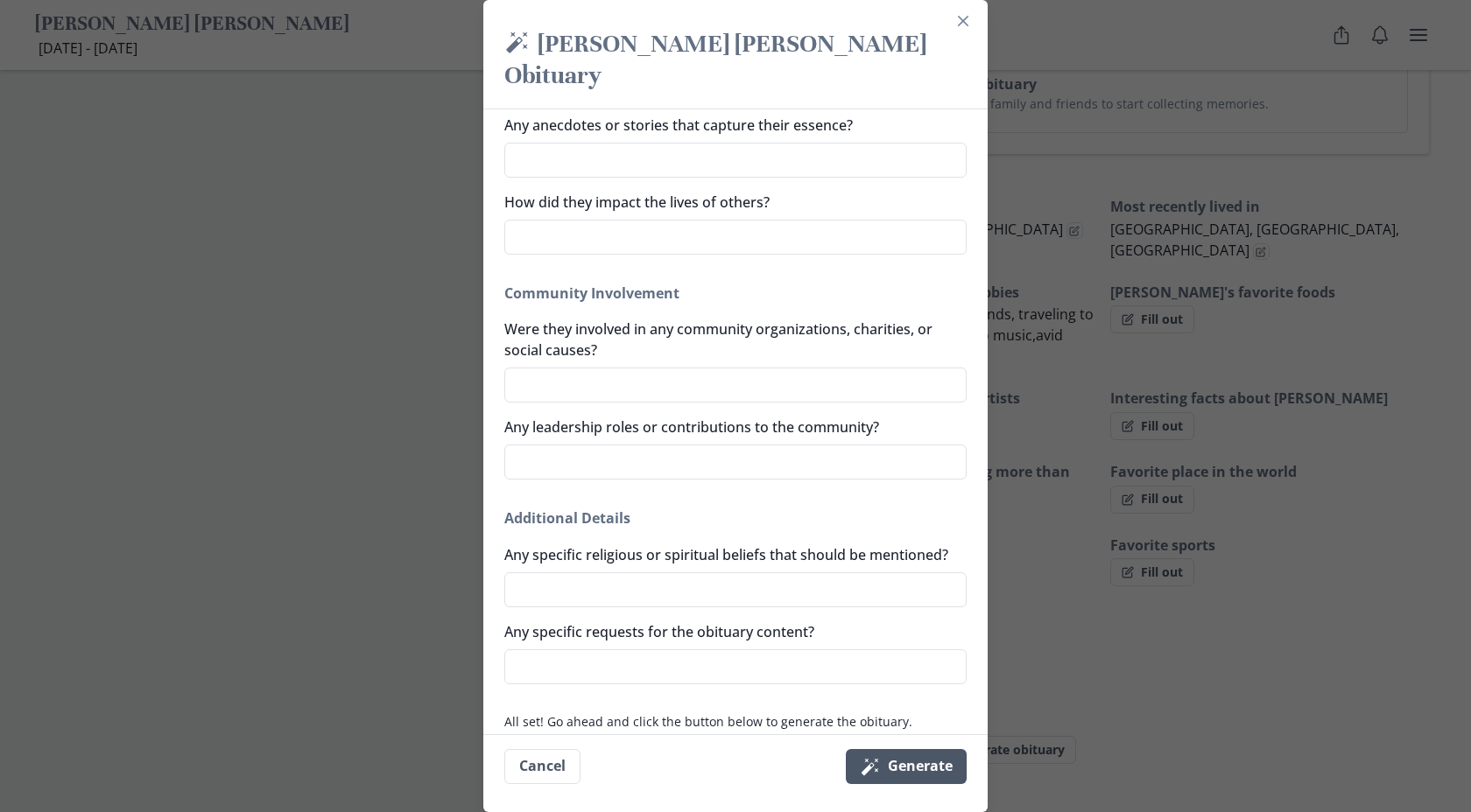
click at [895, 778] on button "Magic wand Generate" at bounding box center [906, 767] width 121 height 35
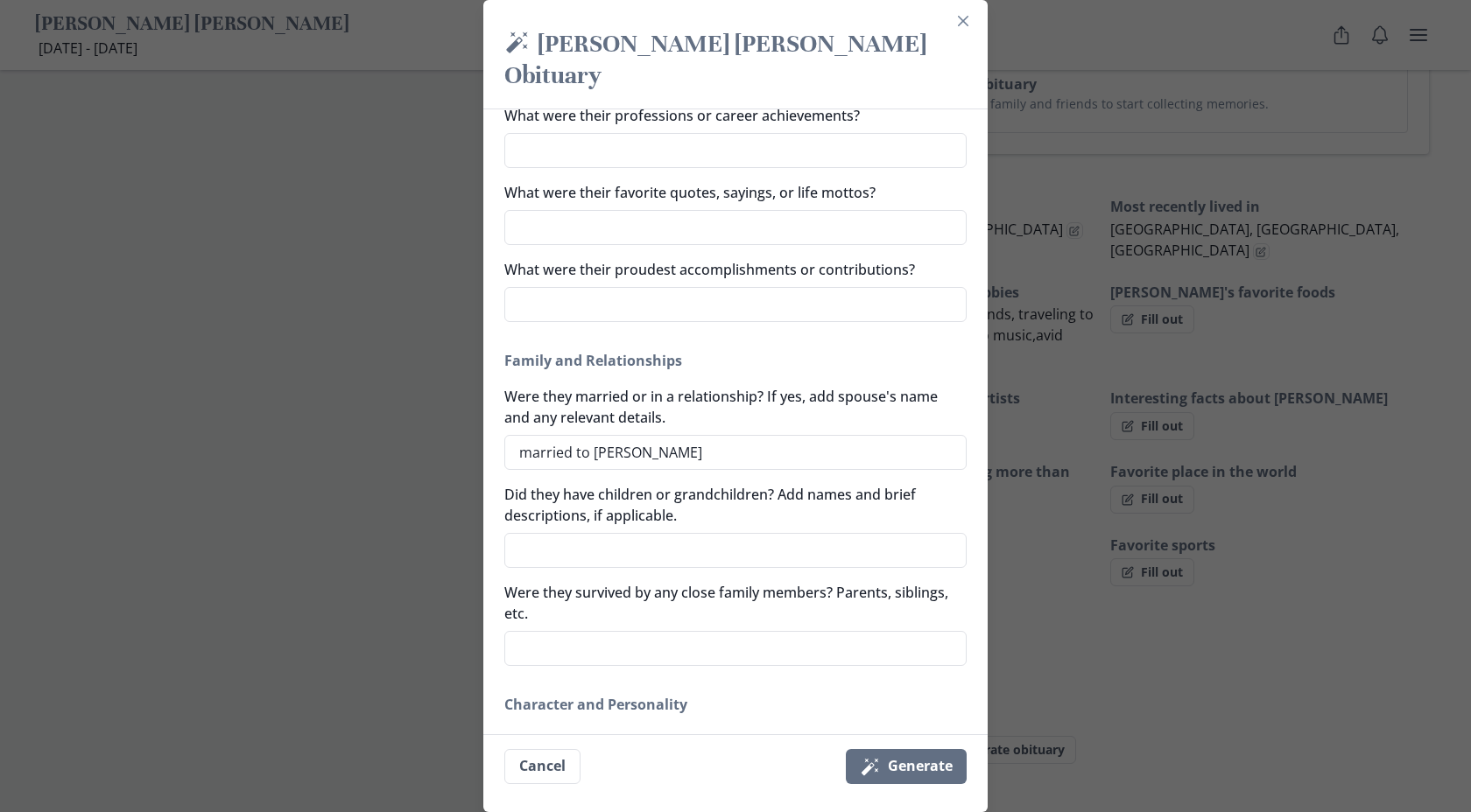
scroll to position [295, 0]
click at [646, 529] on textarea "Did they have children or grandchildren? Add names and brief descriptions, if a…" at bounding box center [736, 546] width 463 height 35
click at [607, 628] on textarea "Were they survived by any close family members? Parents, siblings, etc." at bounding box center [736, 645] width 463 height 35
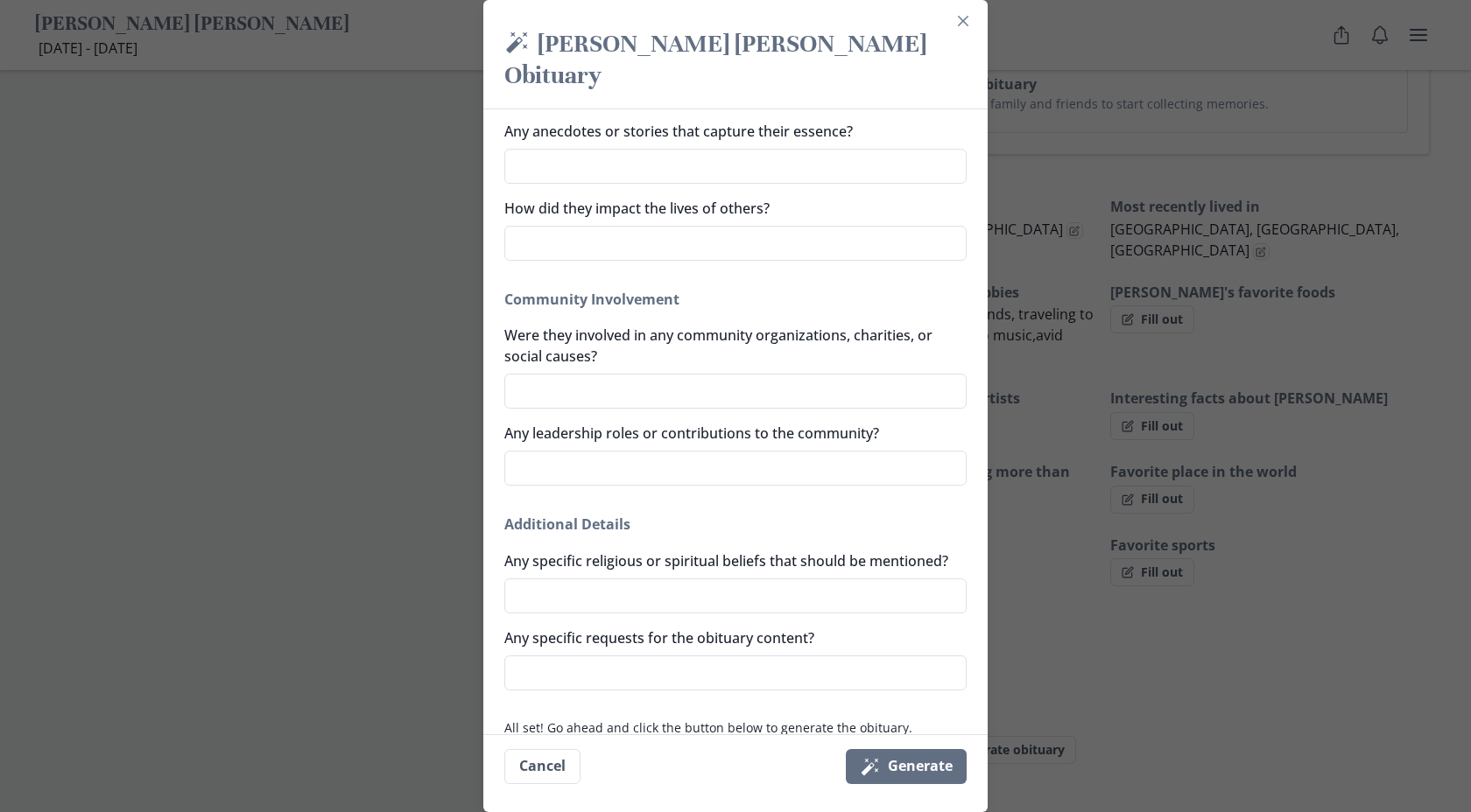
scroll to position [985, 0]
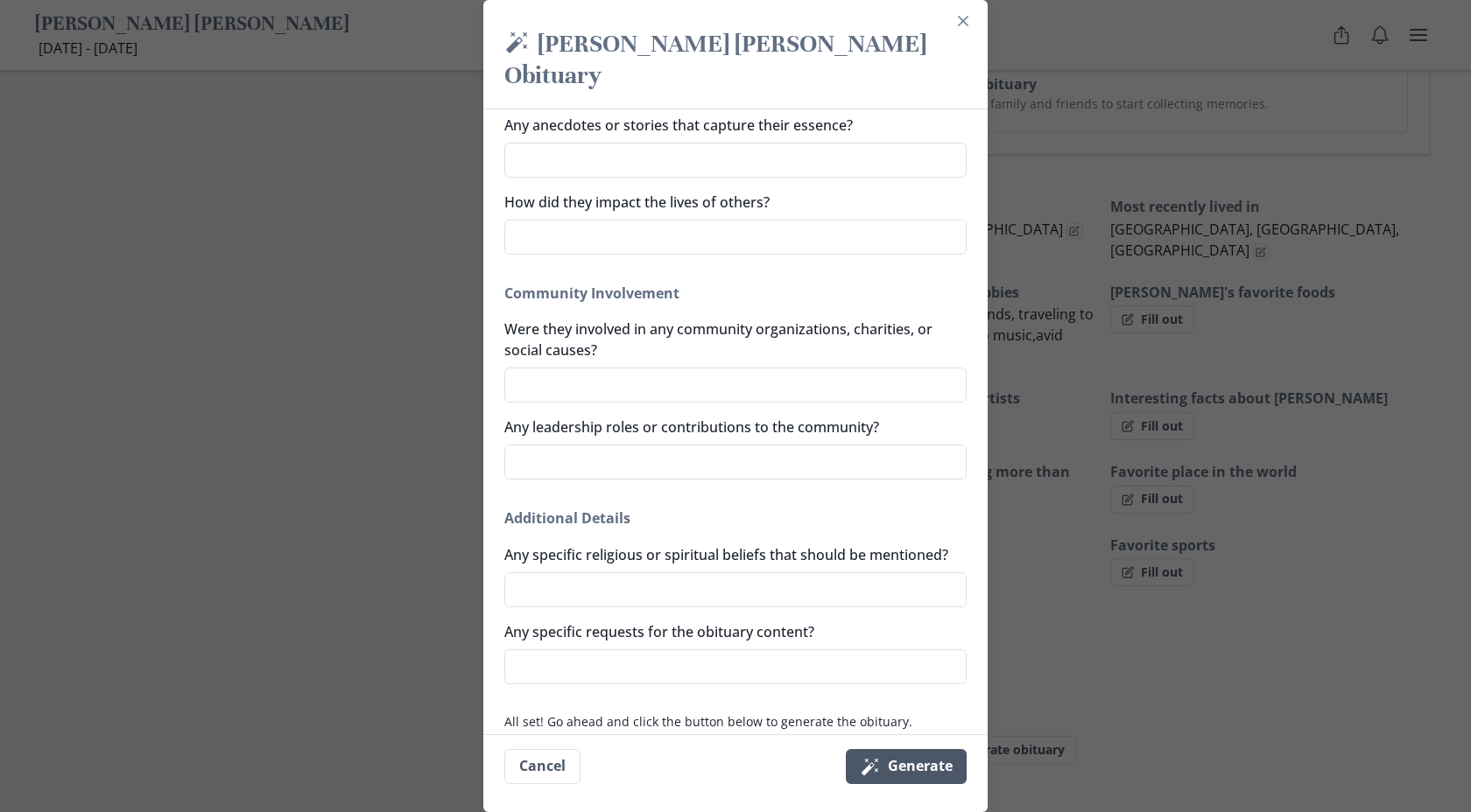
click at [878, 770] on icon "Magic wand" at bounding box center [870, 766] width 21 height 21
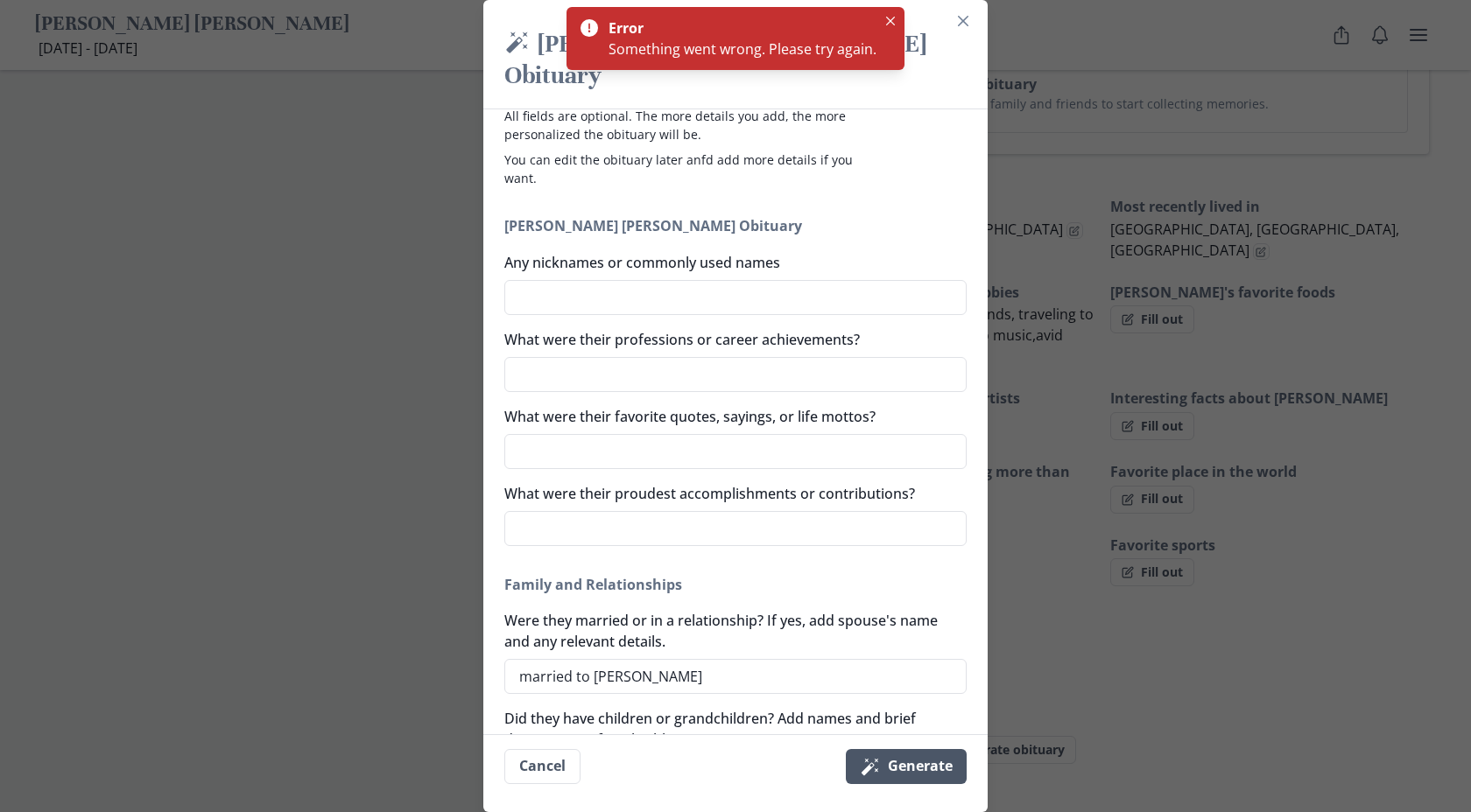
scroll to position [0, 0]
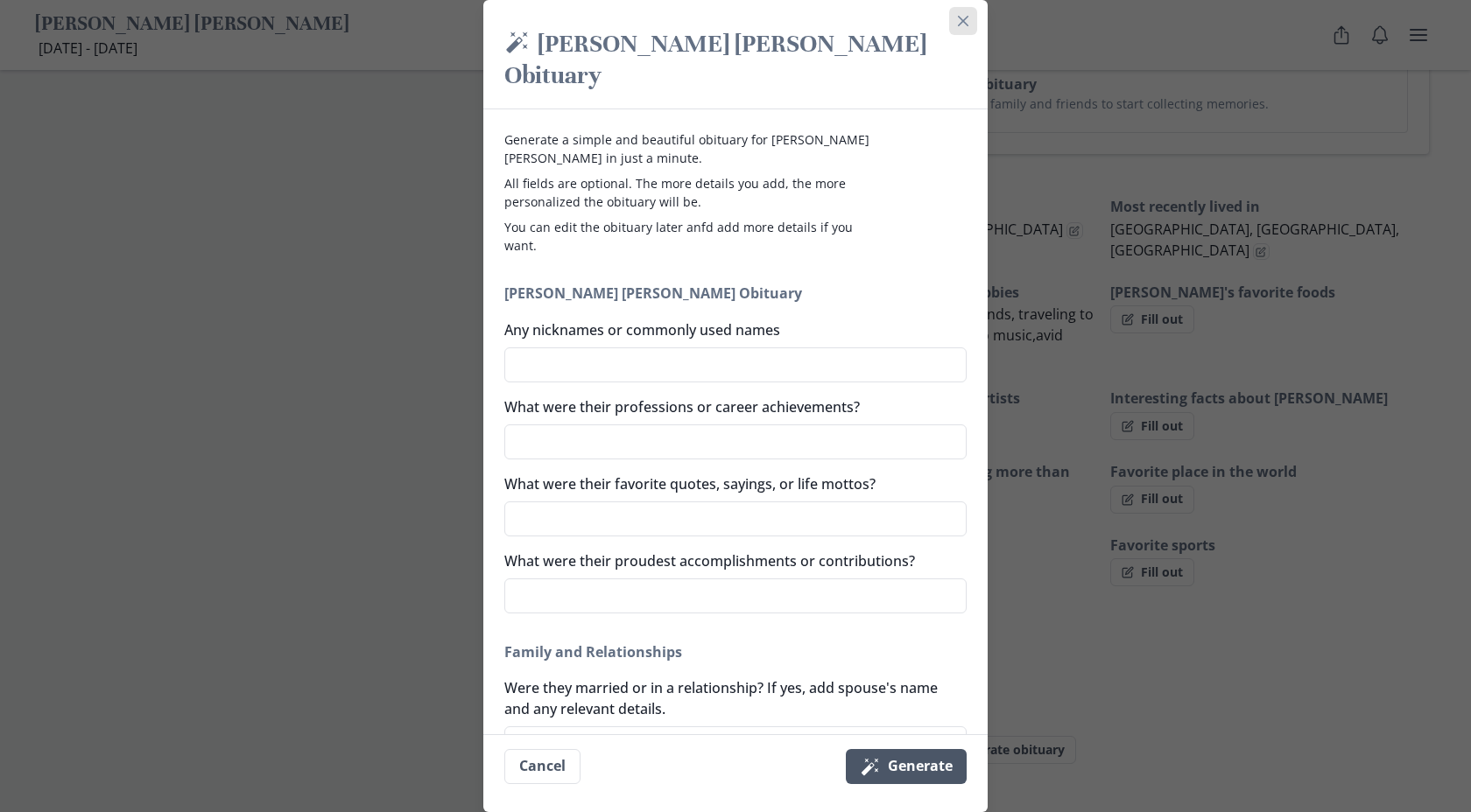
click at [963, 28] on button "Close" at bounding box center [963, 21] width 28 height 28
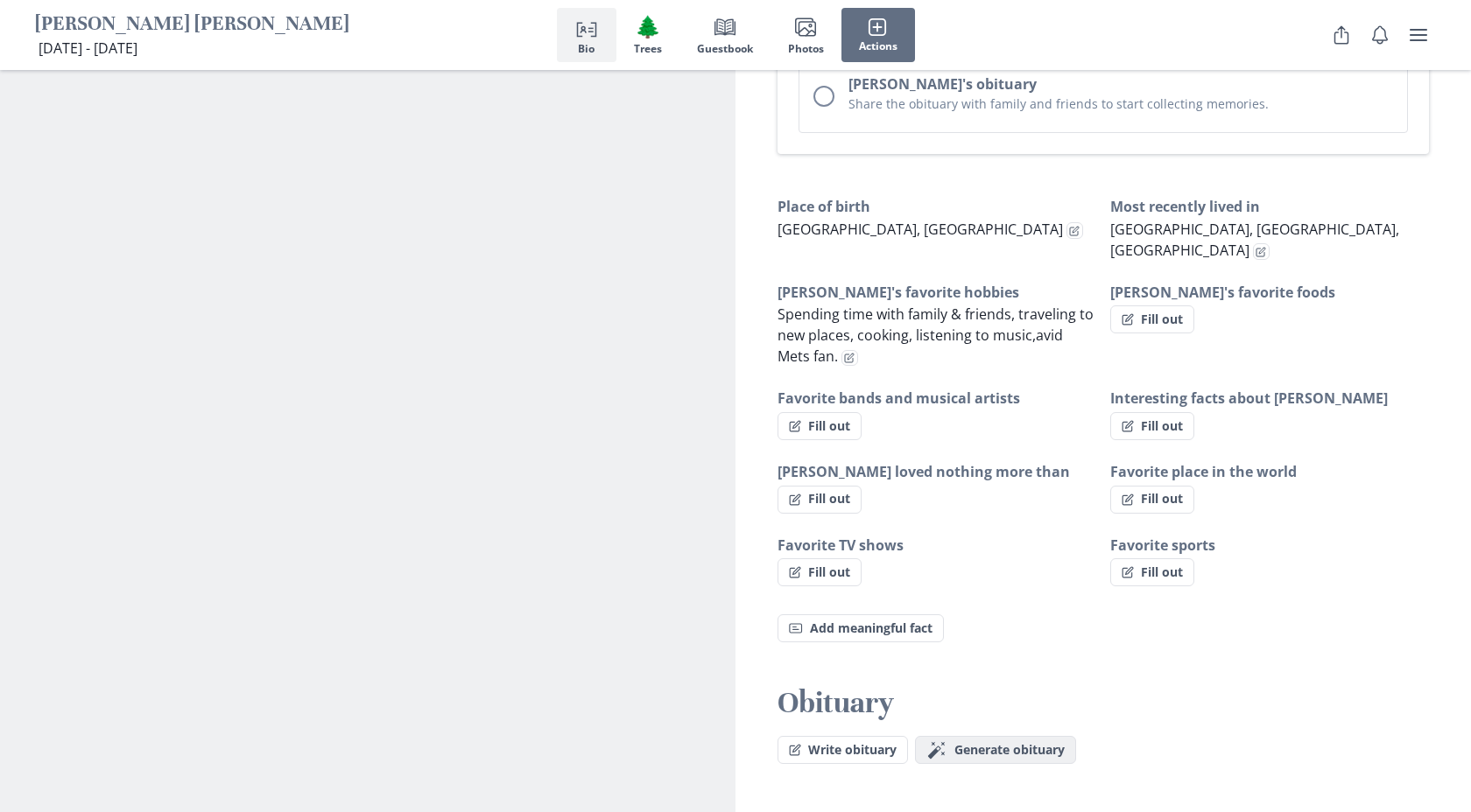
click at [976, 743] on span "Generate obituary" at bounding box center [1009, 751] width 110 height 14
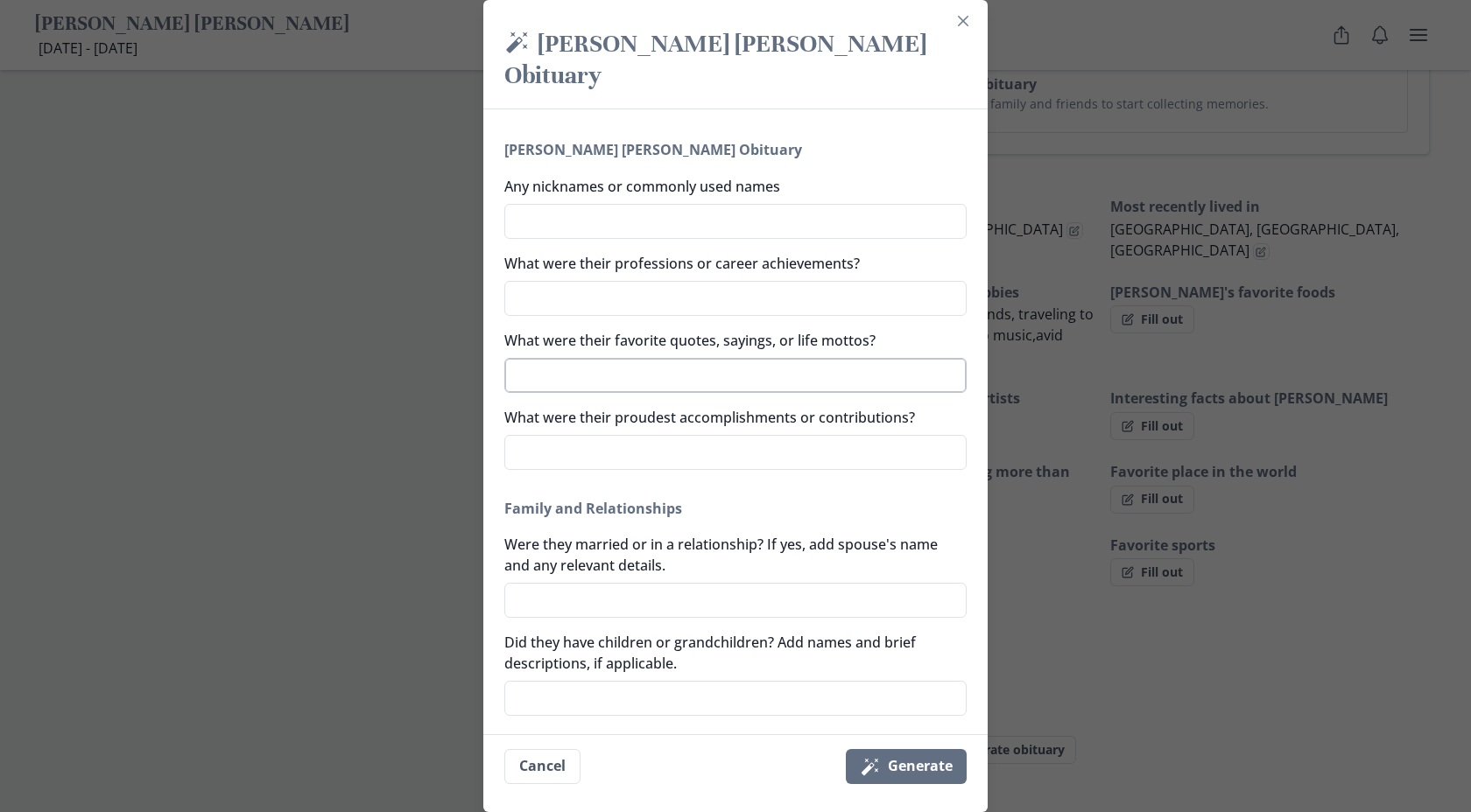
scroll to position [148, 0]
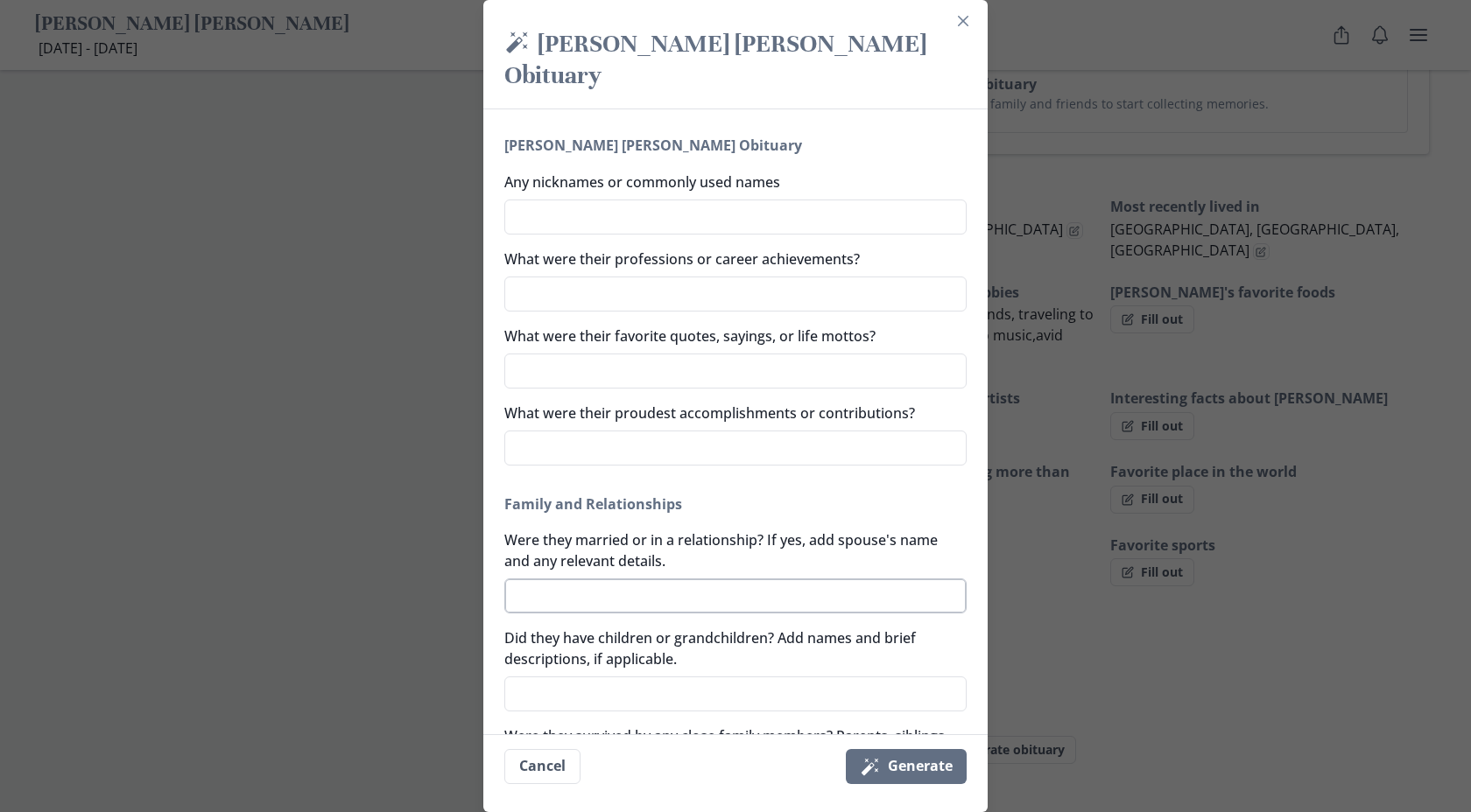
click at [575, 579] on textarea "Were they married or in a relationship? If yes, add spouse's name and any relev…" at bounding box center [736, 596] width 463 height 35
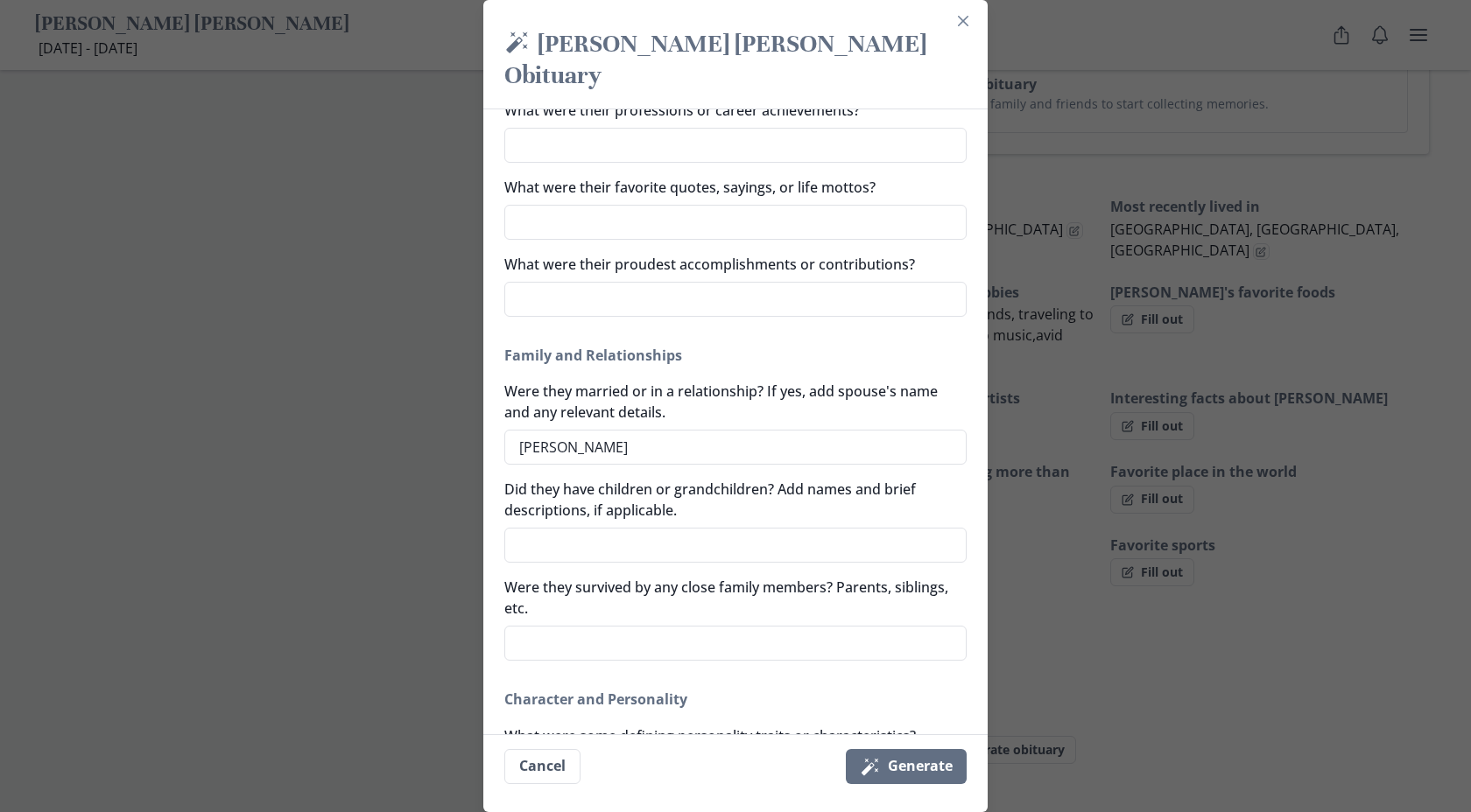
scroll to position [299, 0]
click at [627, 526] on textarea "Did they have children or grandchildren? Add names and brief descriptions, if a…" at bounding box center [736, 543] width 463 height 35
click at [645, 623] on textarea "Were they survived by any close family members? Parents, siblings, etc." at bounding box center [736, 640] width 463 height 35
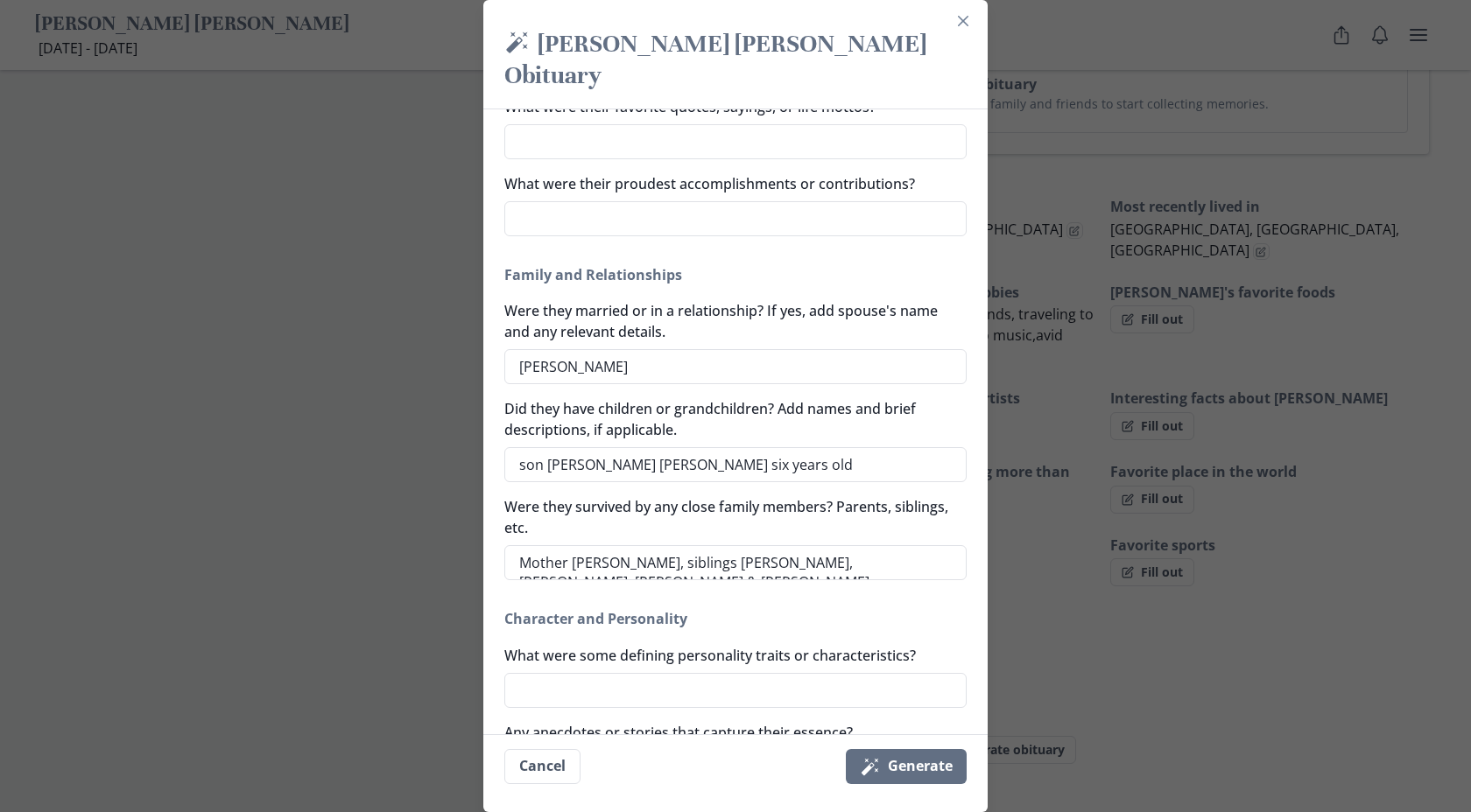
scroll to position [383, 0]
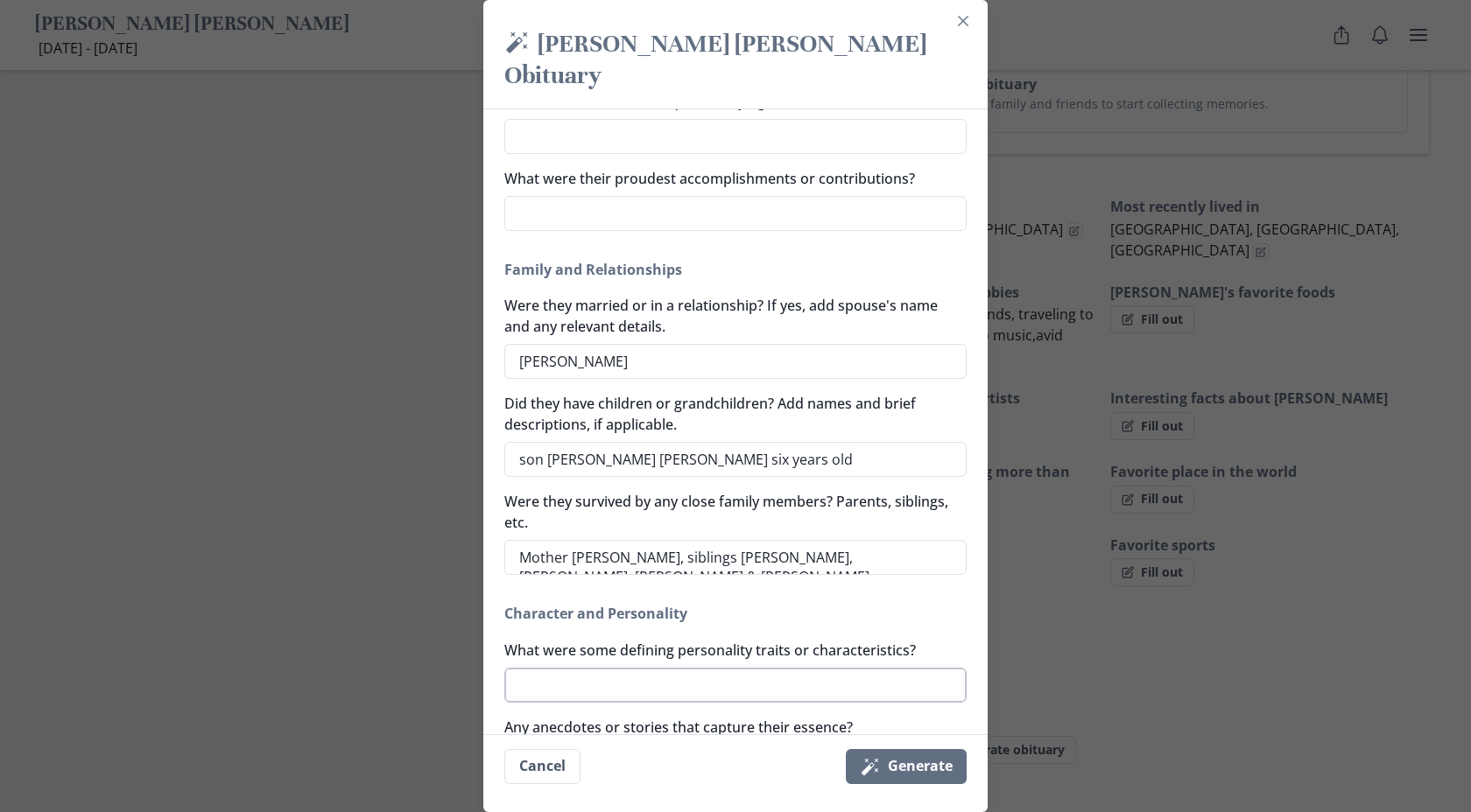
click at [604, 668] on textarea "What were some defining personality traits or characteristics?" at bounding box center [736, 686] width 463 height 35
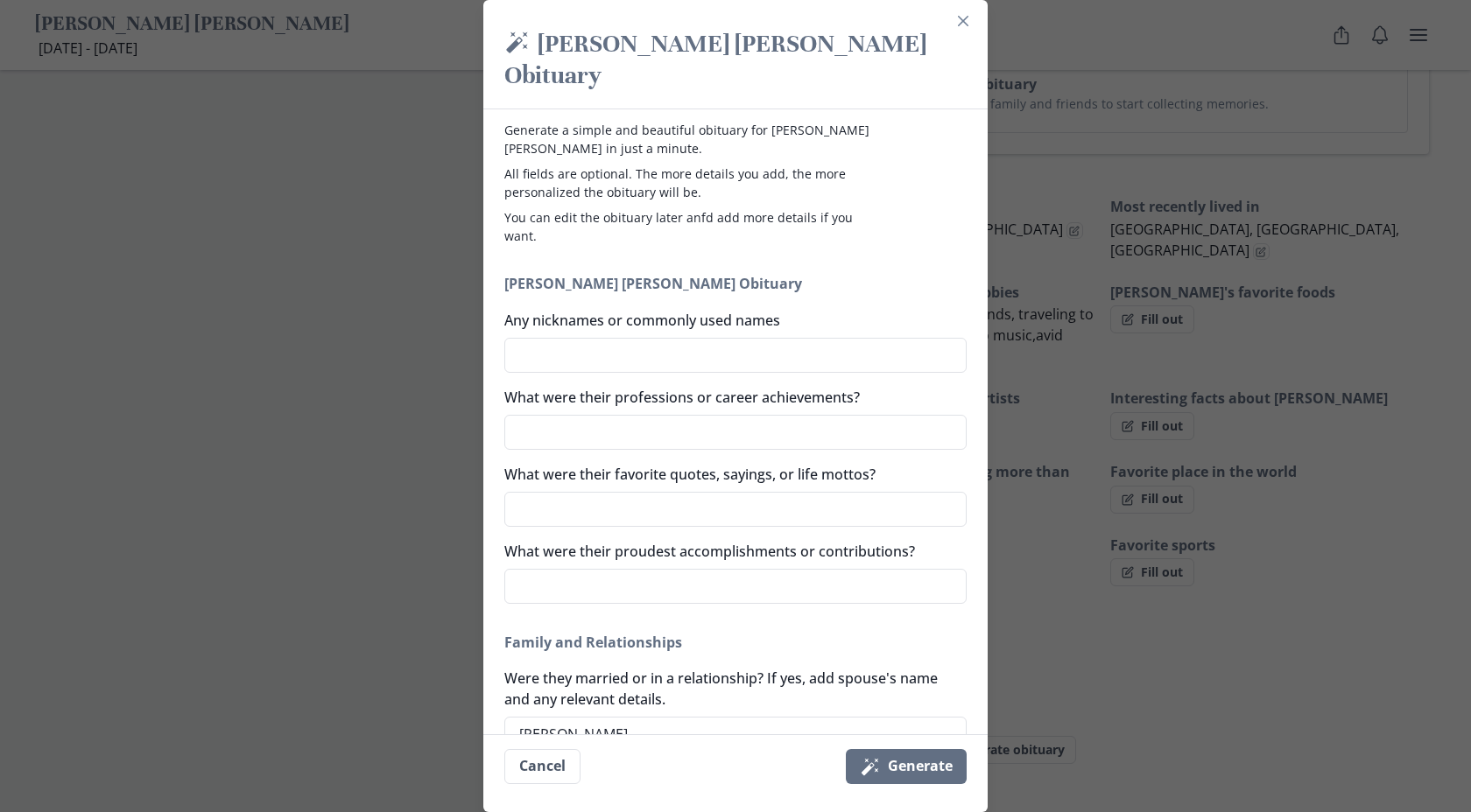
scroll to position [0, 0]
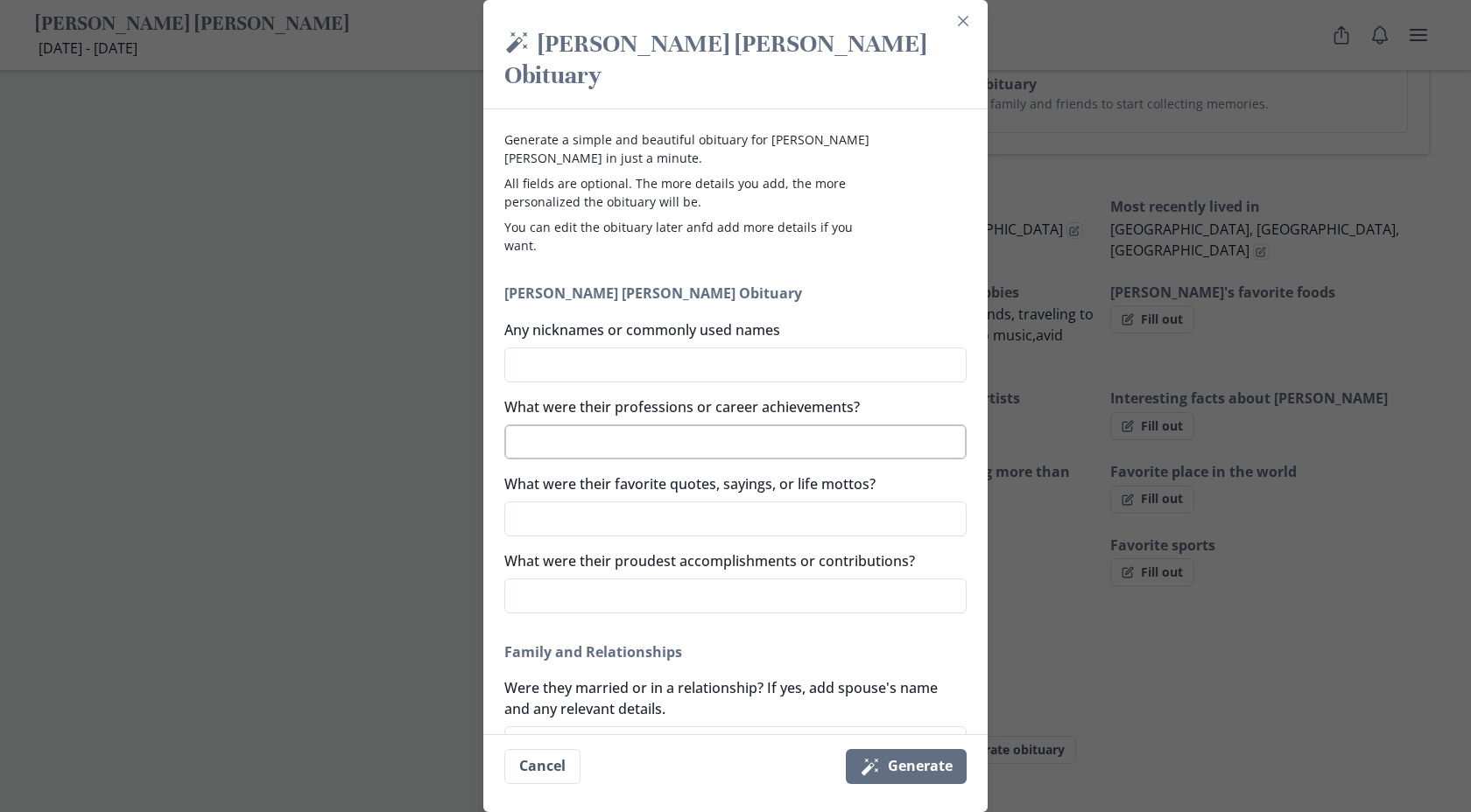
click at [661, 425] on textarea "What were their professions or career achievements?" at bounding box center [736, 442] width 463 height 35
click at [895, 761] on button "Magic wand Generate" at bounding box center [906, 767] width 121 height 35
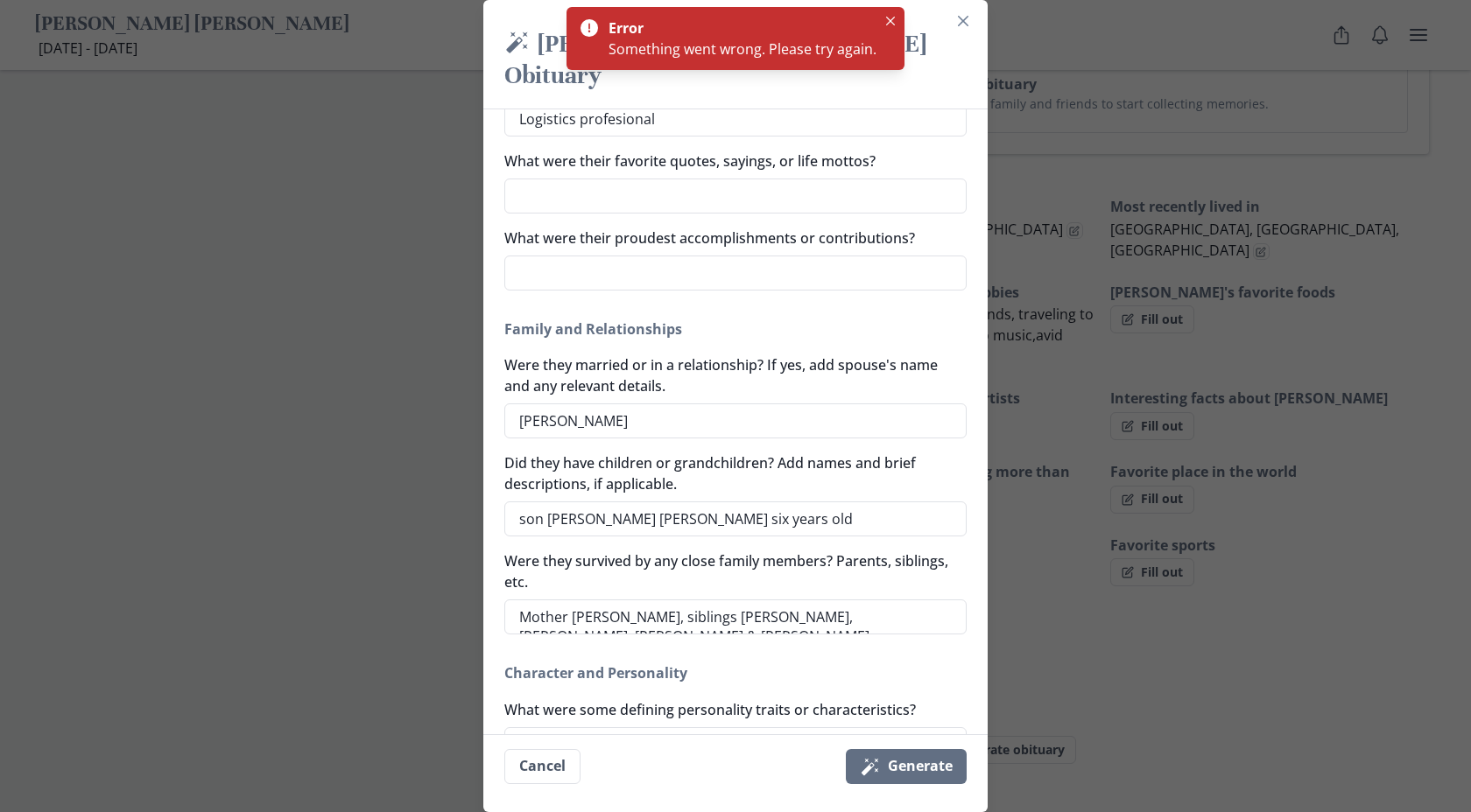
scroll to position [336, 0]
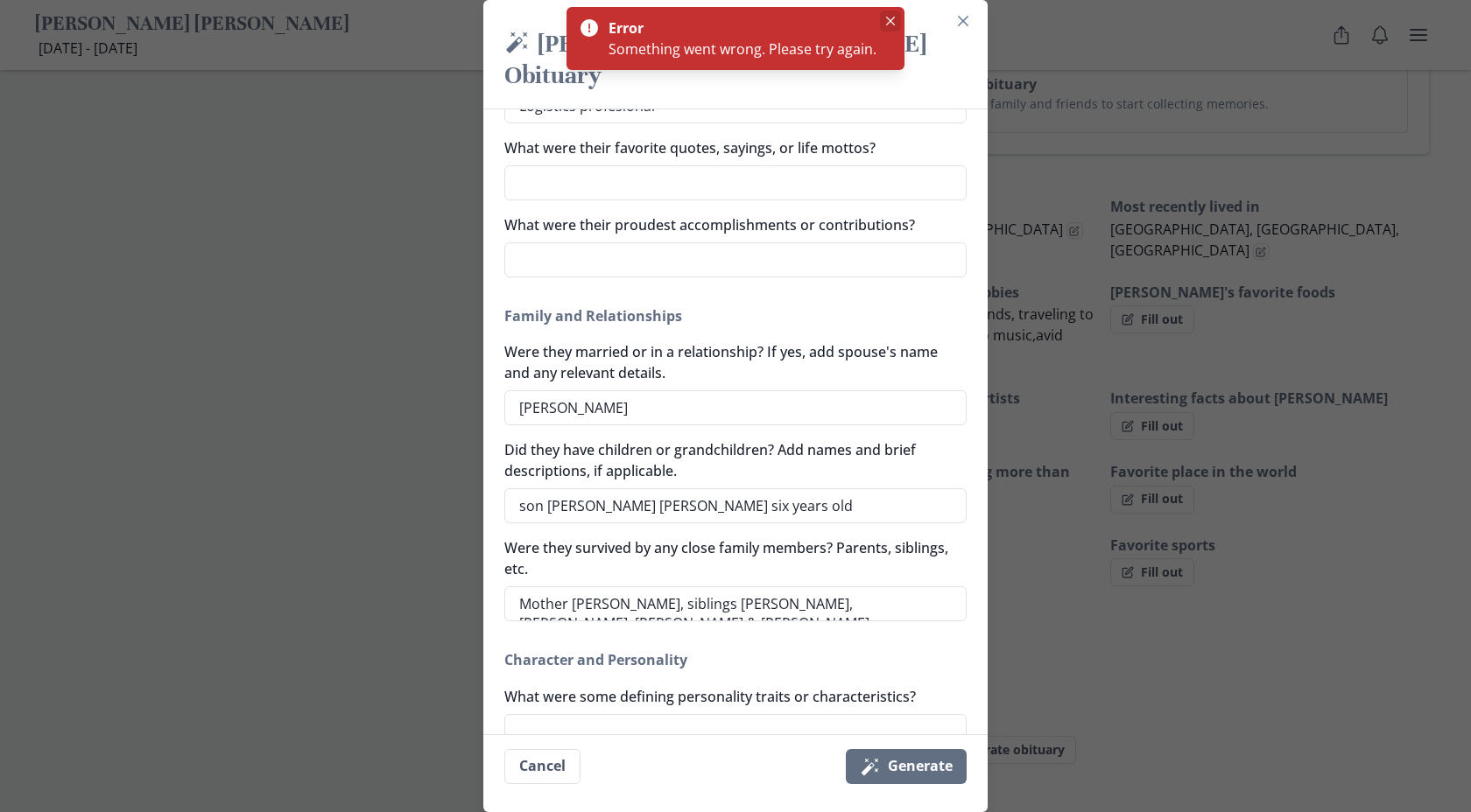
click at [892, 26] on button "Close" at bounding box center [890, 21] width 21 height 21
